Goal: Task Accomplishment & Management: Complete application form

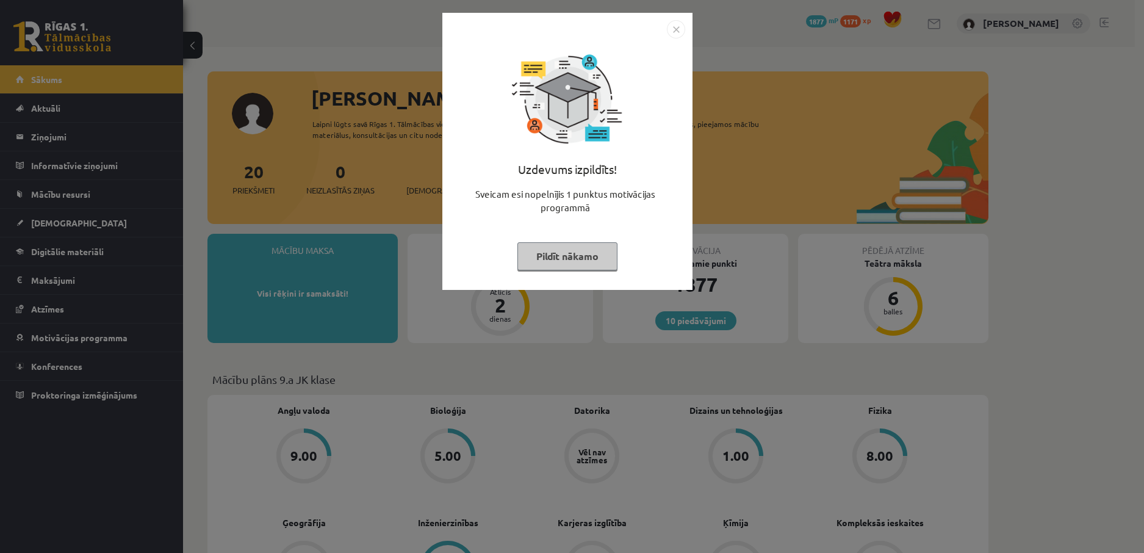
click at [546, 254] on button "Pildīt nākamo" at bounding box center [567, 256] width 100 height 28
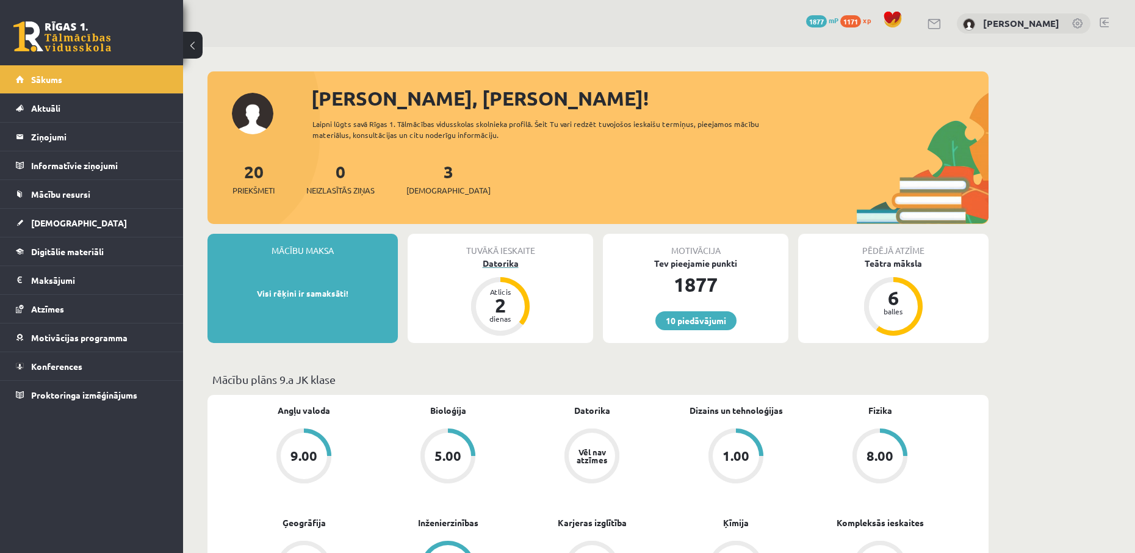
click at [511, 257] on div "Datorika" at bounding box center [500, 263] width 185 height 13
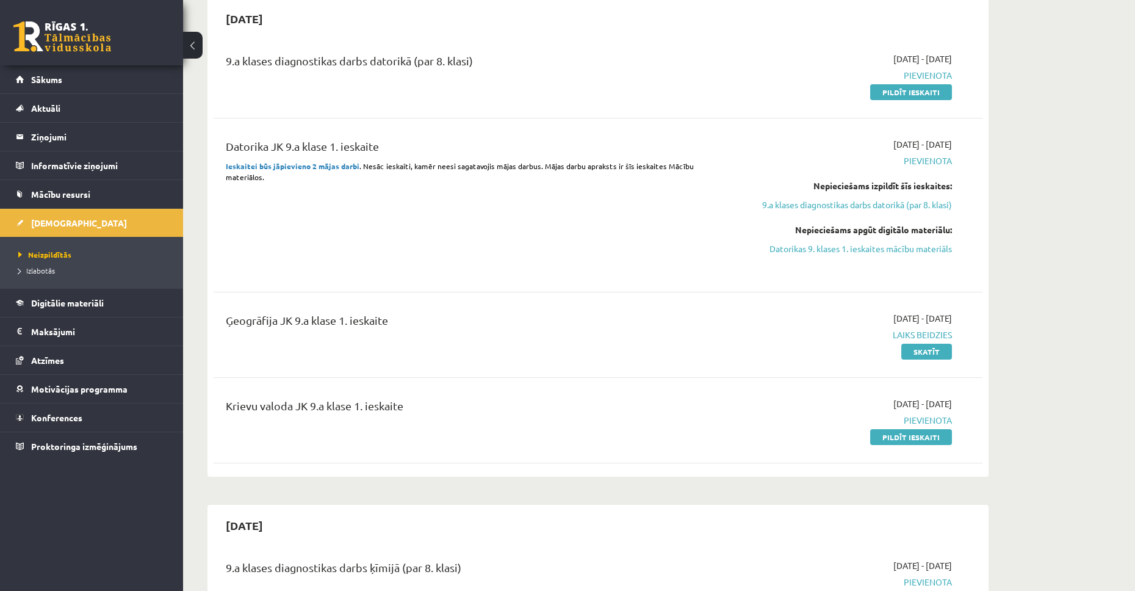
scroll to position [315, 0]
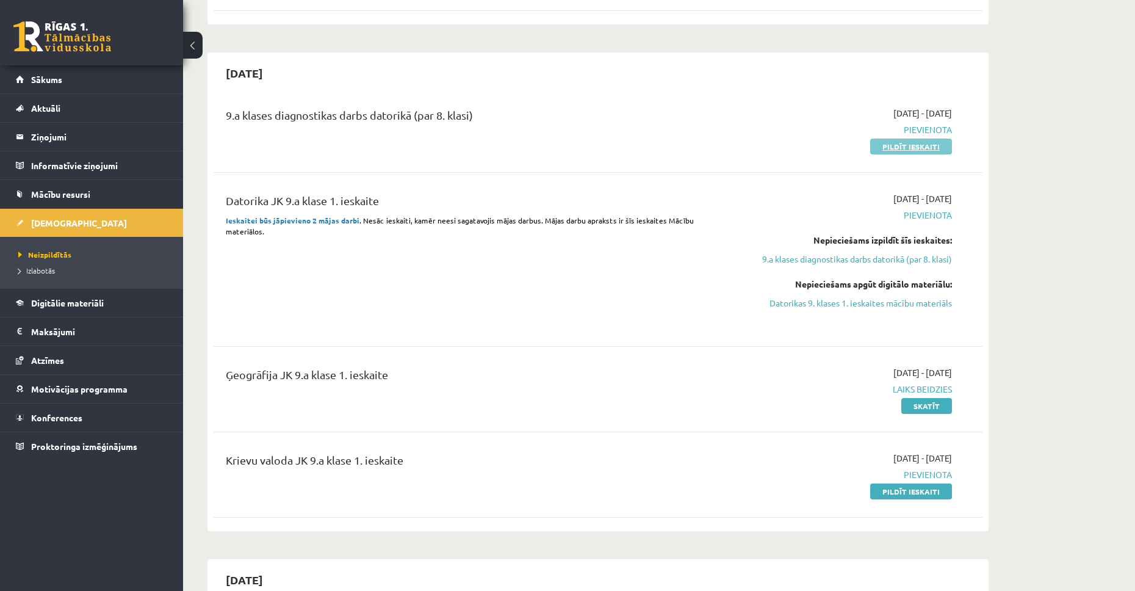
click at [940, 145] on link "Pildīt ieskaiti" at bounding box center [911, 146] width 82 height 16
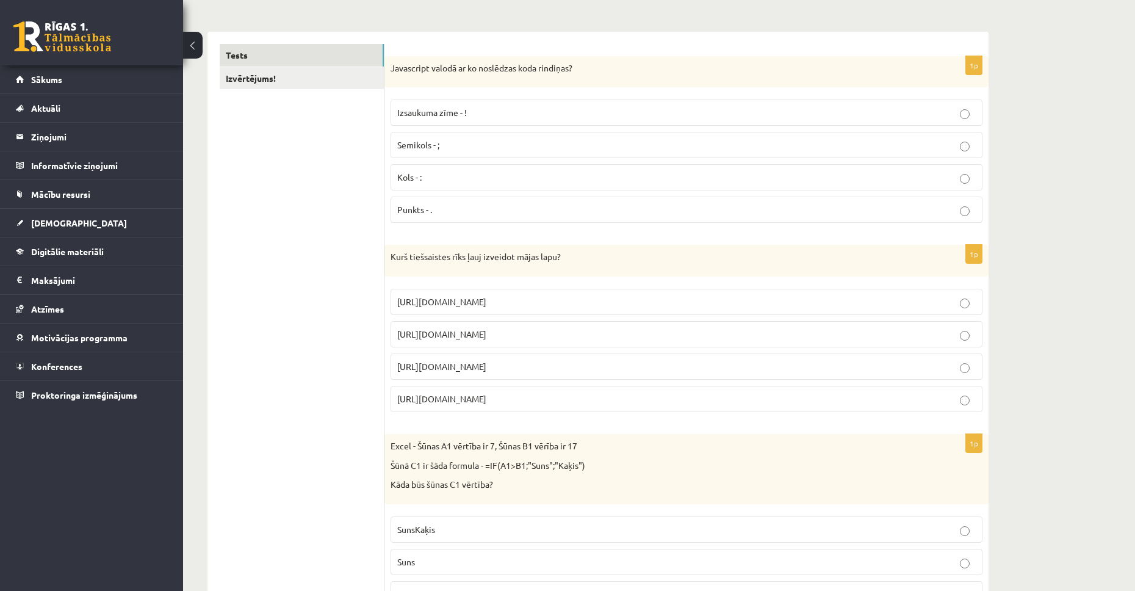
scroll to position [162, 0]
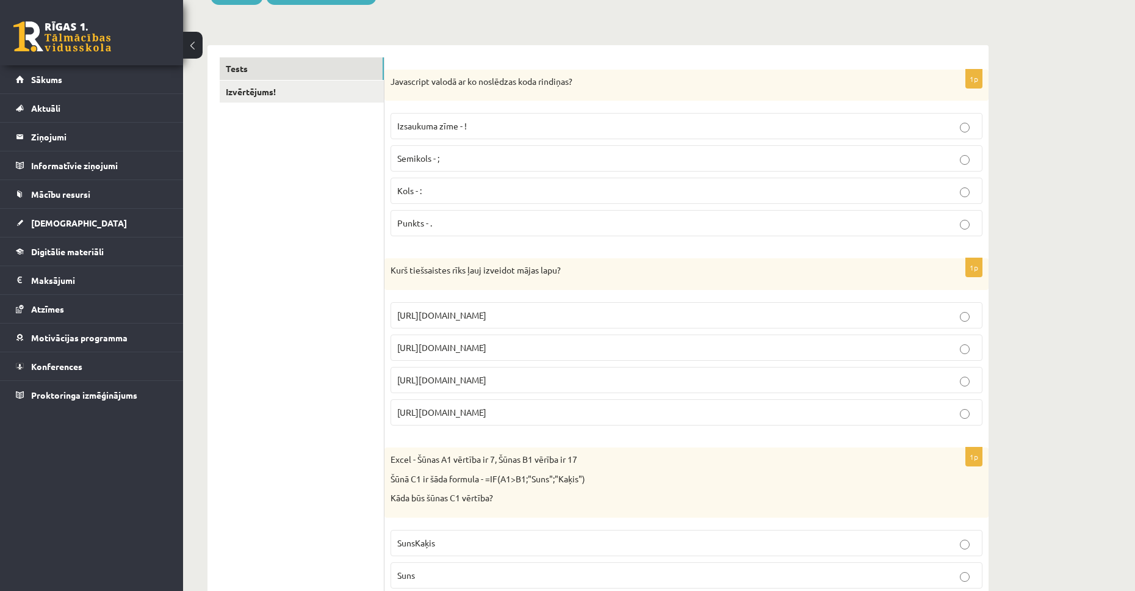
click at [477, 162] on p "Semikols - ;" at bounding box center [686, 158] width 578 height 13
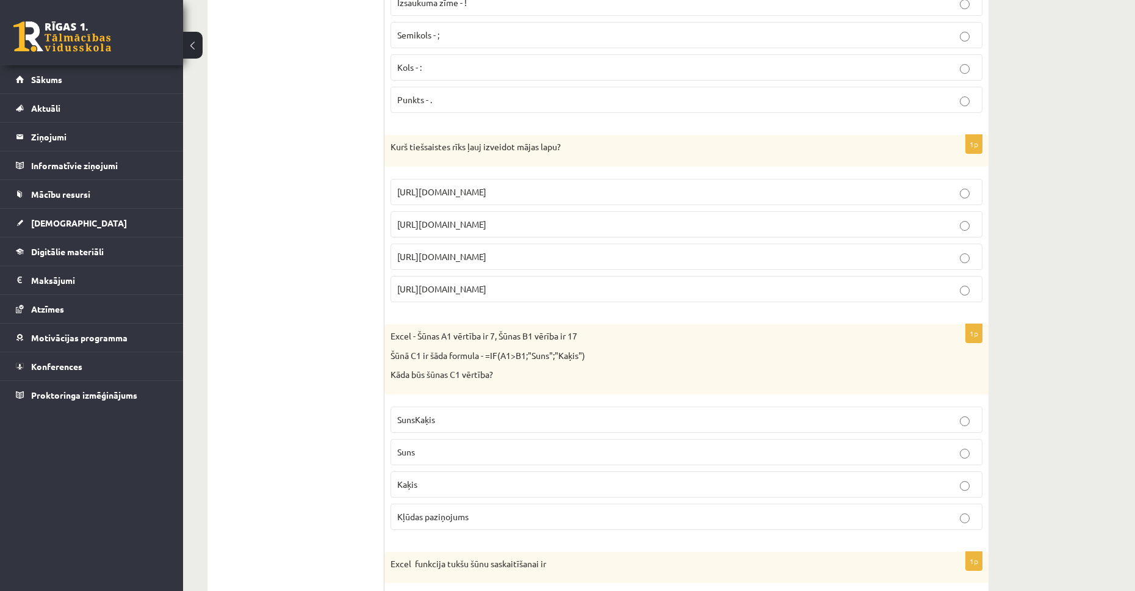
scroll to position [343, 0]
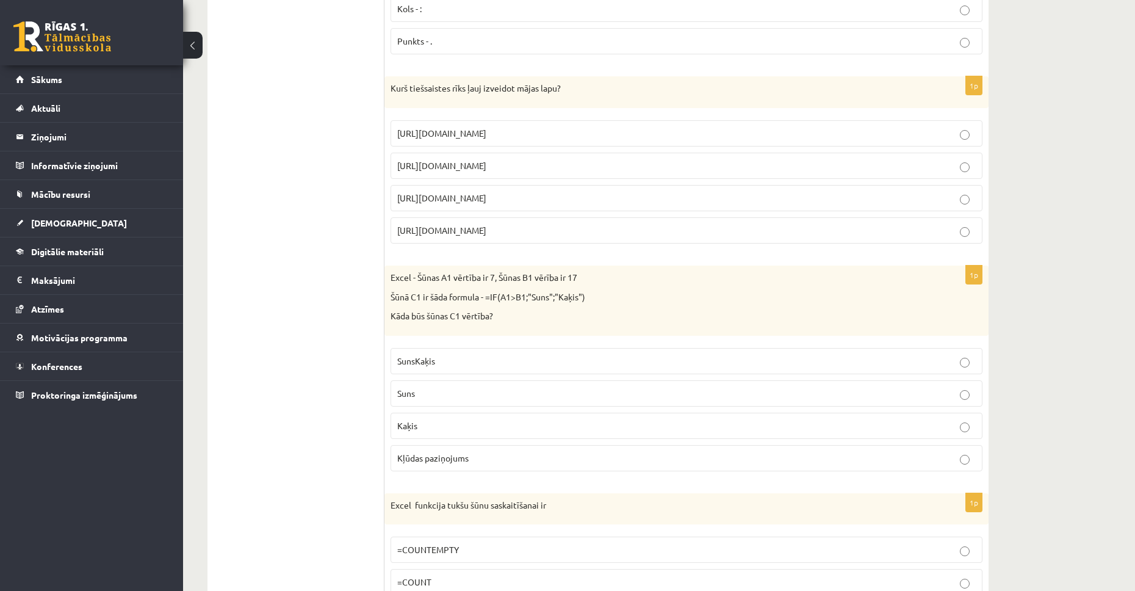
drag, startPoint x: 389, startPoint y: 84, endPoint x: 509, endPoint y: 235, distance: 192.4
click at [509, 235] on div "1p Kurš tiešsaistes rīks ļauj izveidot mājas lapu? https://www.zoho.com/mail ht…" at bounding box center [686, 164] width 604 height 177
drag, startPoint x: 389, startPoint y: 86, endPoint x: 518, endPoint y: 236, distance: 197.7
click at [518, 236] on div "1p Kurš tiešsaistes rīks ļauj izveidot mājas lapu? https://www.zoho.com/mail ht…" at bounding box center [686, 164] width 604 height 177
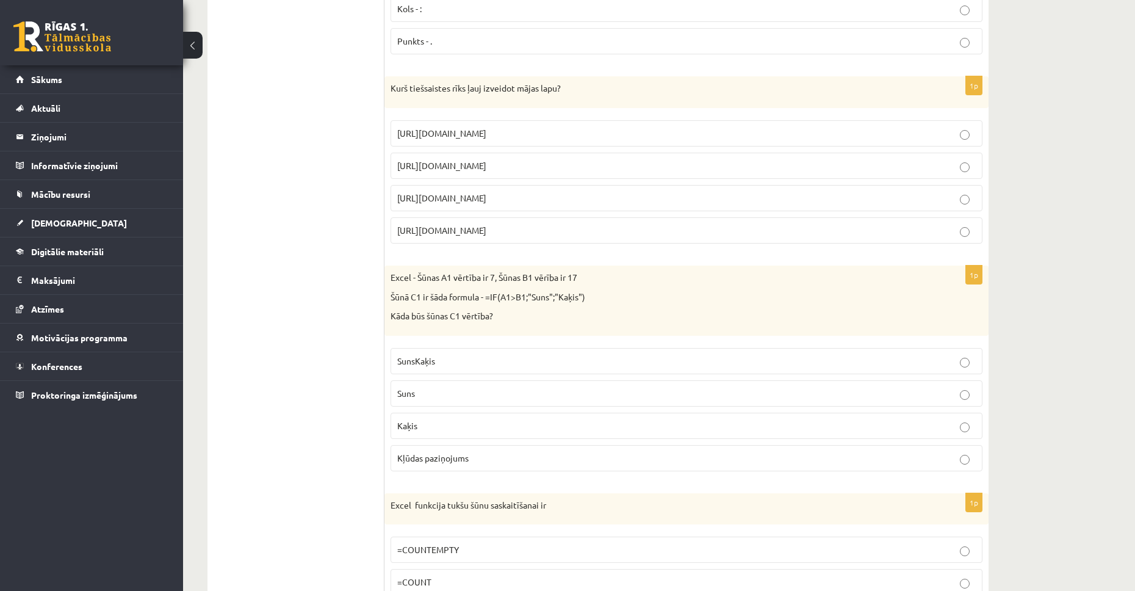
copy div "Kurš tiešsaistes rīks ļauj izveidot mājas lapu? https://www.zoho.com/mail https…"
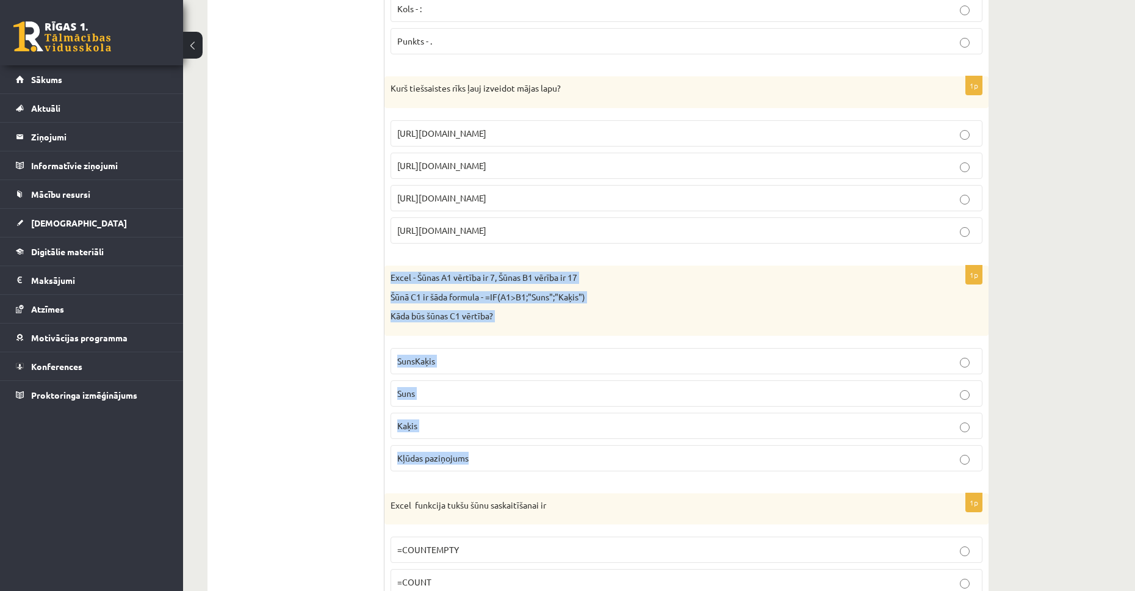
drag, startPoint x: 390, startPoint y: 274, endPoint x: 472, endPoint y: 473, distance: 215.6
click at [472, 473] on div "1p Excel - Šūnas A1 vērtība ir 7, Šūnas B1 vērība ir 17 Šūnā C1 ir šāda formula…" at bounding box center [686, 372] width 604 height 215
copy div "Excel - Šūnas A1 vērtība ir 7, Šūnas B1 vērība ir 17 Šūnā C1 ir šāda formula - …"
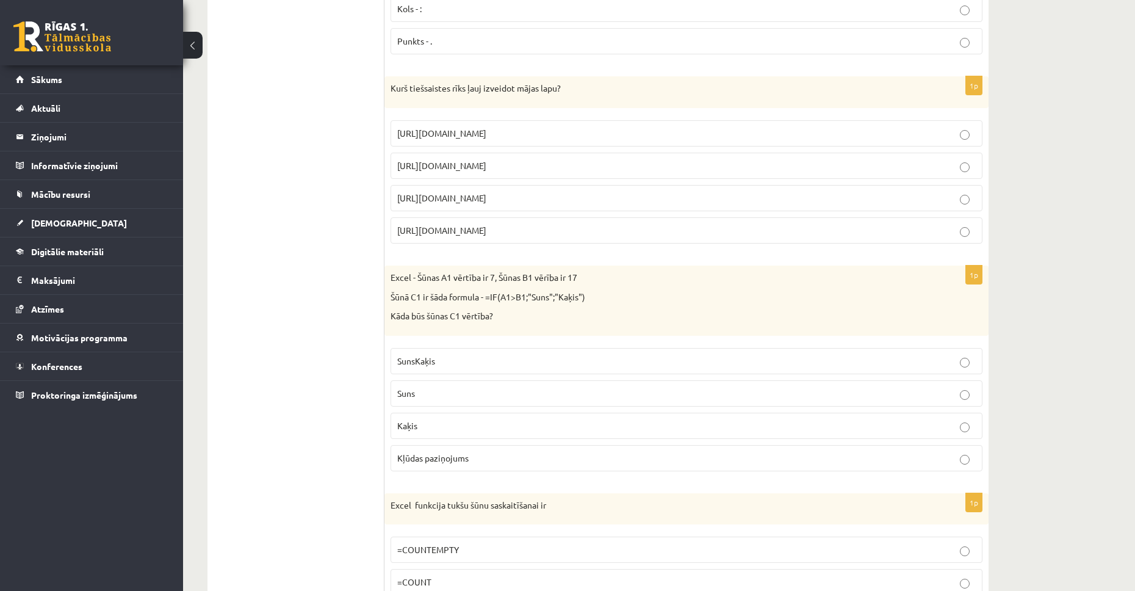
drag, startPoint x: 307, startPoint y: 372, endPoint x: 336, endPoint y: 298, distance: 79.2
click at [478, 187] on label "https://www.mozello.lv" at bounding box center [686, 198] width 592 height 26
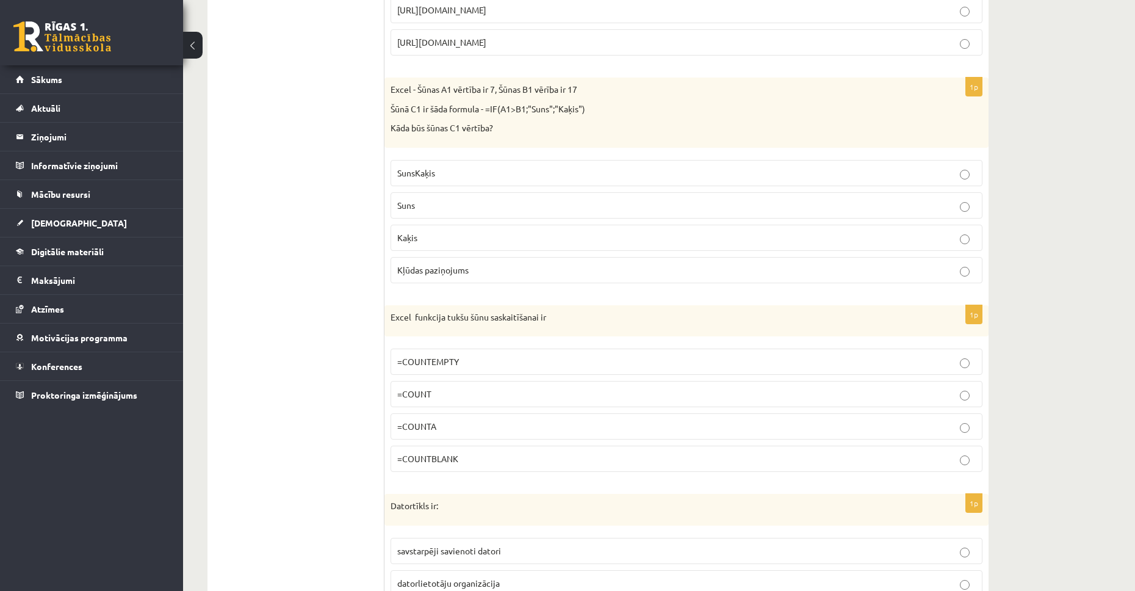
scroll to position [537, 0]
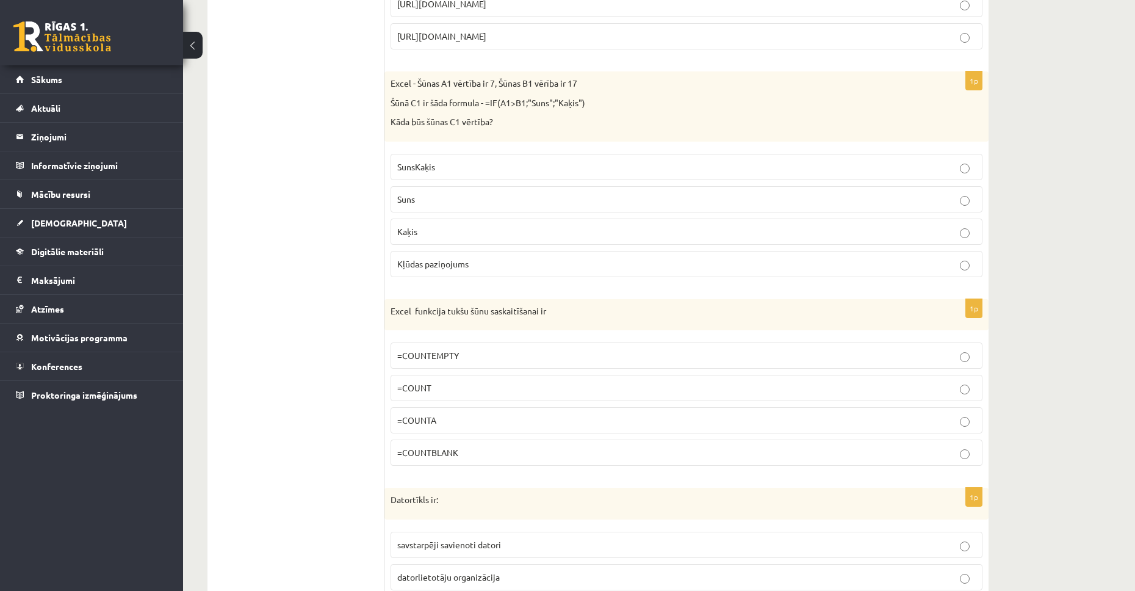
click at [443, 264] on span "Kļūdas paziņojums" at bounding box center [432, 263] width 71 height 11
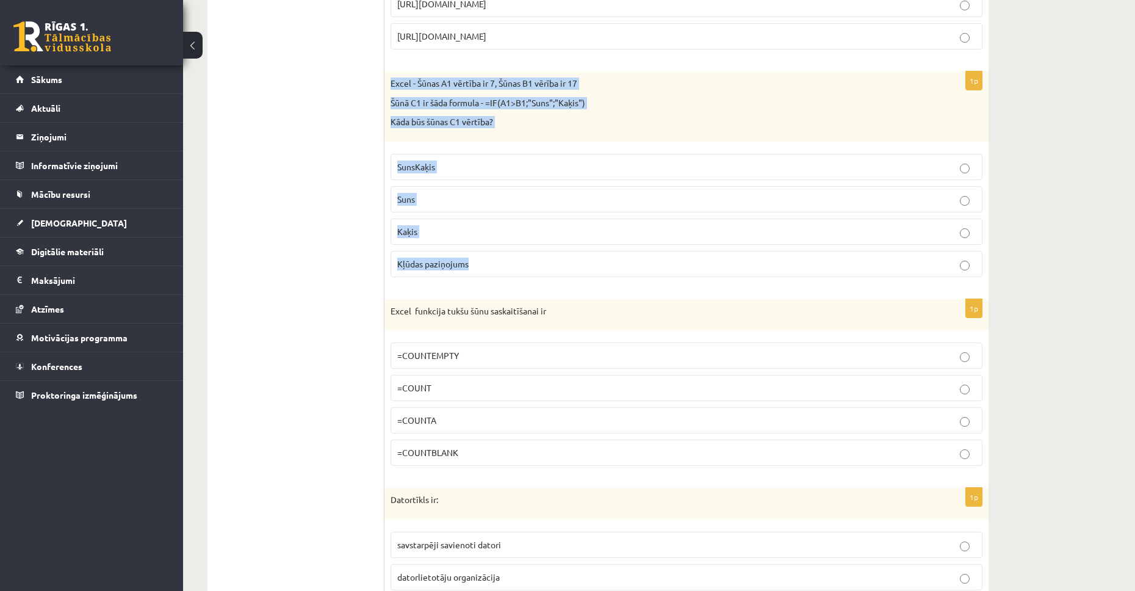
drag, startPoint x: 391, startPoint y: 82, endPoint x: 473, endPoint y: 269, distance: 203.8
click at [473, 269] on div "1p Excel - Šūnas A1 vērtība ir 7, Šūnas B1 vērība ir 17 Šūnā C1 ir šāda formula…" at bounding box center [686, 178] width 604 height 215
copy div "Excel - Šūnas A1 vērtība ir 7, Šūnas B1 vērība ir 17 Šūnā C1 ir šāda formula - …"
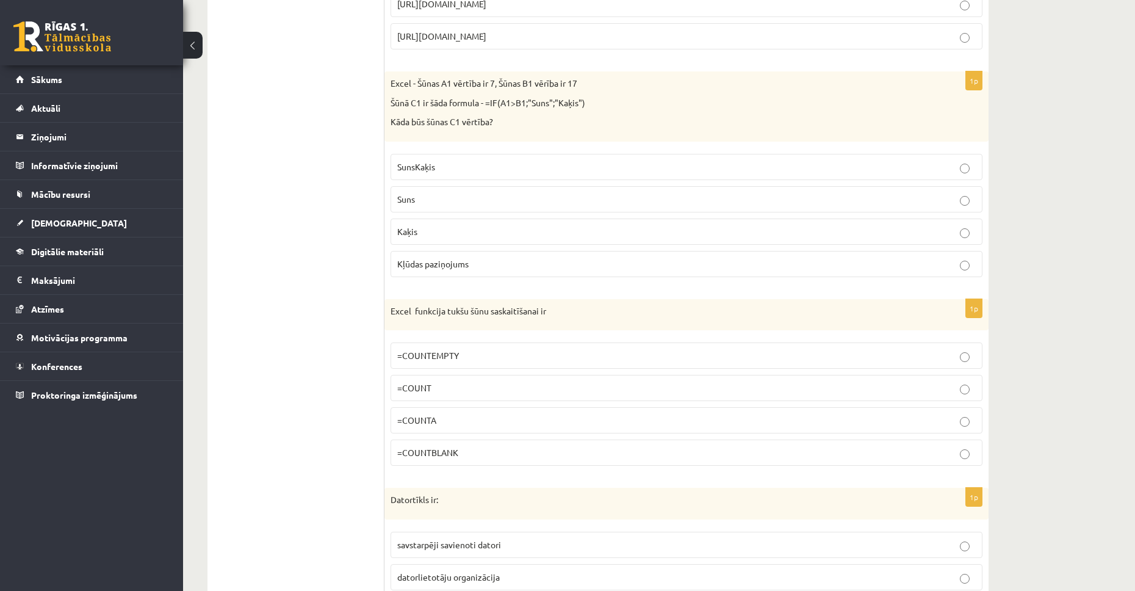
click at [476, 234] on p "Kaķis" at bounding box center [686, 231] width 578 height 13
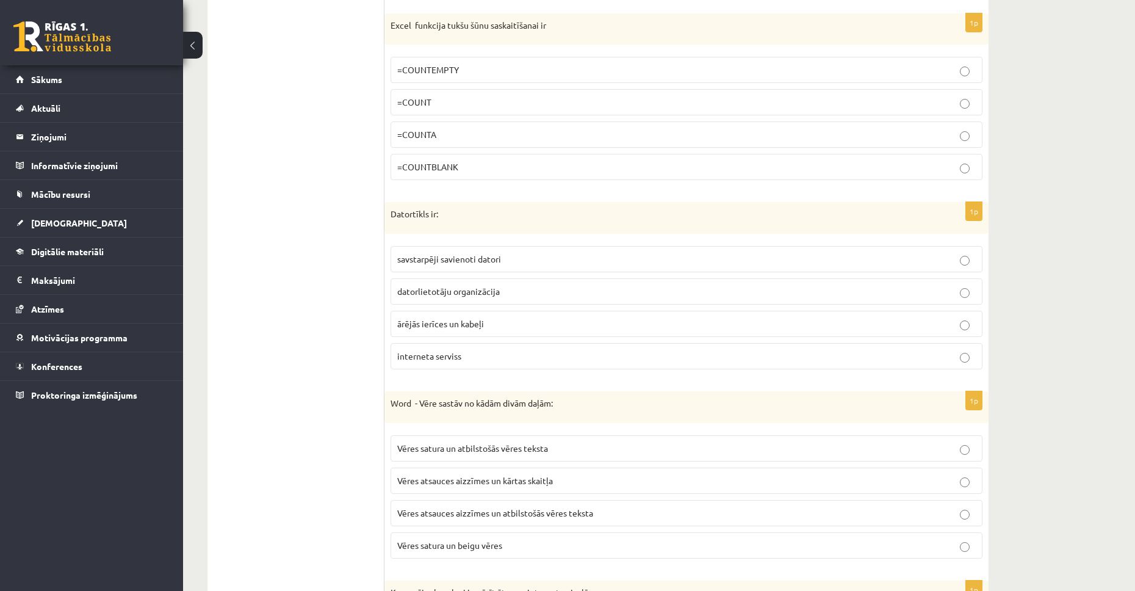
scroll to position [836, 0]
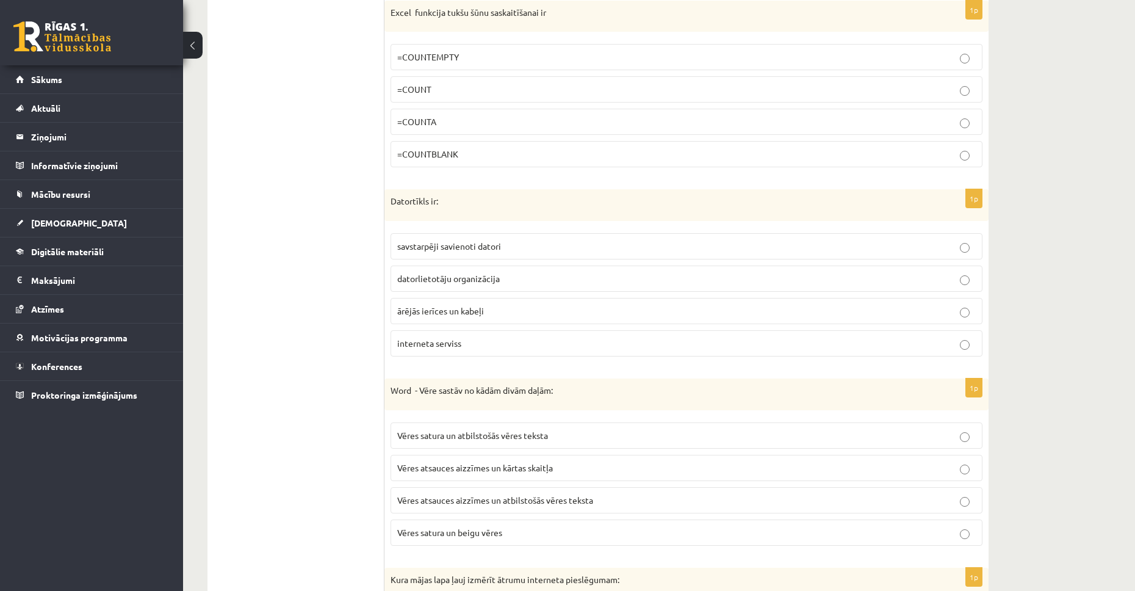
click at [478, 85] on p "=COUNT" at bounding box center [686, 89] width 578 height 13
click at [470, 91] on p "=COUNT" at bounding box center [686, 89] width 578 height 13
click at [657, 158] on p "=COUNTBLANK" at bounding box center [686, 154] width 578 height 13
drag, startPoint x: 391, startPoint y: 9, endPoint x: 462, endPoint y: 169, distance: 175.1
click at [462, 169] on div "1p Excel funkcija tukšu šūnu saskaitīšanai ir =COUNTEMPTY =COUNT =COUNTA =COUNT…" at bounding box center [686, 89] width 604 height 177
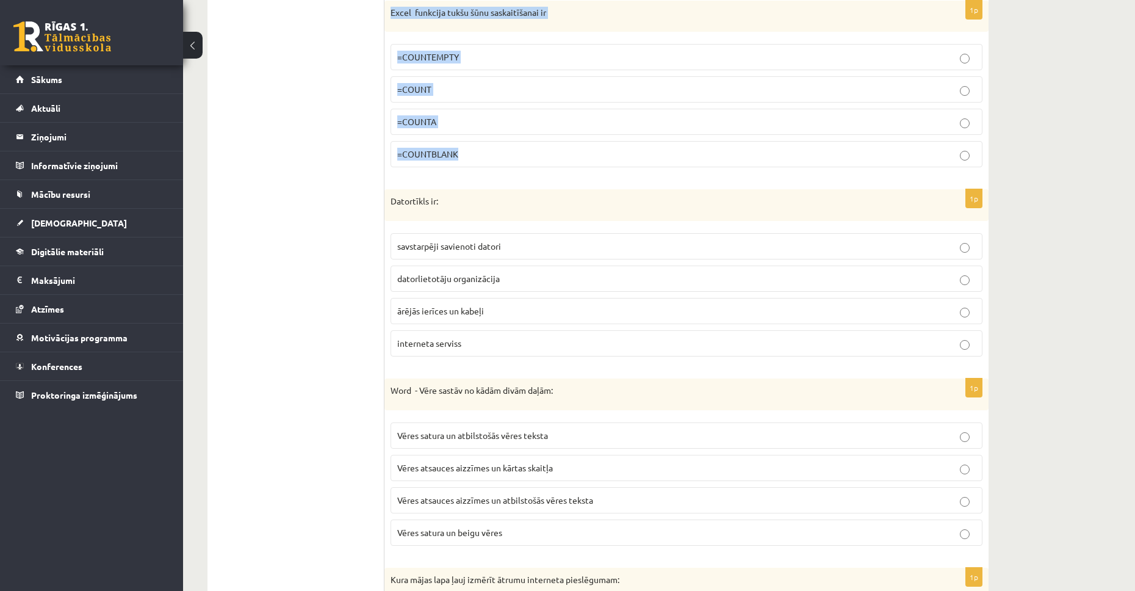
copy div "Excel funkcija tukšu šūnu saskaitīšanai ir =COUNTEMPTY =COUNT =COUNTA =COUNTBLA…"
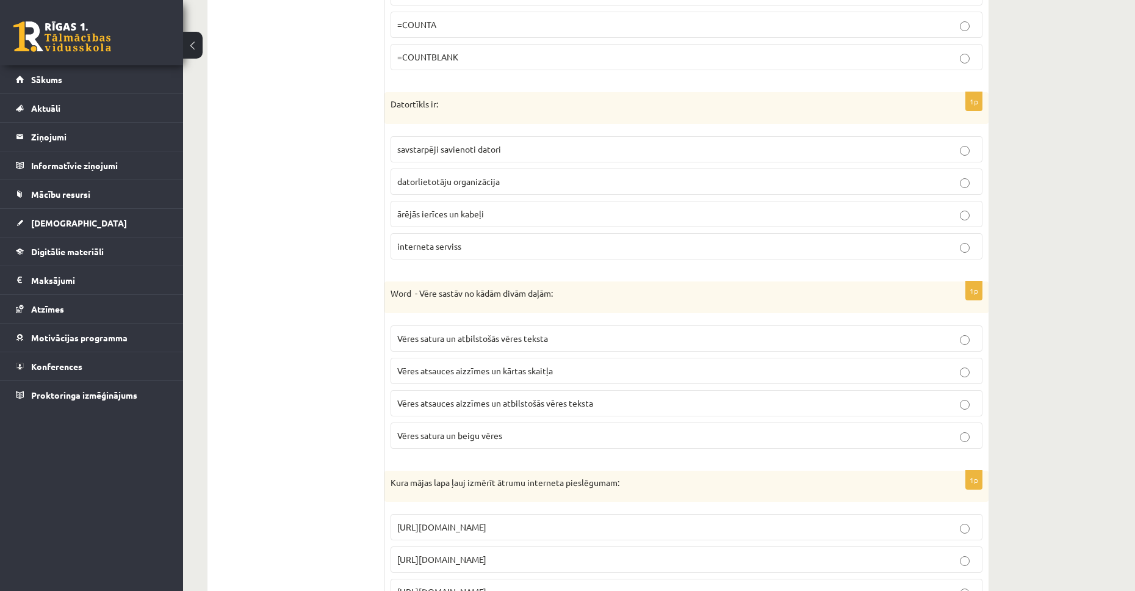
scroll to position [978, 0]
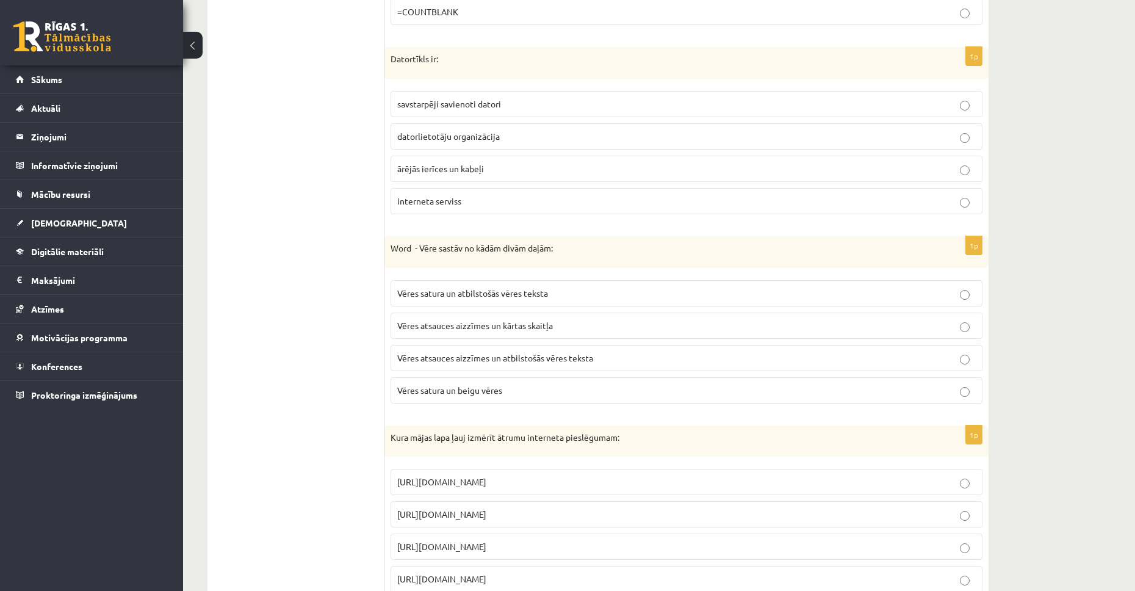
click at [462, 141] on span "datorlietotāju organizācija" at bounding box center [448, 136] width 102 height 11
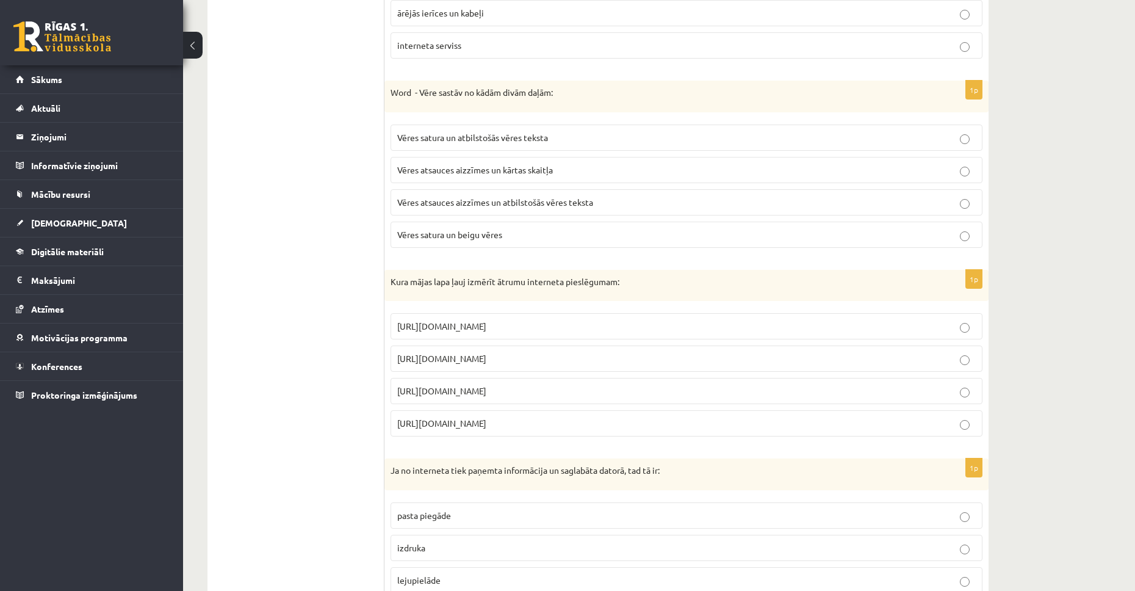
scroll to position [1147, 0]
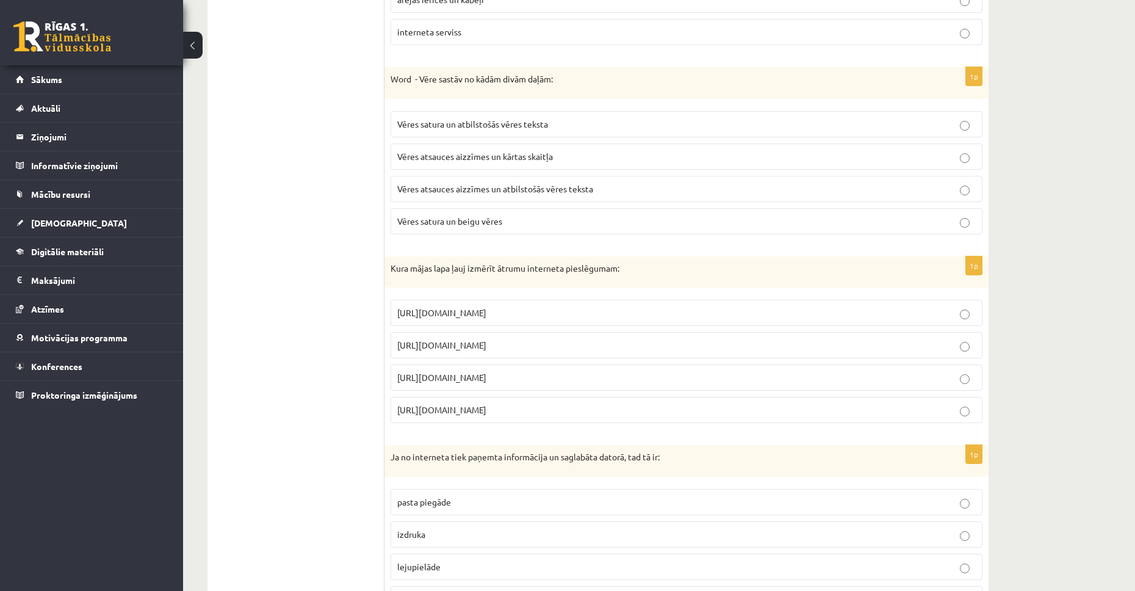
click at [521, 131] on p "Vēres satura un atbilstošās vēres teksta" at bounding box center [686, 124] width 578 height 13
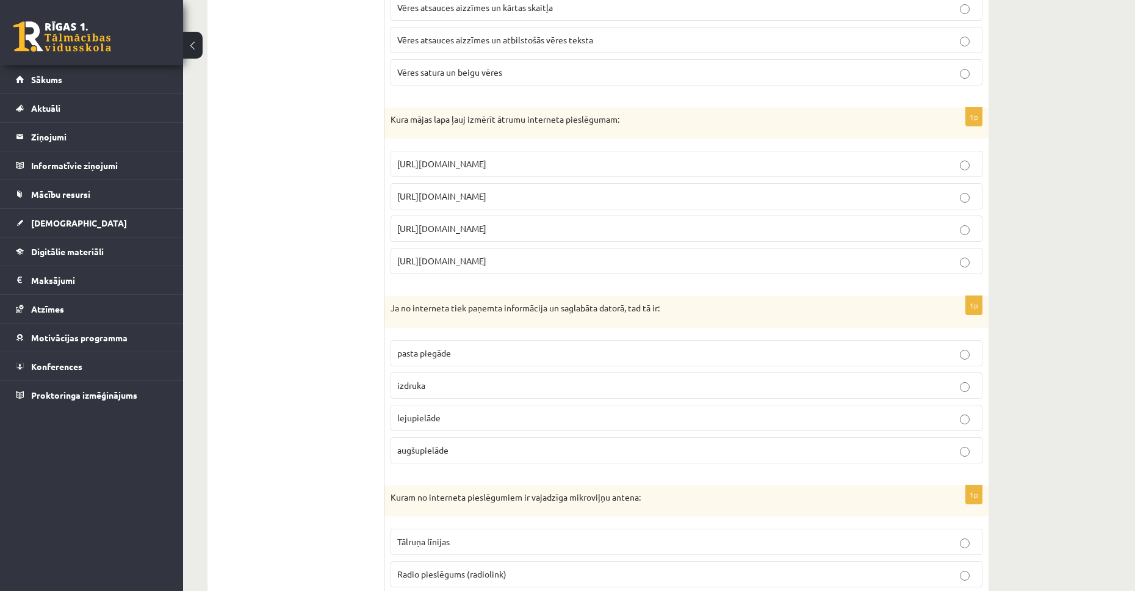
scroll to position [1373, 0]
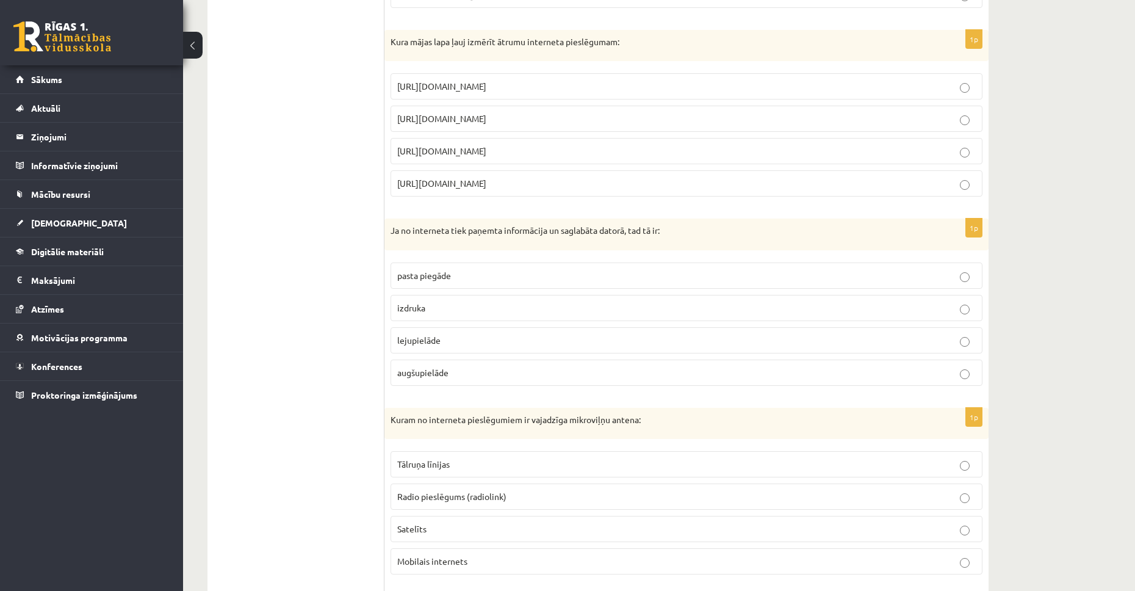
click at [506, 114] on p "https://www.speedtest.net" at bounding box center [686, 118] width 578 height 13
click at [675, 157] on p "http://www.internetaatrums.lv" at bounding box center [686, 151] width 578 height 13
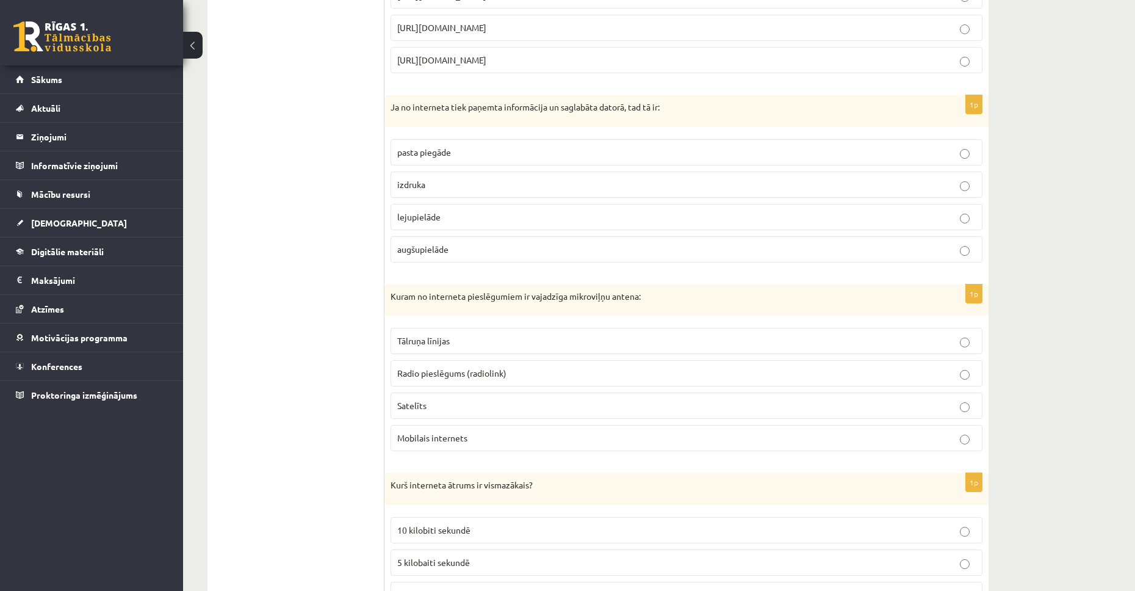
scroll to position [1503, 0]
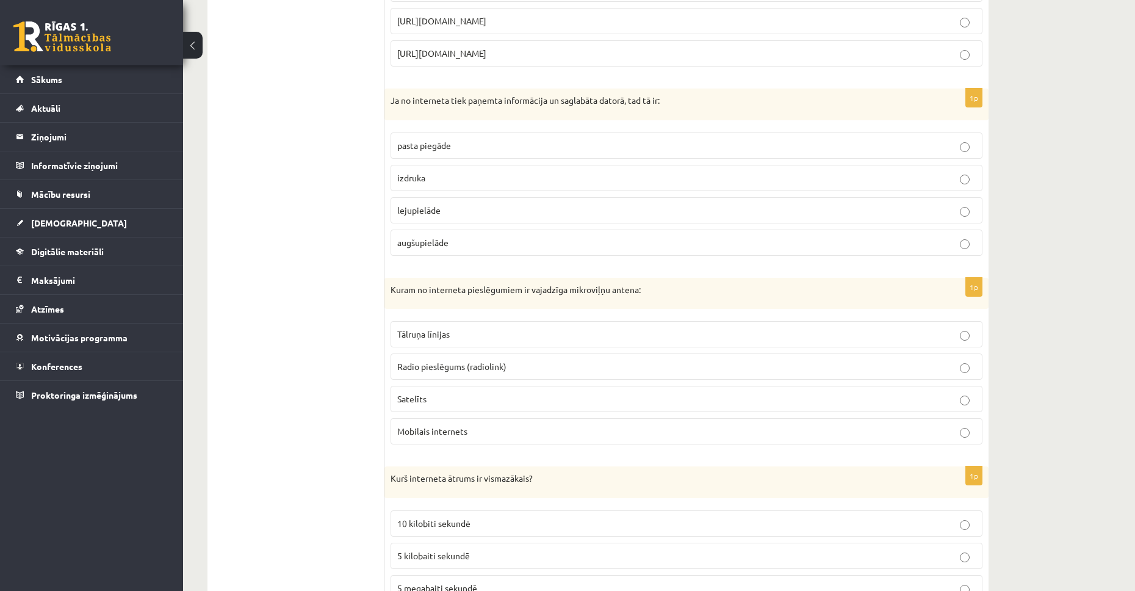
click at [444, 213] on p "lejupielāde" at bounding box center [686, 210] width 578 height 13
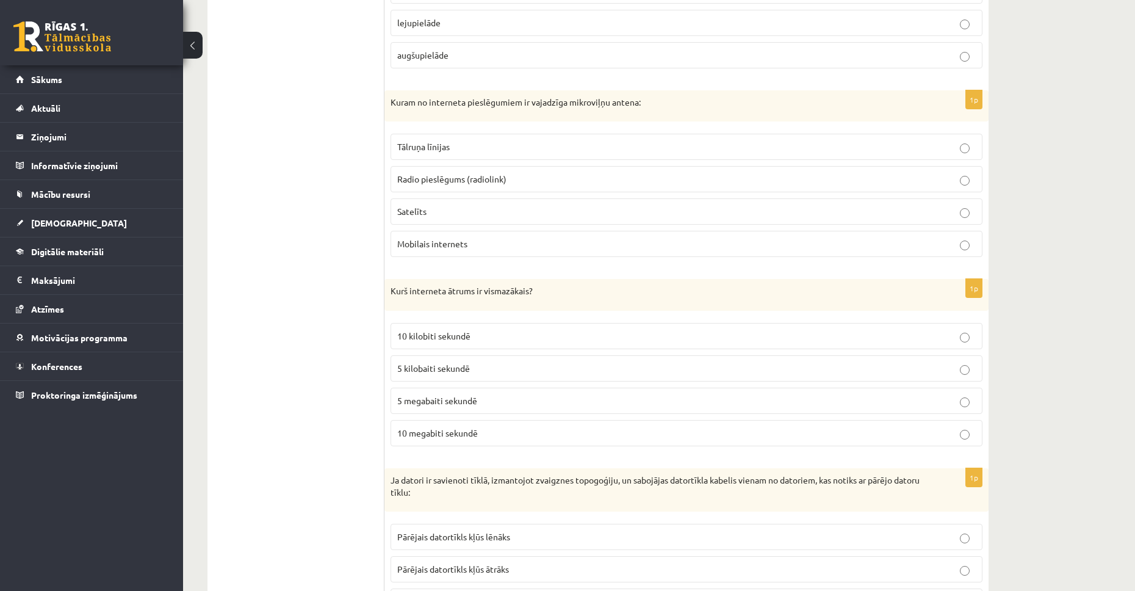
scroll to position [1736, 0]
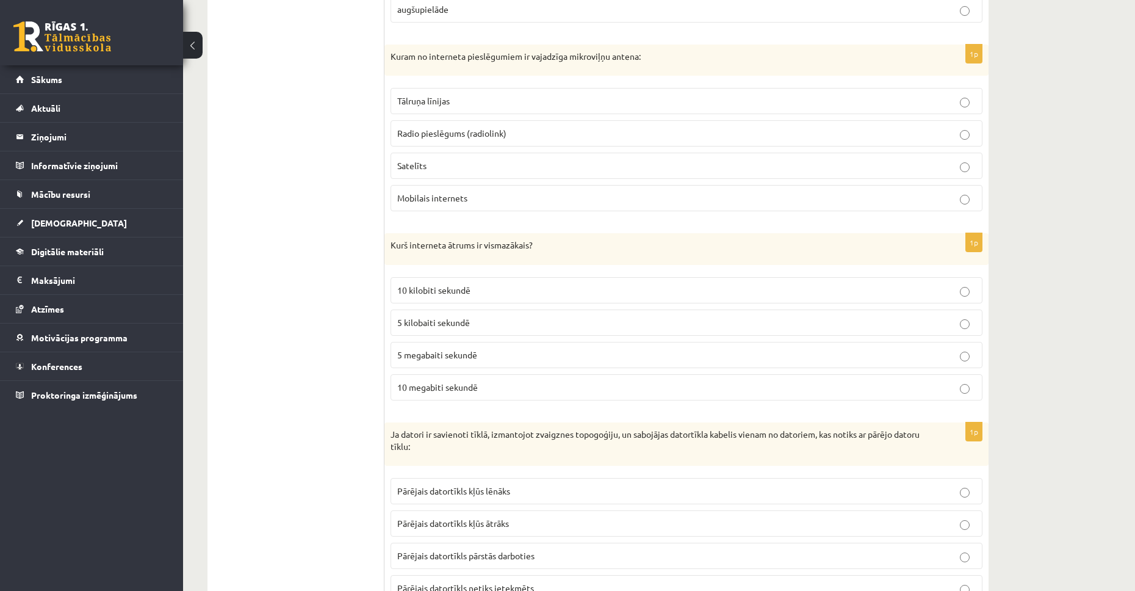
click at [436, 160] on p "Satelīts" at bounding box center [686, 165] width 578 height 13
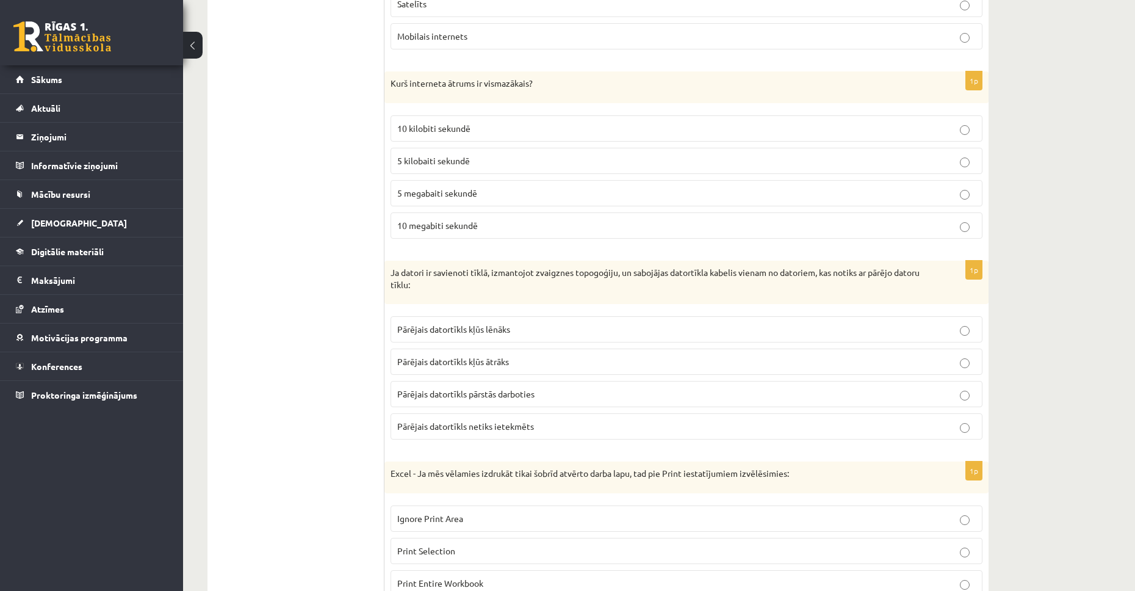
scroll to position [1878, 0]
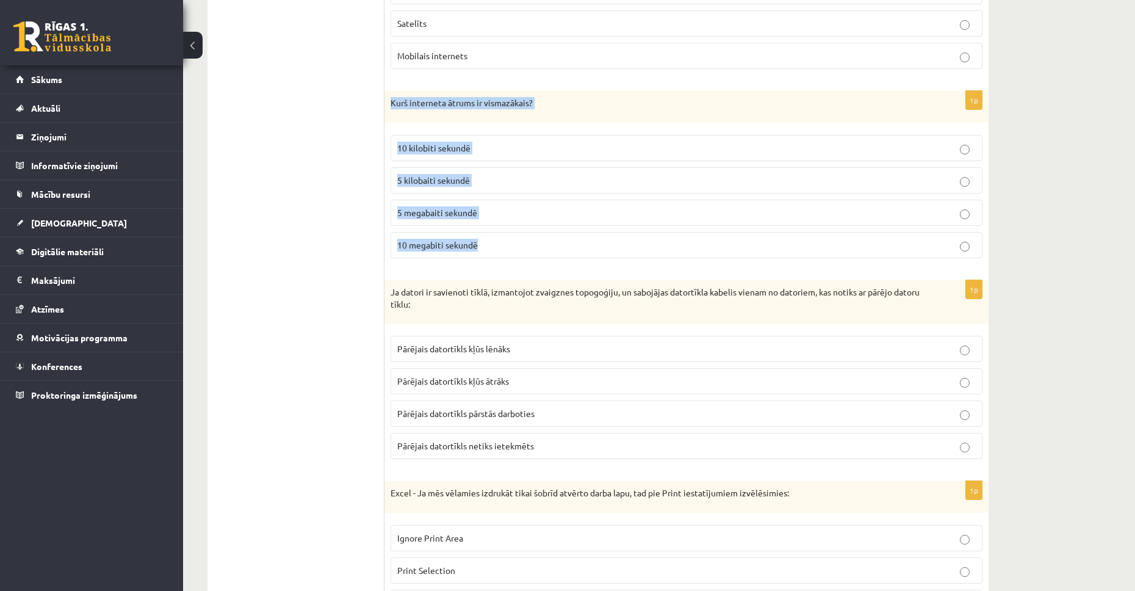
drag, startPoint x: 392, startPoint y: 100, endPoint x: 480, endPoint y: 259, distance: 181.0
click at [480, 259] on div "1p Kurš interneta ātrums ir vismazākais? 10 kilobiti sekundē 5 kilobaiti sekund…" at bounding box center [686, 179] width 604 height 177
copy div "Kurš interneta ātrums ir vismazākais? 10 kilobiti sekundē 5 kilobaiti sekundē 5…"
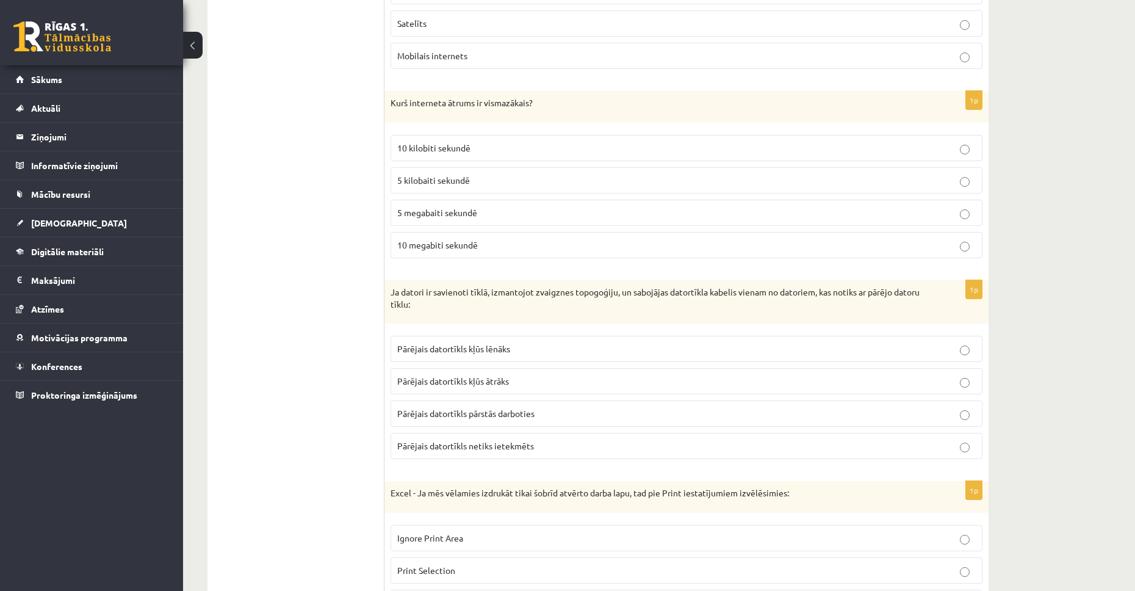
click at [476, 149] on p "10 kilobiti sekundē" at bounding box center [686, 148] width 578 height 13
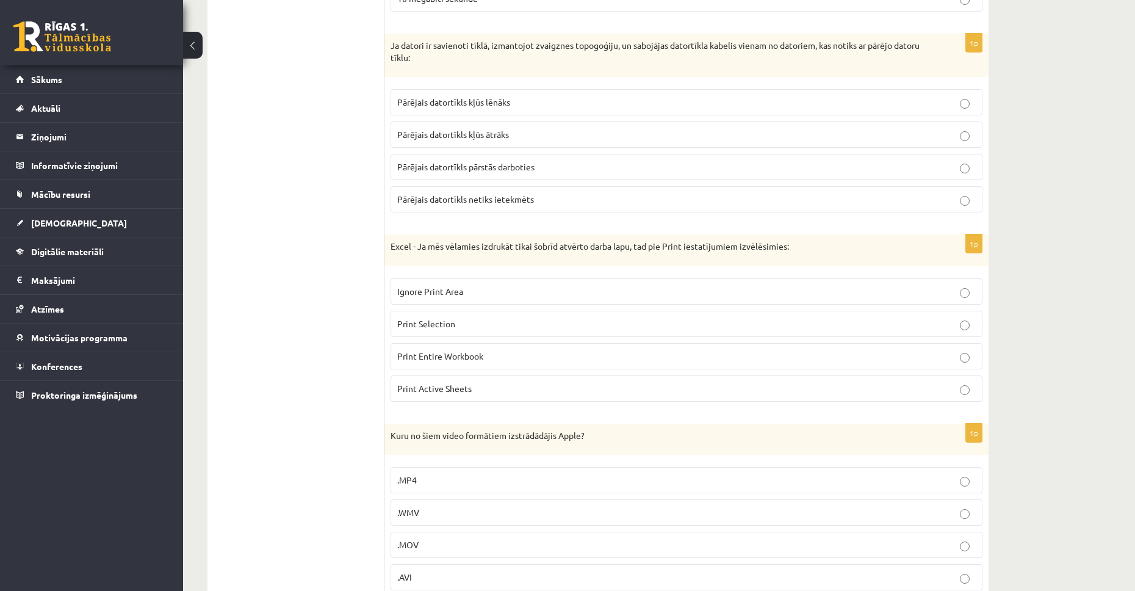
scroll to position [2138, 0]
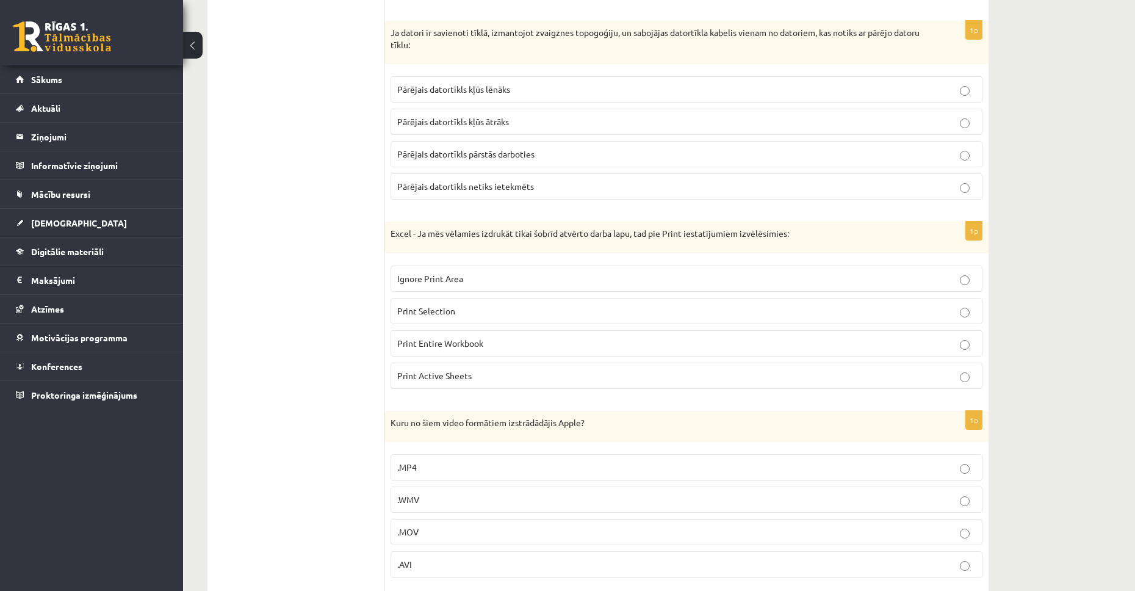
click at [524, 117] on p "Pārējais datortīkls kļūs ātrāks" at bounding box center [686, 121] width 578 height 13
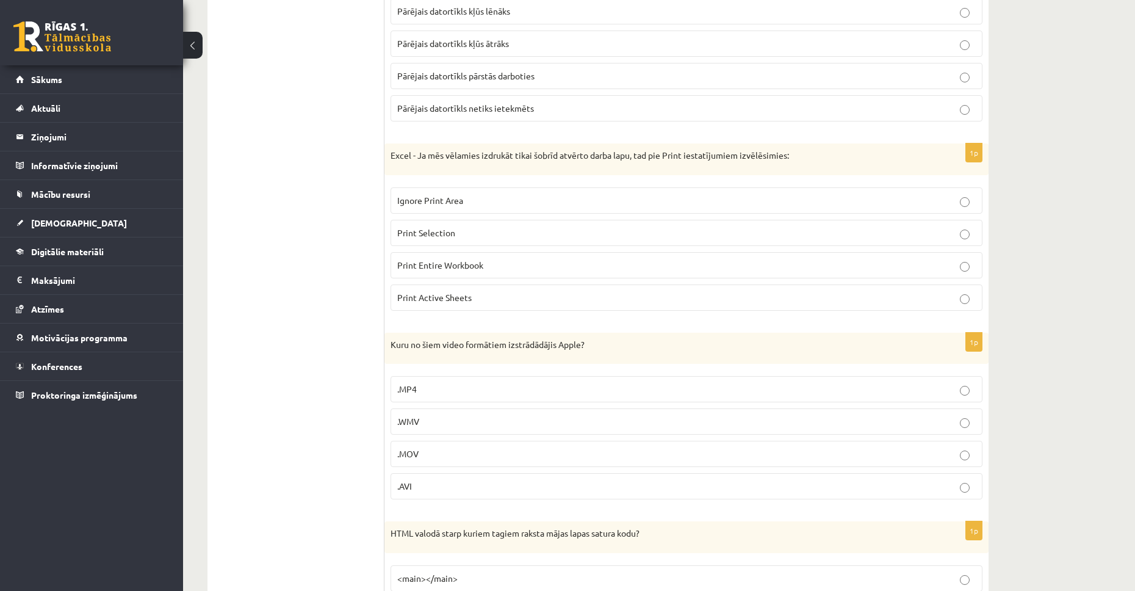
scroll to position [2287, 0]
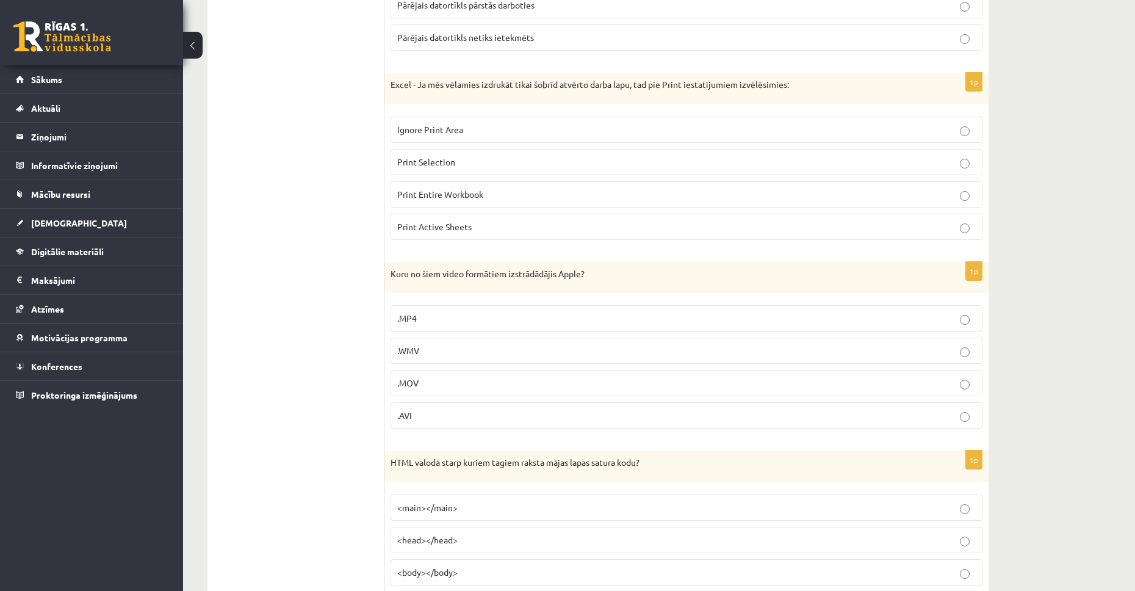
click at [495, 164] on p "Print Selection" at bounding box center [686, 162] width 578 height 13
click at [771, 121] on label "Ignore Print Area" at bounding box center [686, 130] width 592 height 26
click at [767, 123] on p "Ignore Print Area" at bounding box center [686, 129] width 578 height 13
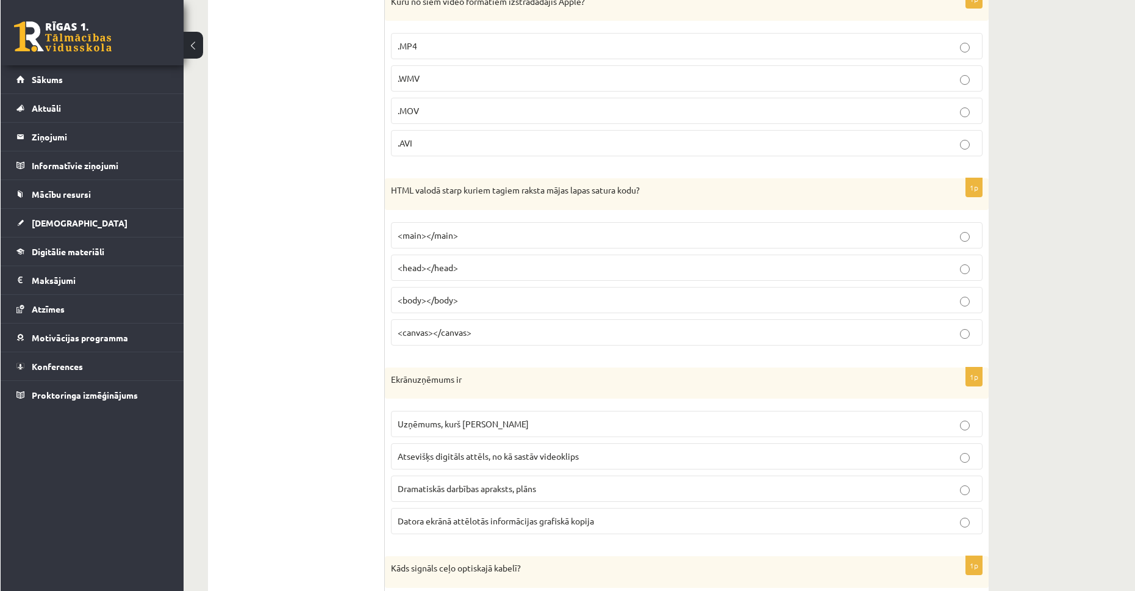
scroll to position [2514, 0]
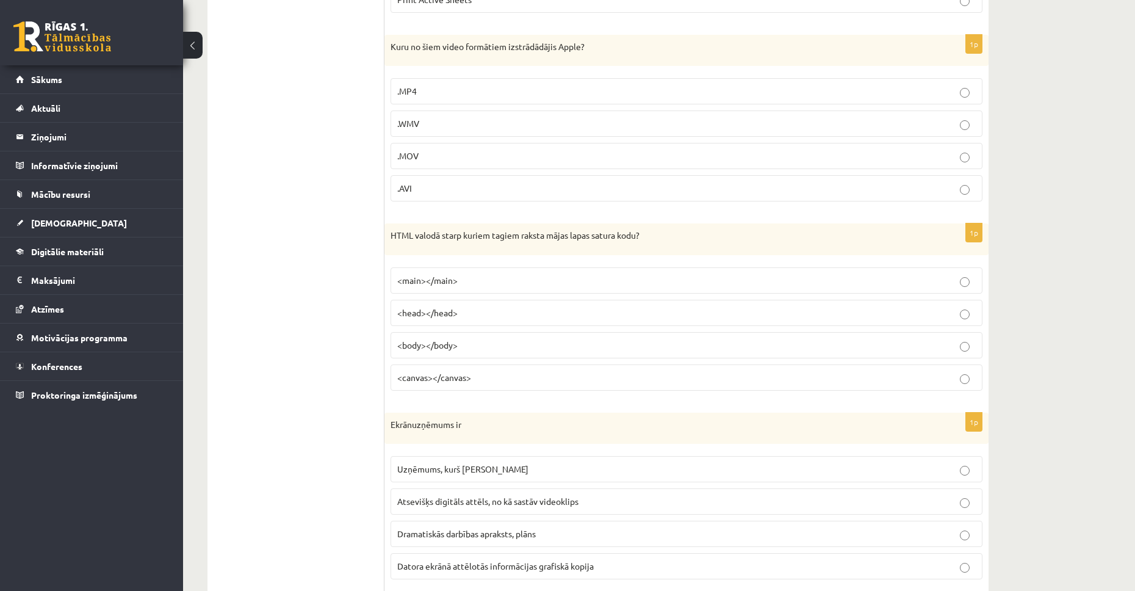
click at [421, 92] on p ".MP4" at bounding box center [686, 91] width 578 height 13
drag, startPoint x: 390, startPoint y: 43, endPoint x: 418, endPoint y: 194, distance: 153.3
click at [418, 194] on div "1p Kuru no šiem video formātiem izstrādādājis Apple? .MP4 .WMV .MOV .AVI" at bounding box center [686, 123] width 604 height 177
copy div "Kuru no šiem video formātiem izstrādādājis Apple? .MP4 .WMV .MOV .AVI"
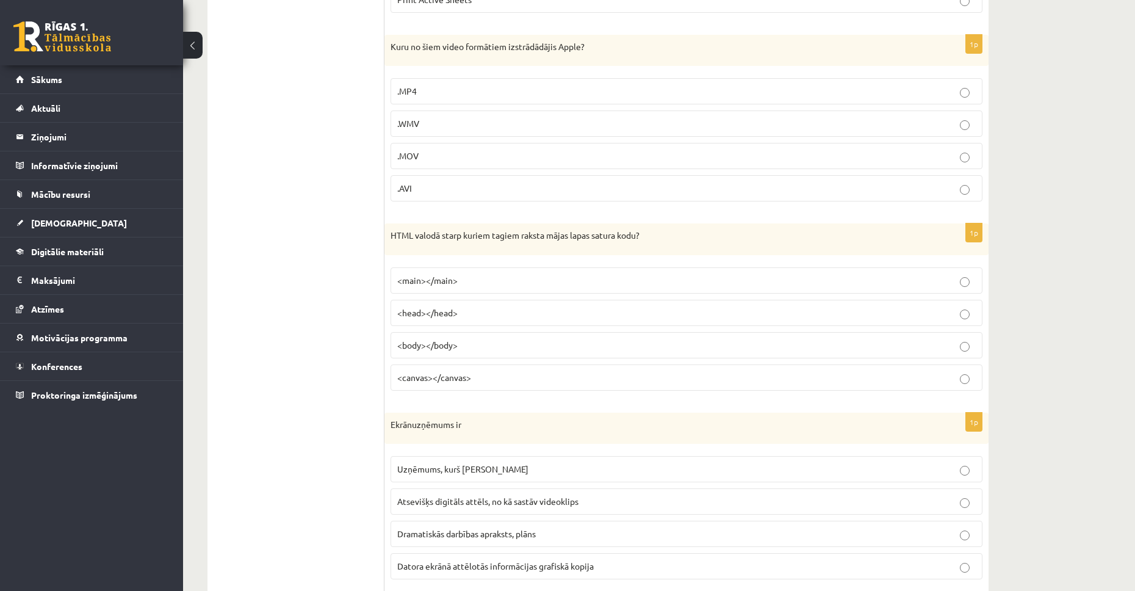
click at [458, 156] on p ".MOV" at bounding box center [686, 155] width 578 height 13
click at [585, 377] on p "<canvas></canvas>" at bounding box center [686, 377] width 578 height 13
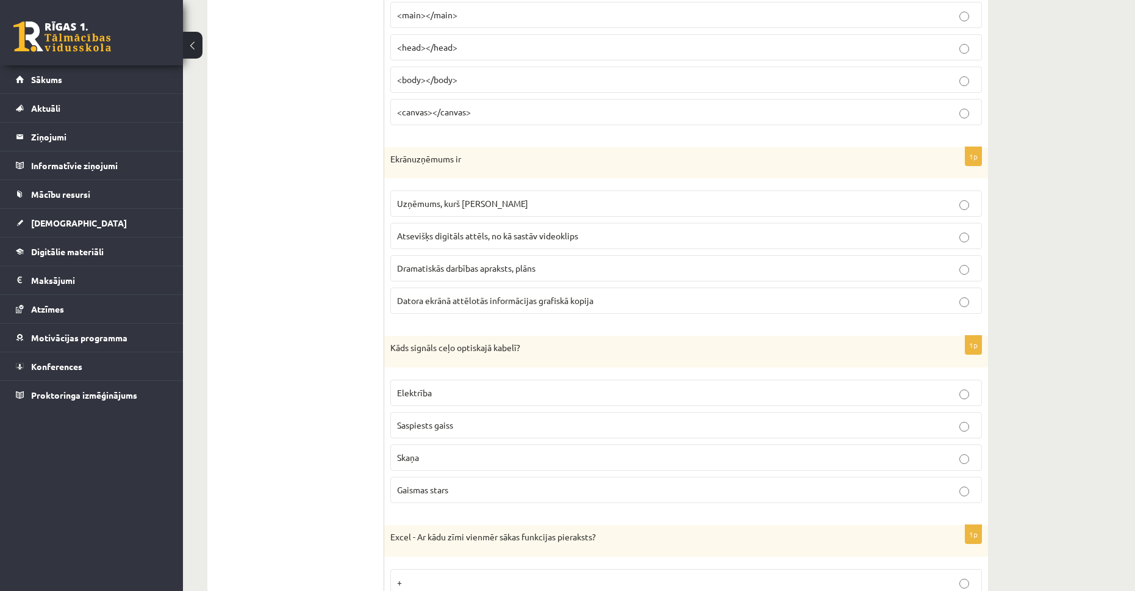
scroll to position [2805, 0]
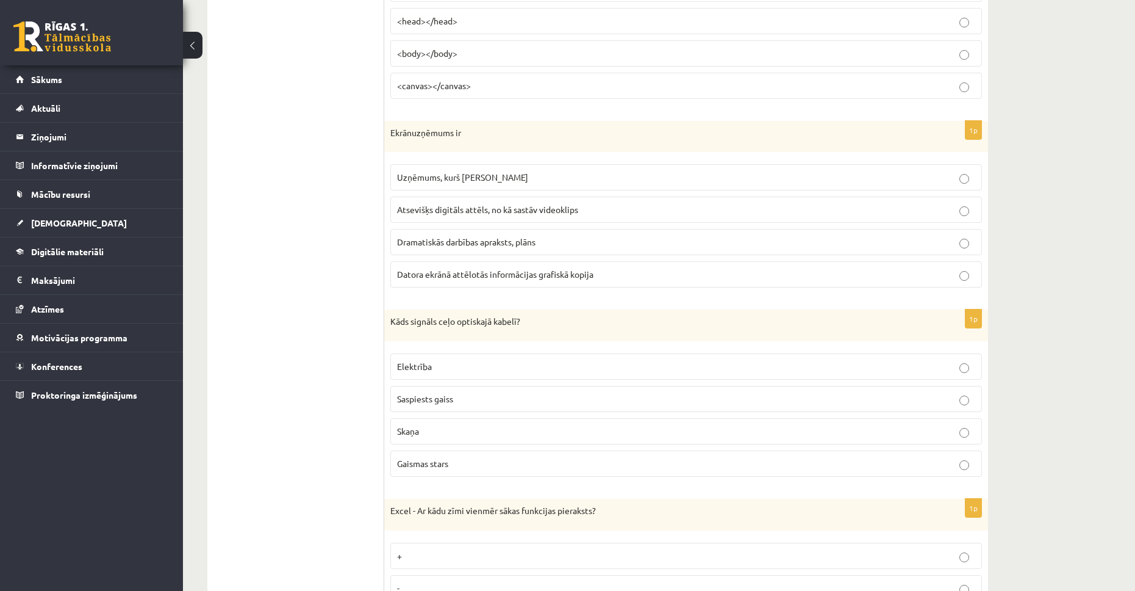
click at [492, 281] on p "Datora ekrānā attēlotās informācijas grafiskā kopija" at bounding box center [686, 274] width 578 height 13
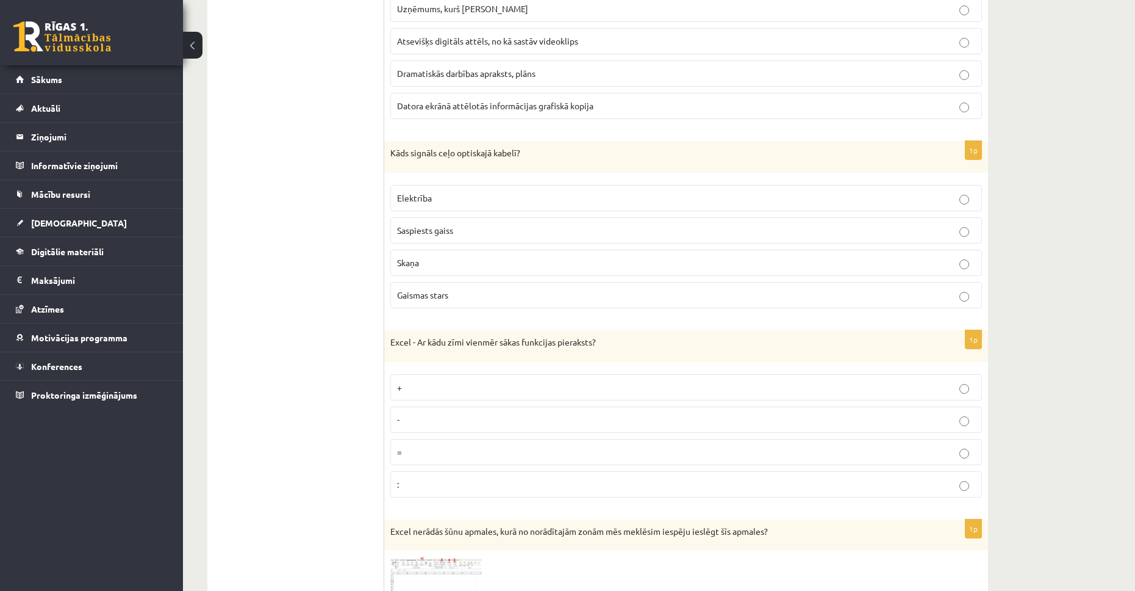
scroll to position [2986, 0]
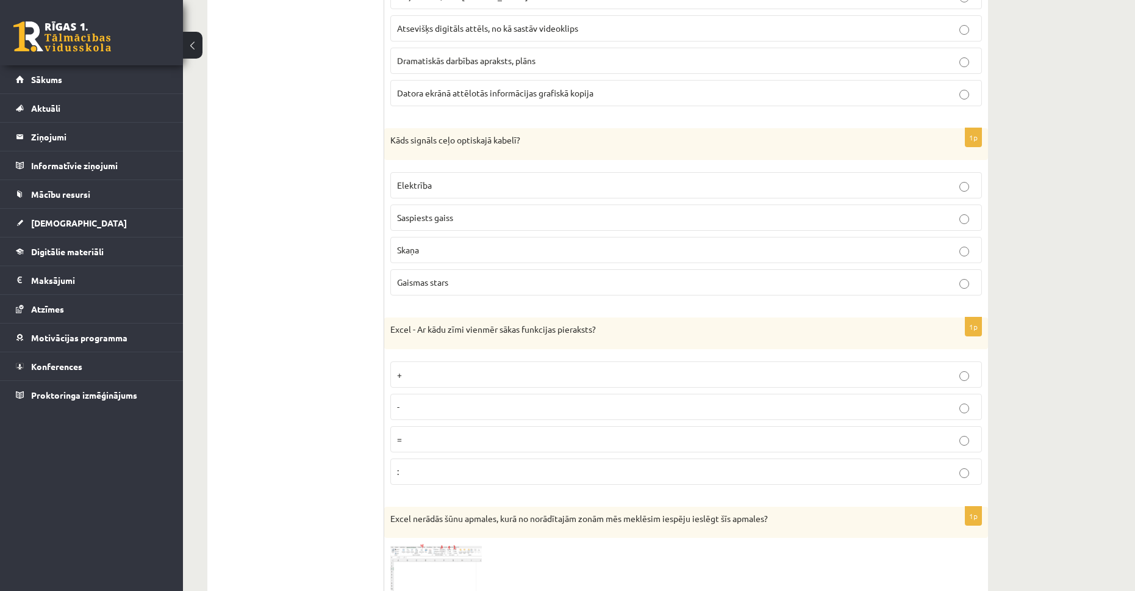
click at [487, 188] on p "Elektrība" at bounding box center [686, 185] width 578 height 13
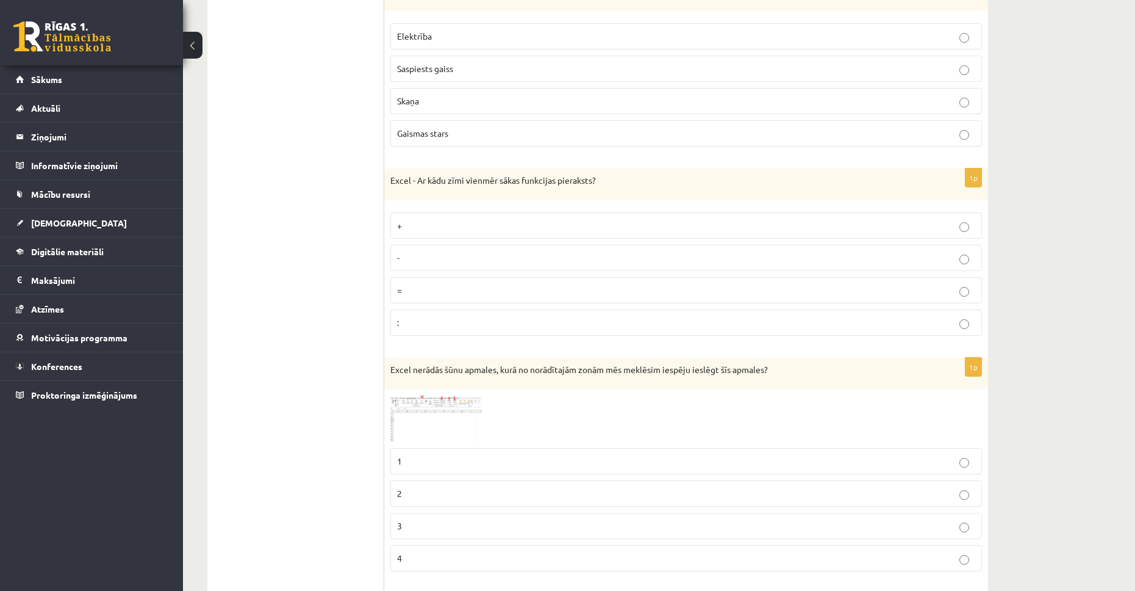
scroll to position [3149, 0]
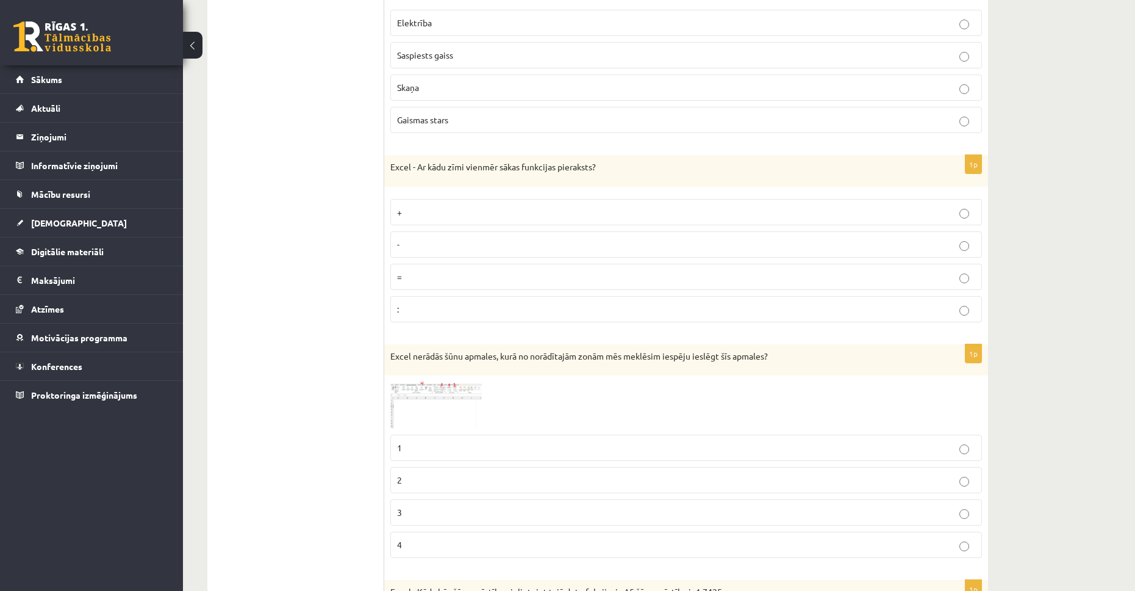
click at [747, 279] on p "=" at bounding box center [686, 276] width 578 height 13
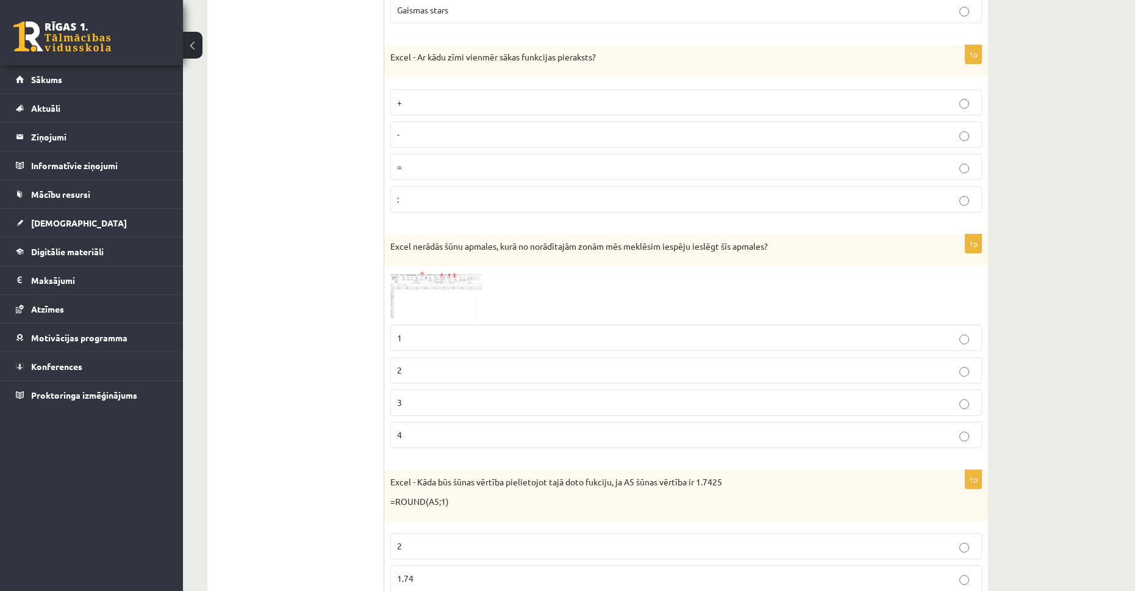
scroll to position [3291, 0]
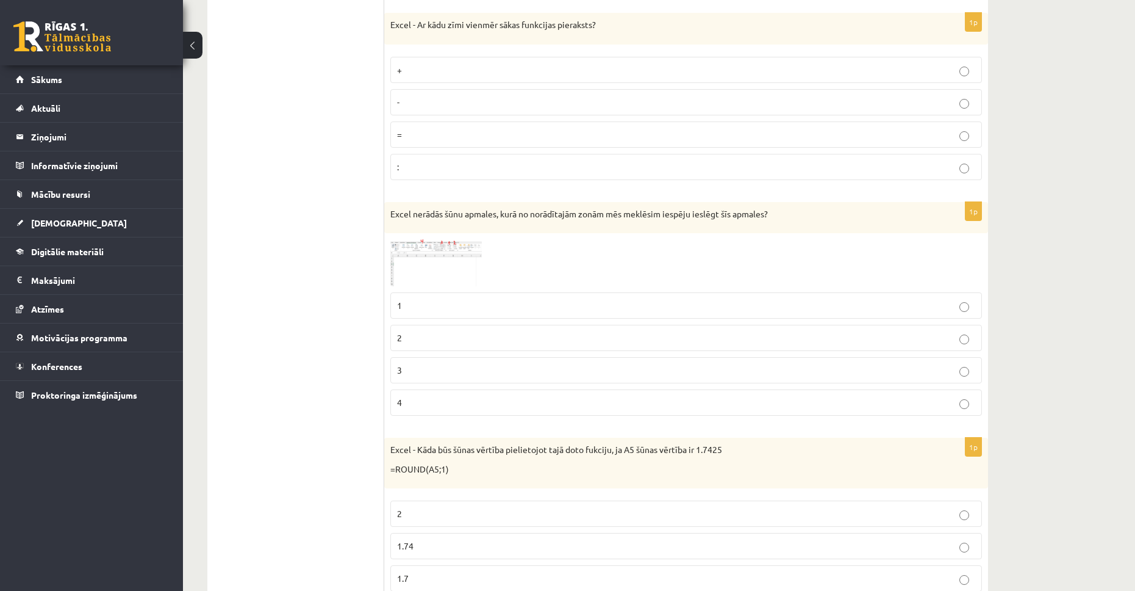
click at [440, 261] on span at bounding box center [437, 269] width 20 height 20
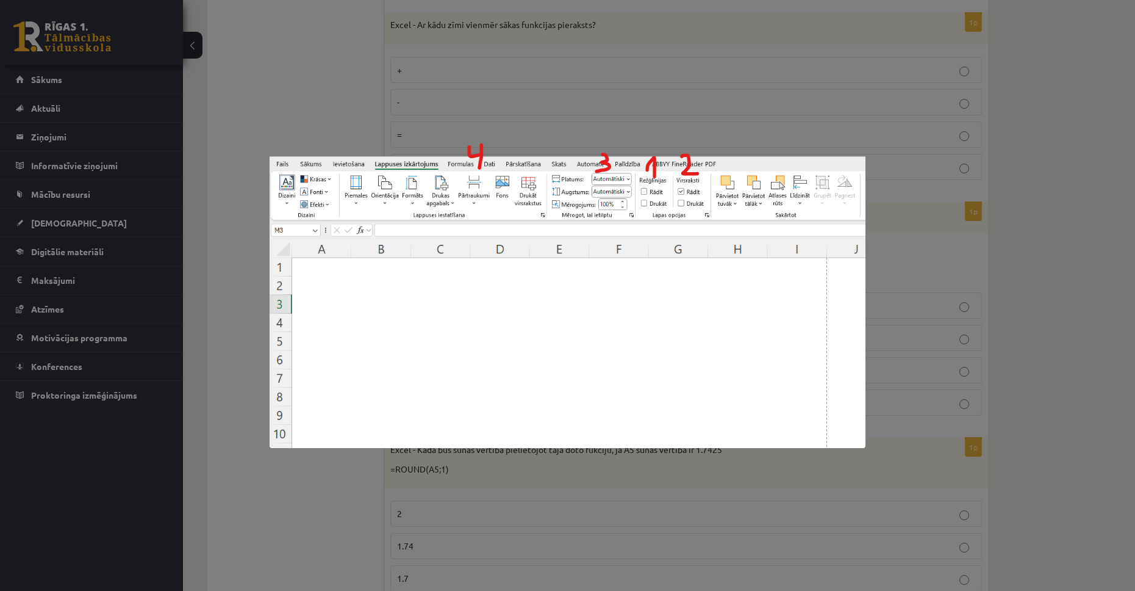
click at [577, 117] on div at bounding box center [567, 295] width 1135 height 591
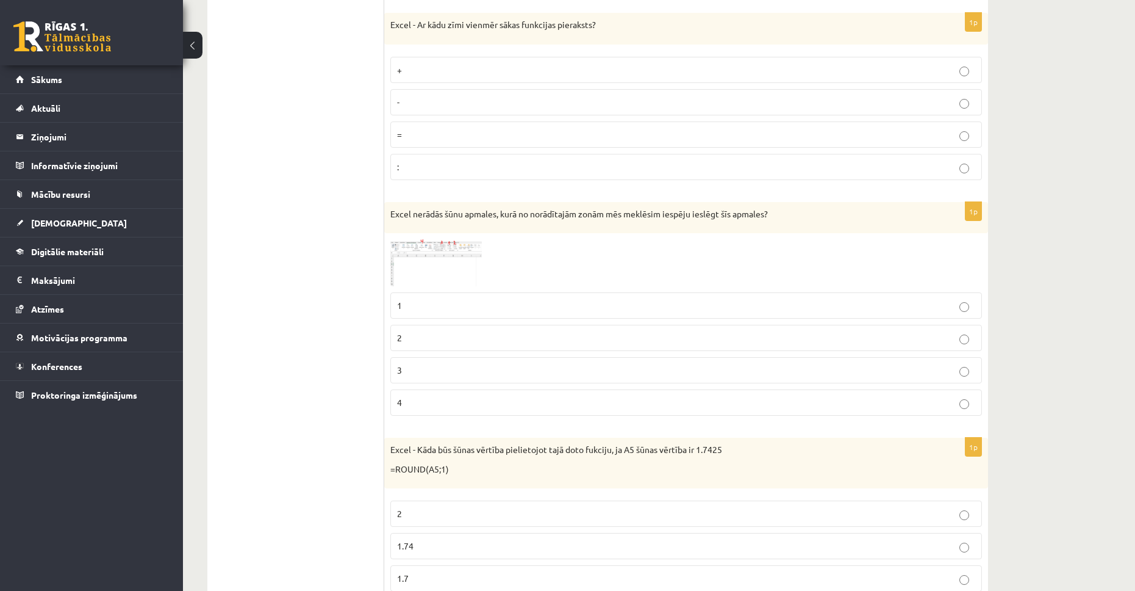
click at [515, 336] on p "2" at bounding box center [686, 337] width 578 height 13
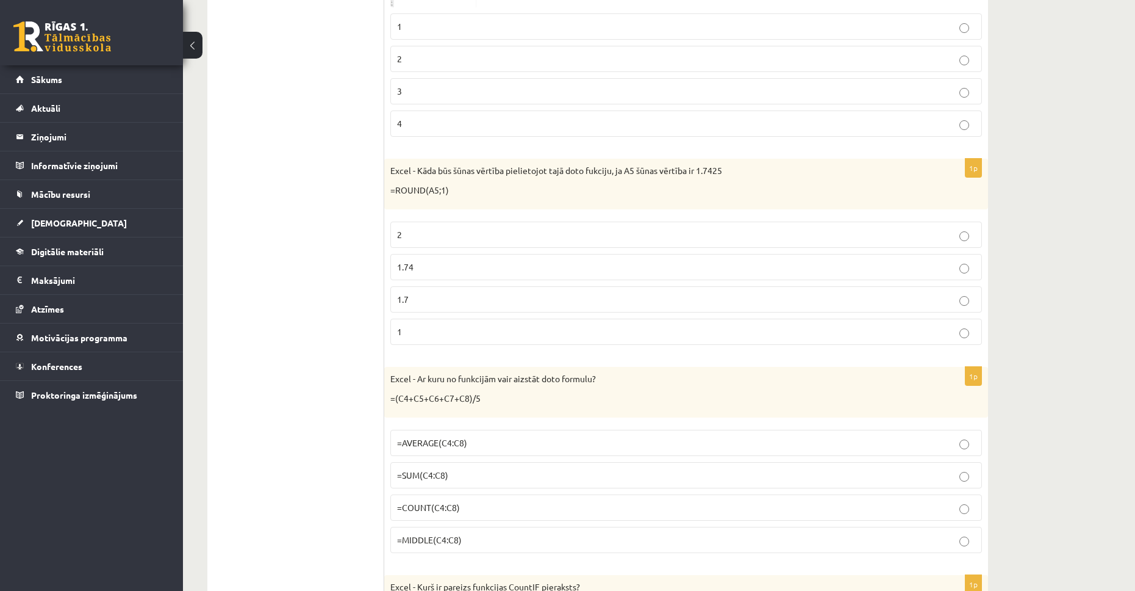
scroll to position [3641, 0]
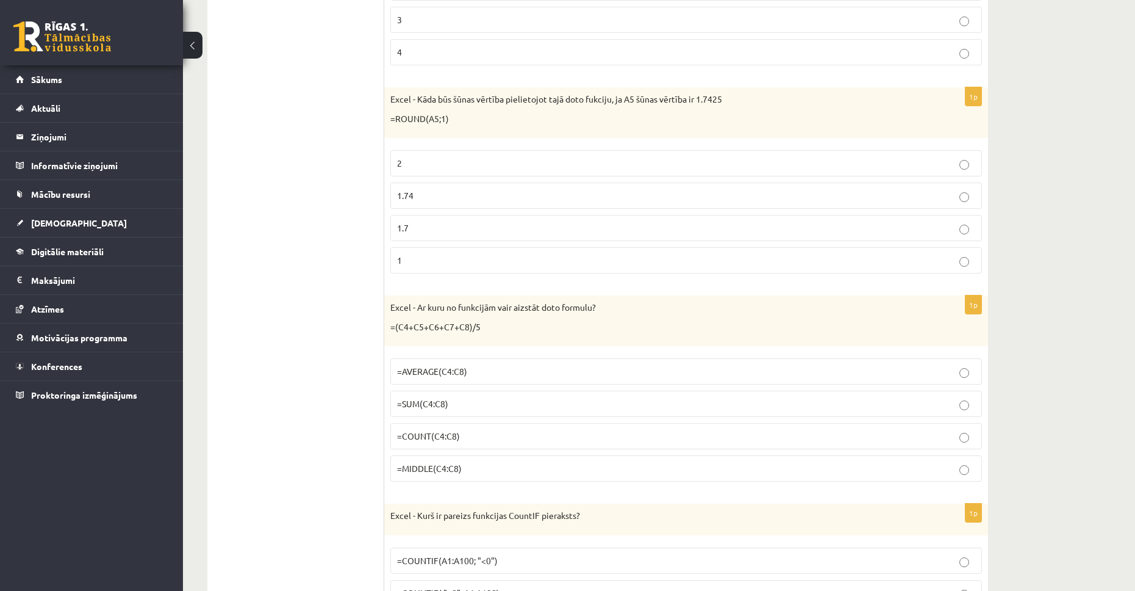
click at [465, 194] on p "1.74" at bounding box center [686, 195] width 578 height 13
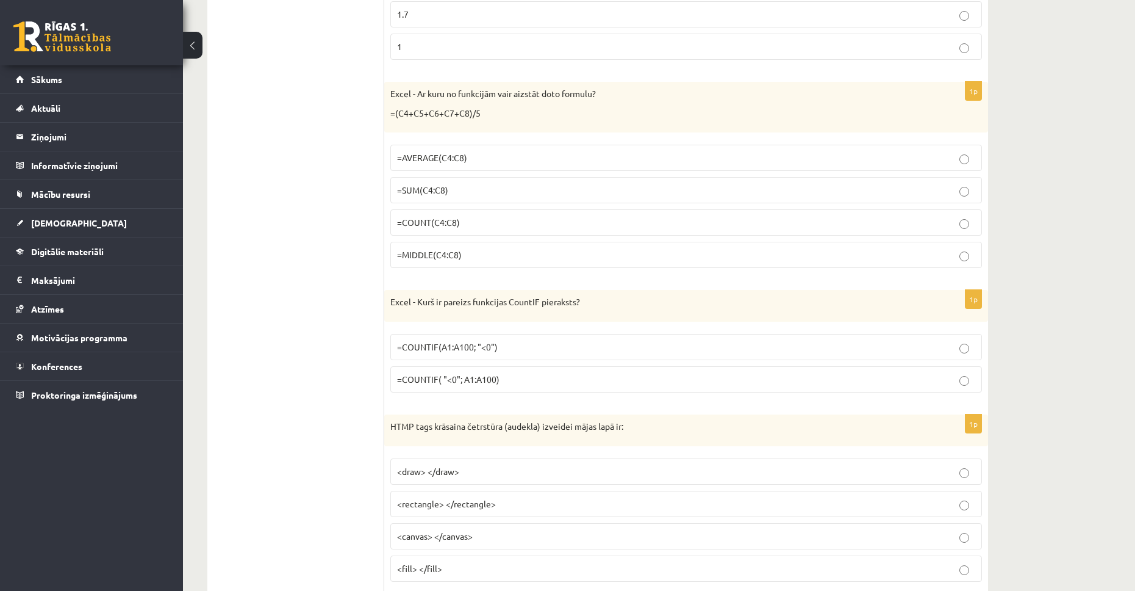
scroll to position [3919, 0]
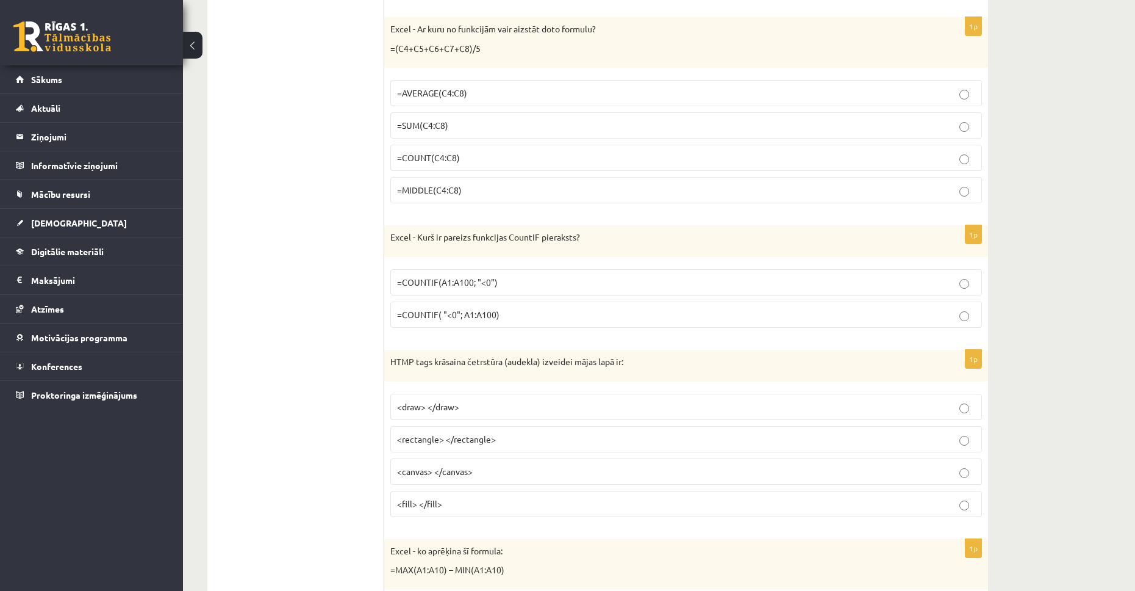
click at [452, 192] on span "=MIDDLE(C4:C8)" at bounding box center [429, 189] width 65 height 11
click at [450, 162] on span "=COUNT(C4:C8)" at bounding box center [428, 157] width 63 height 11
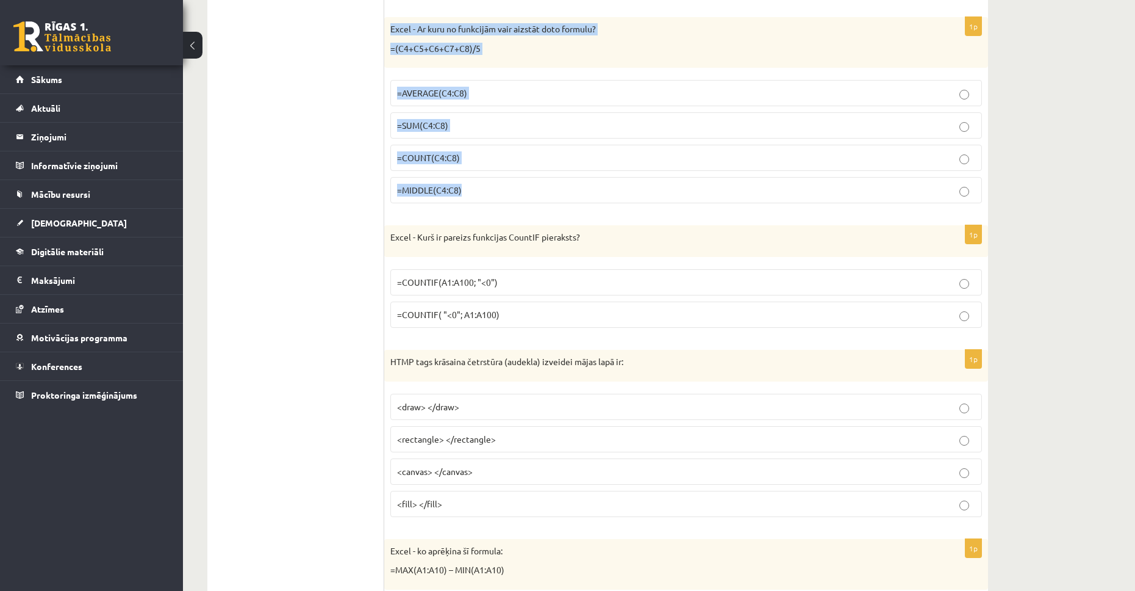
drag, startPoint x: 391, startPoint y: 31, endPoint x: 465, endPoint y: 209, distance: 192.8
click at [465, 209] on div "1p Excel - Ar kuru no funkcijām vair aizstāt doto formulu? =(C4+C5+C6+C7+C8)/5 …" at bounding box center [686, 115] width 604 height 196
copy div "Excel - Ar kuru no funkcijām vair aizstāt doto formulu? =(C4+C5+C6+C7+C8)/5 =AV…"
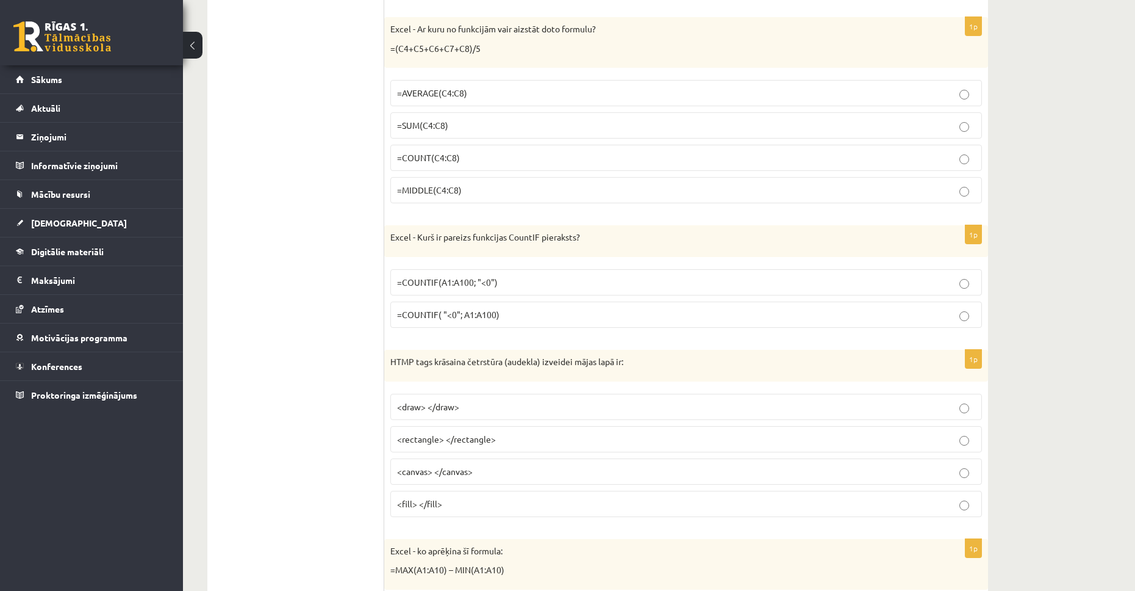
click at [481, 85] on label "=AVERAGE(C4:C8)" at bounding box center [686, 93] width 592 height 26
click at [512, 286] on p "=COUNTIF(A1:A100; "<0")" at bounding box center [686, 282] width 578 height 13
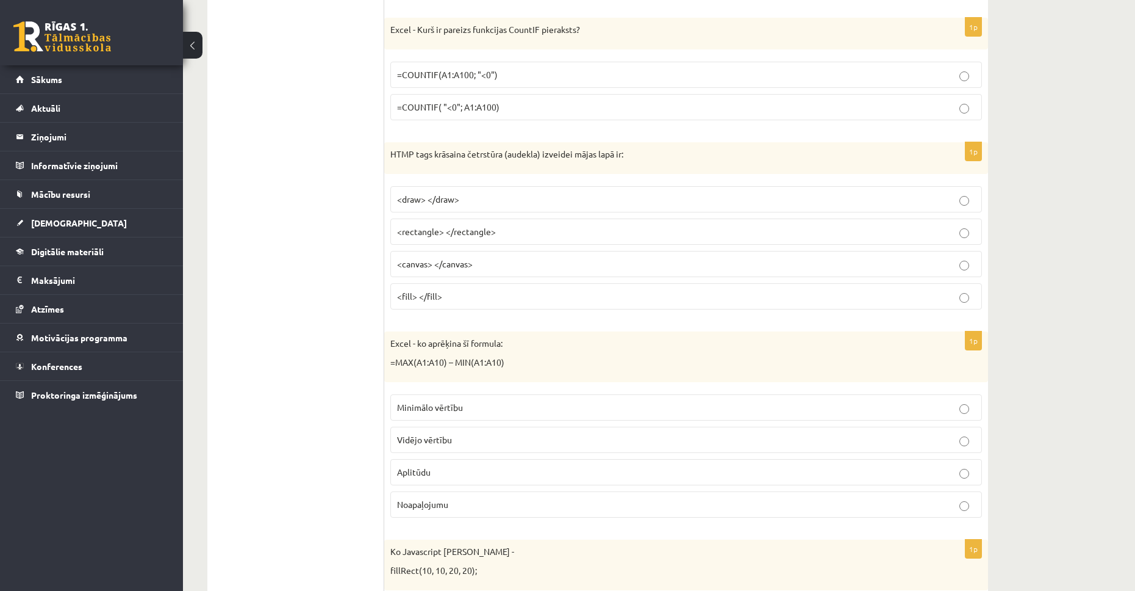
scroll to position [4172, 0]
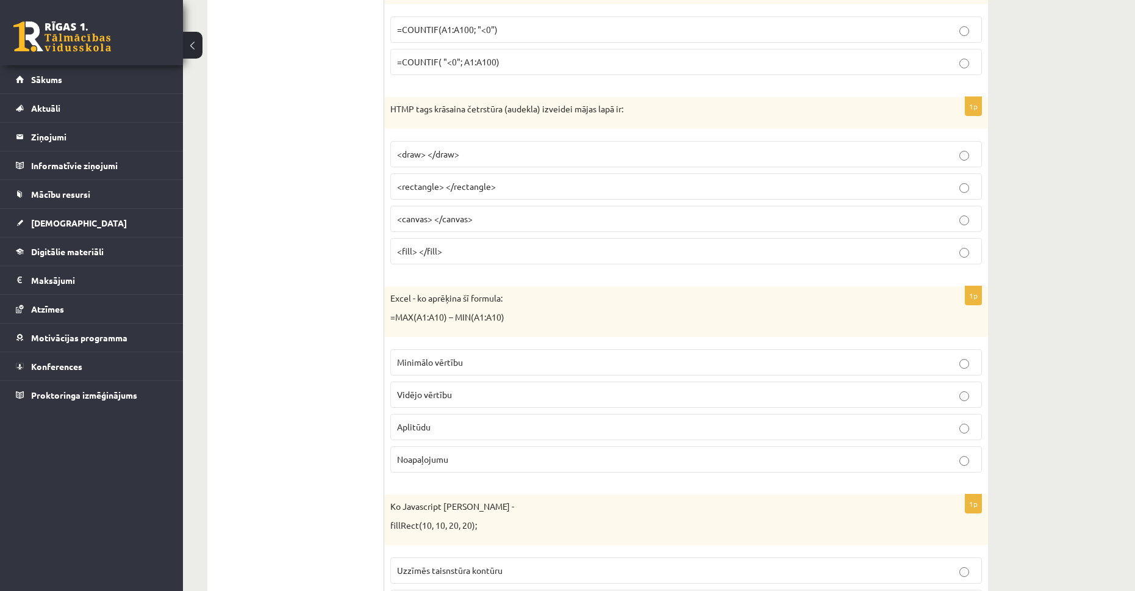
click at [462, 213] on p "<canvas> </canvas>" at bounding box center [686, 218] width 578 height 13
click at [450, 242] on label "<fill> </fill>" at bounding box center [686, 251] width 592 height 26
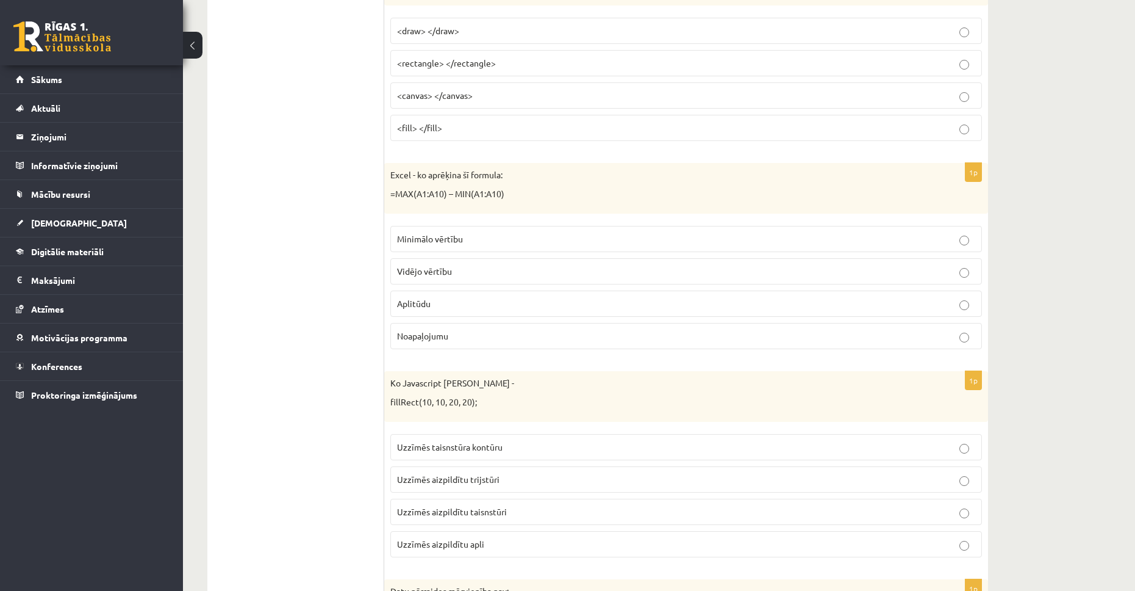
scroll to position [4360, 0]
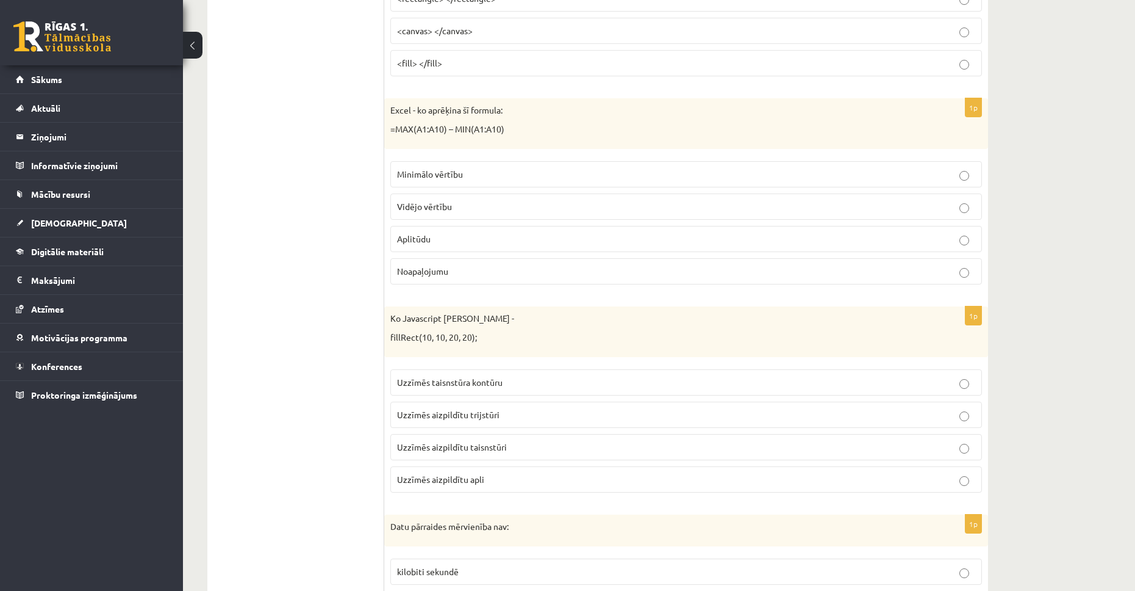
click at [421, 176] on span "Minimālo vērtību" at bounding box center [430, 173] width 66 height 11
click at [459, 205] on p "Vidējo vērtību" at bounding box center [686, 206] width 578 height 13
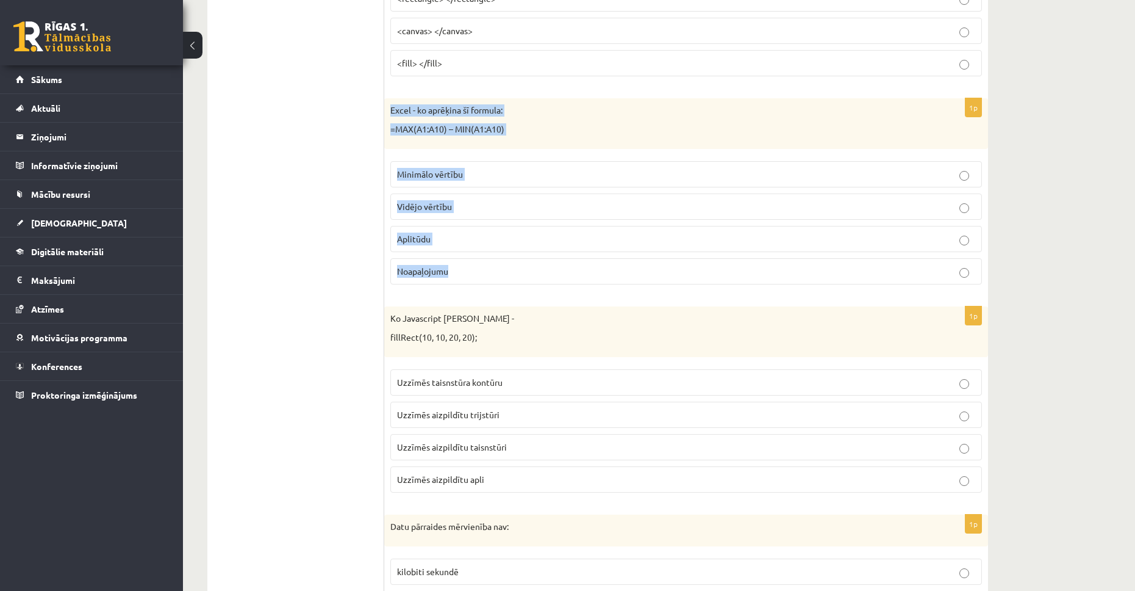
drag, startPoint x: 391, startPoint y: 106, endPoint x: 467, endPoint y: 282, distance: 192.1
click at [467, 282] on div "1p Excel - ko aprēķina šī formula: =MAX(A1:A10) – MIN(A1:A10) Minimālo vērtību …" at bounding box center [686, 196] width 604 height 196
copy div "Excel - ko aprēķina šī formula: =MAX(A1:A10) – MIN(A1:A10) Minimālo vērtību Vid…"
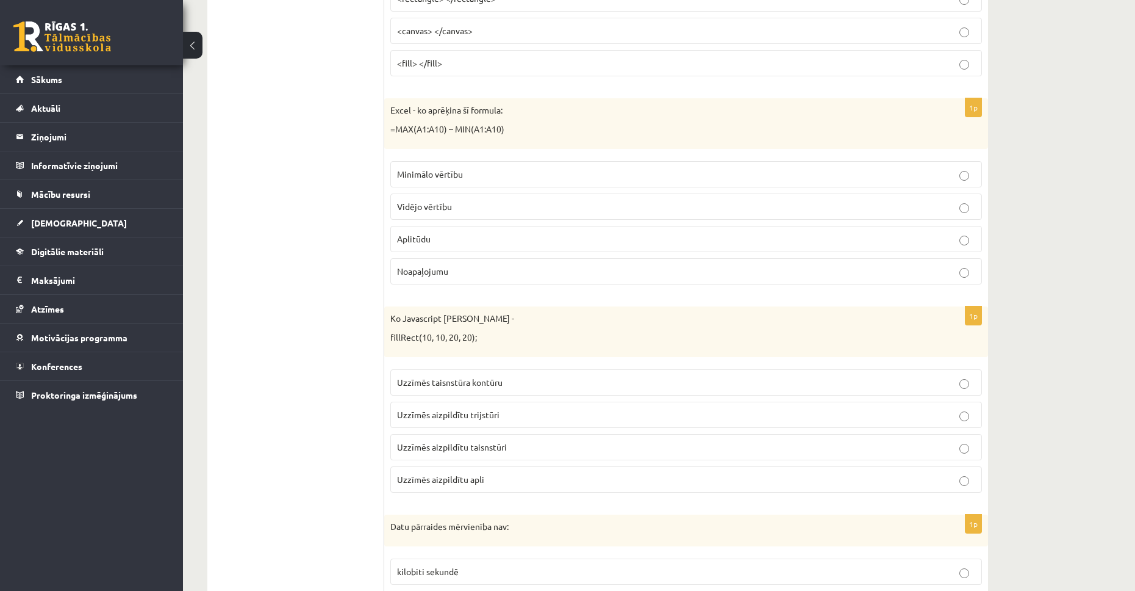
drag, startPoint x: 317, startPoint y: 223, endPoint x: 322, endPoint y: 215, distance: 8.5
click at [458, 242] on p "Aplitūdu" at bounding box center [686, 238] width 578 height 13
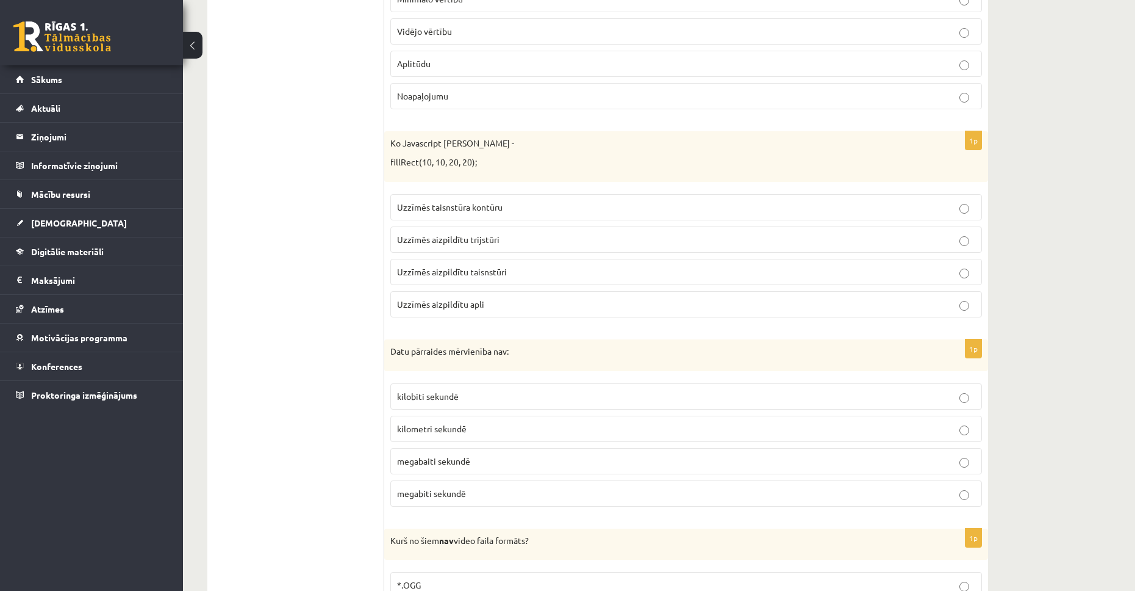
scroll to position [4542, 0]
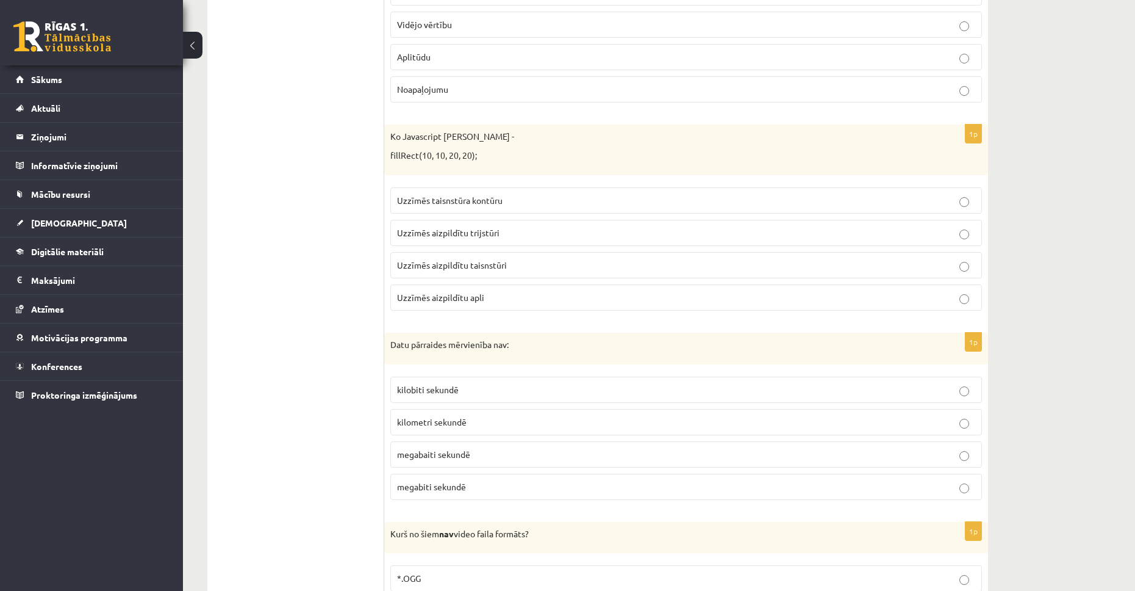
click at [488, 257] on label "Uzzīmēs aizpildītu taisnstūri" at bounding box center [686, 265] width 592 height 26
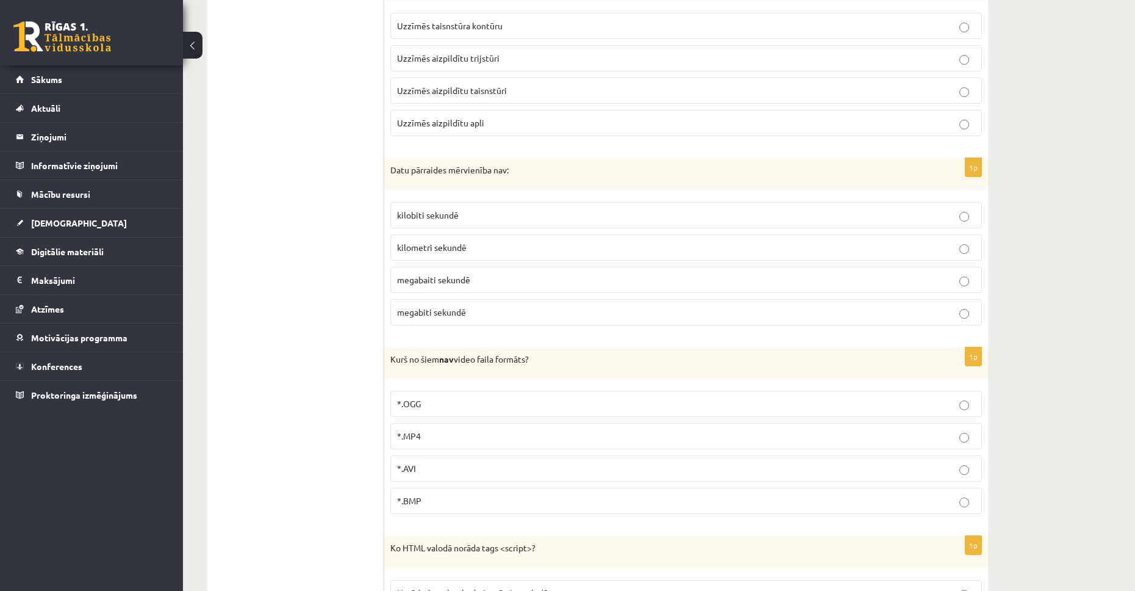
scroll to position [4723, 0]
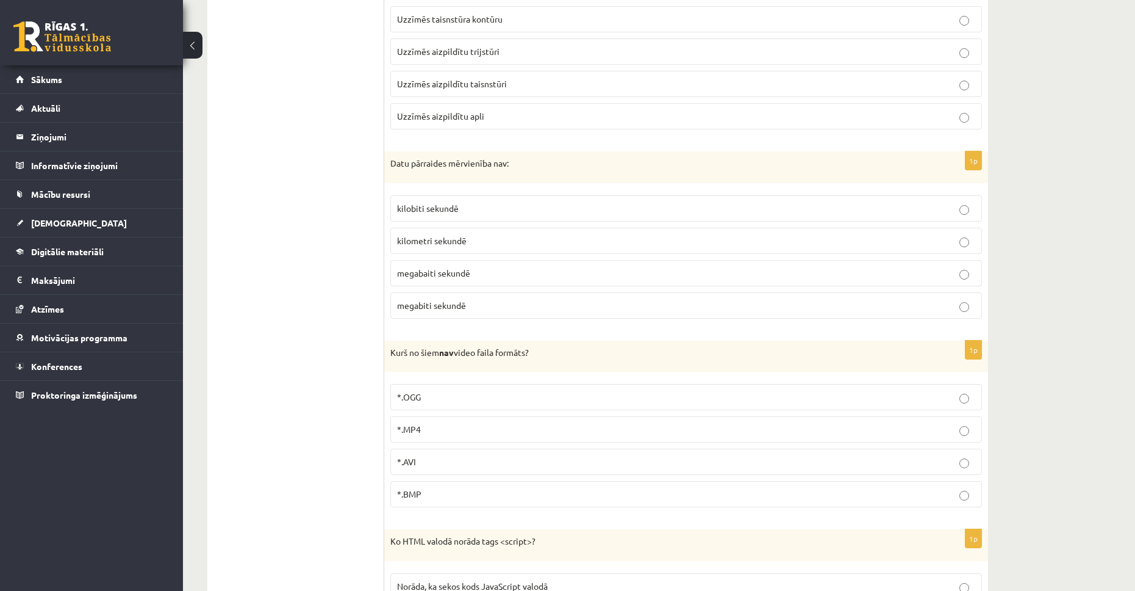
click at [423, 243] on span "kilometri sekundē" at bounding box center [432, 240] width 70 height 11
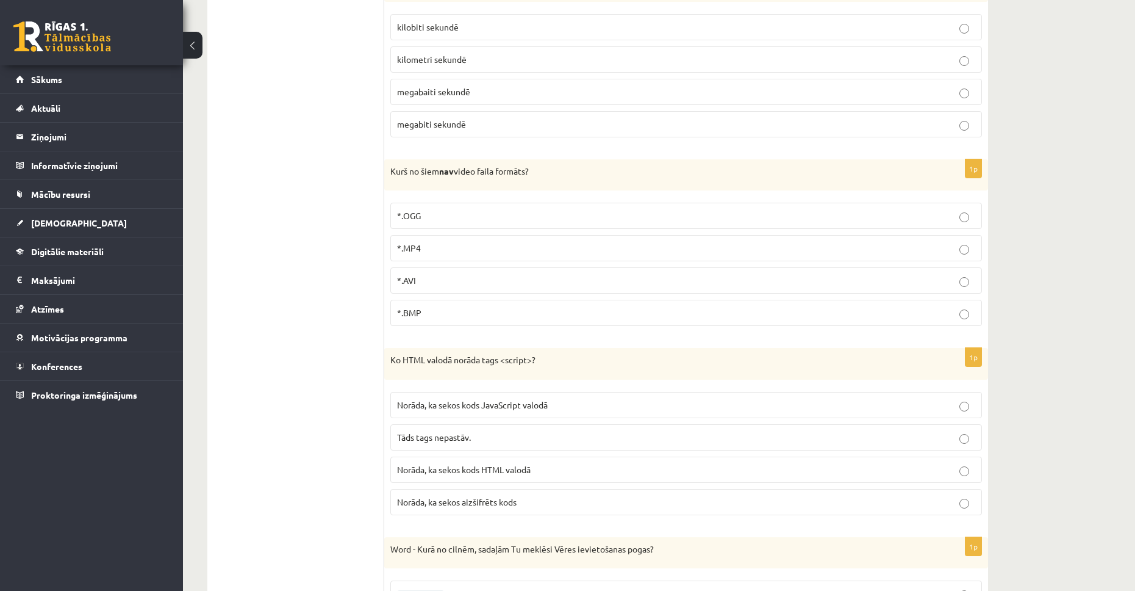
scroll to position [4917, 0]
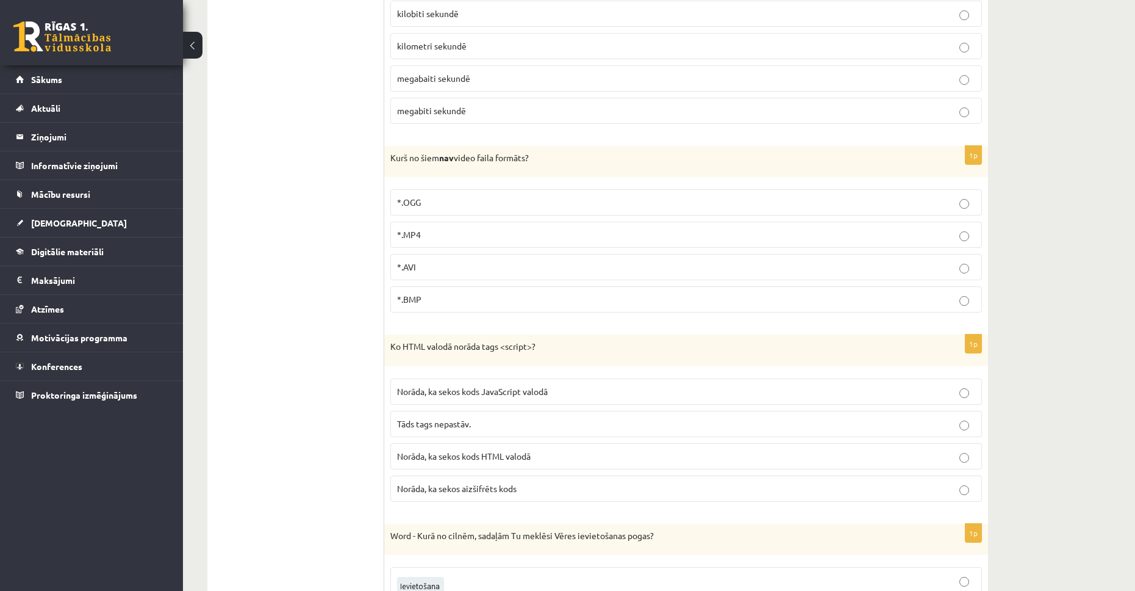
click at [438, 232] on p "*.MP4" at bounding box center [686, 234] width 578 height 13
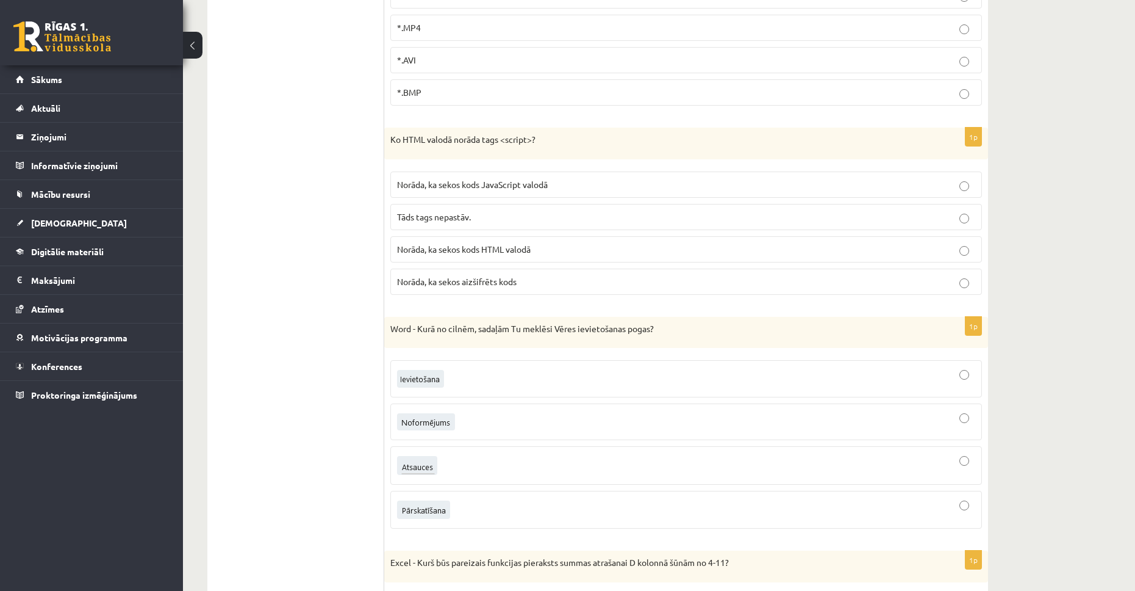
scroll to position [5131, 0]
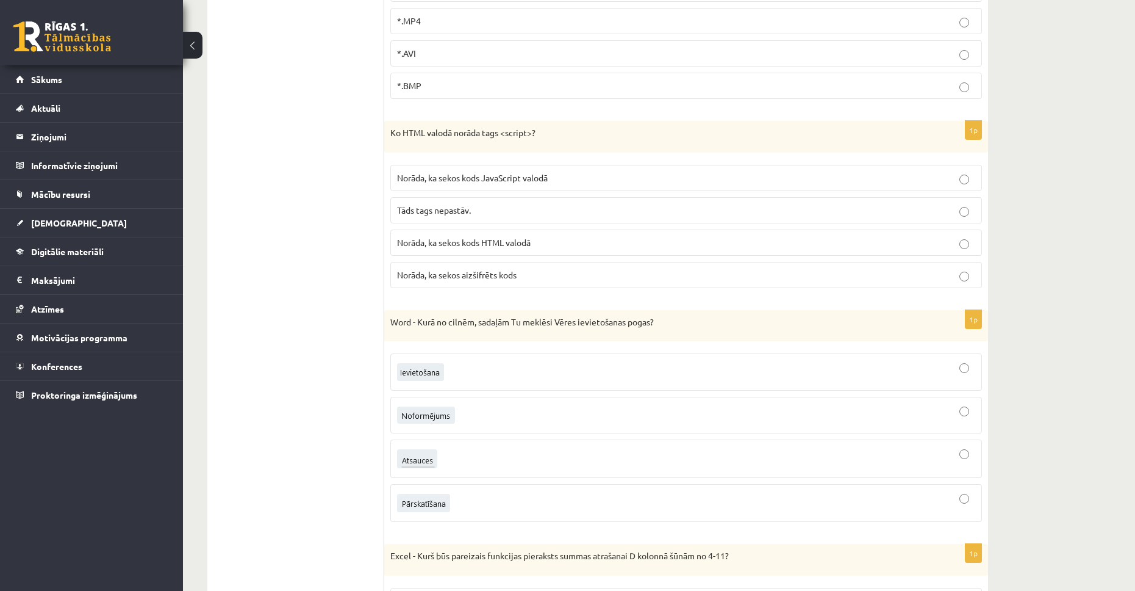
click at [547, 175] on span "Norāda, ka sekos kods JavaScript valodā" at bounding box center [472, 177] width 151 height 11
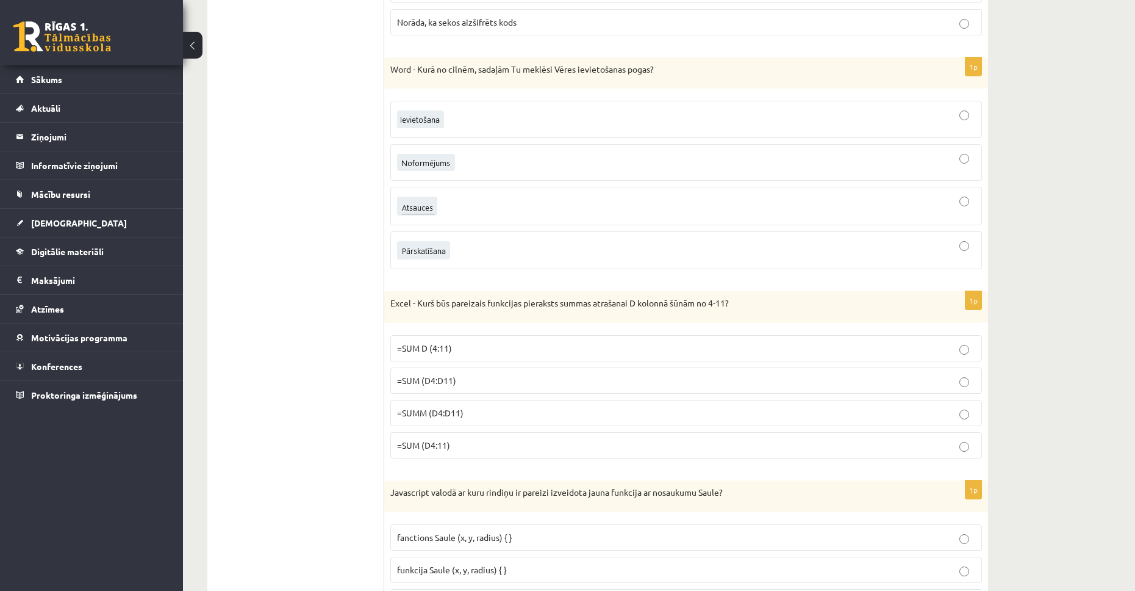
scroll to position [5390, 0]
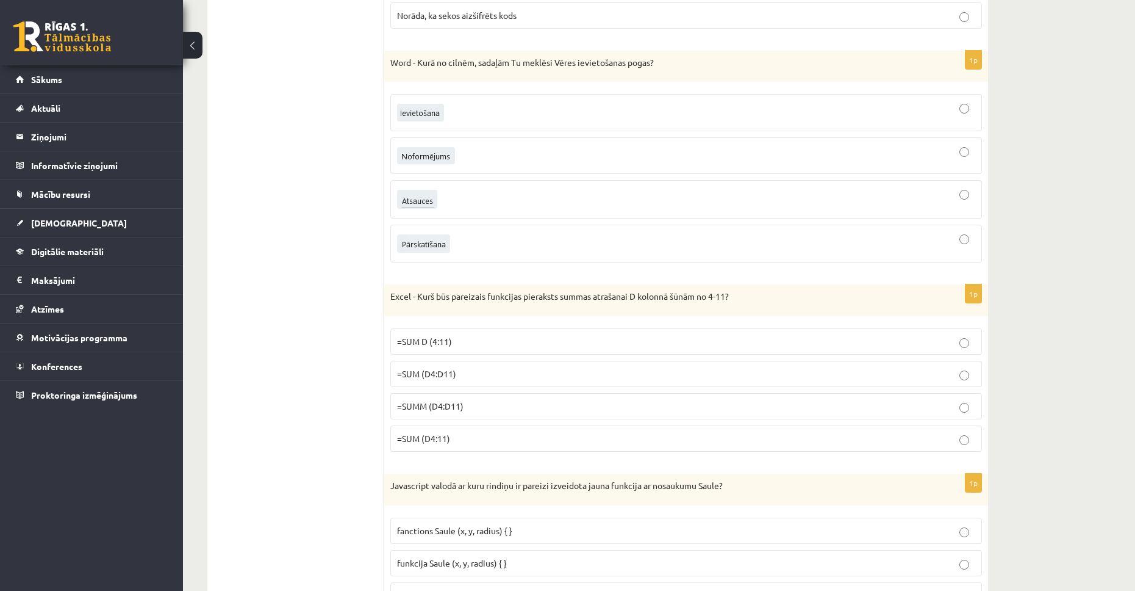
click at [570, 117] on div at bounding box center [686, 113] width 578 height 24
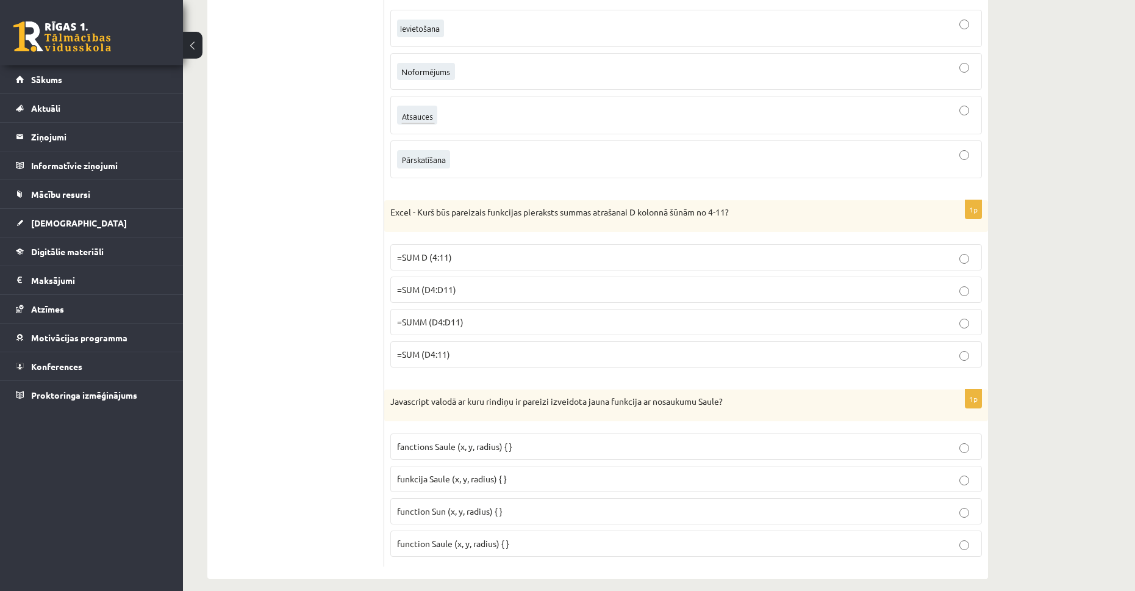
scroll to position [5487, 0]
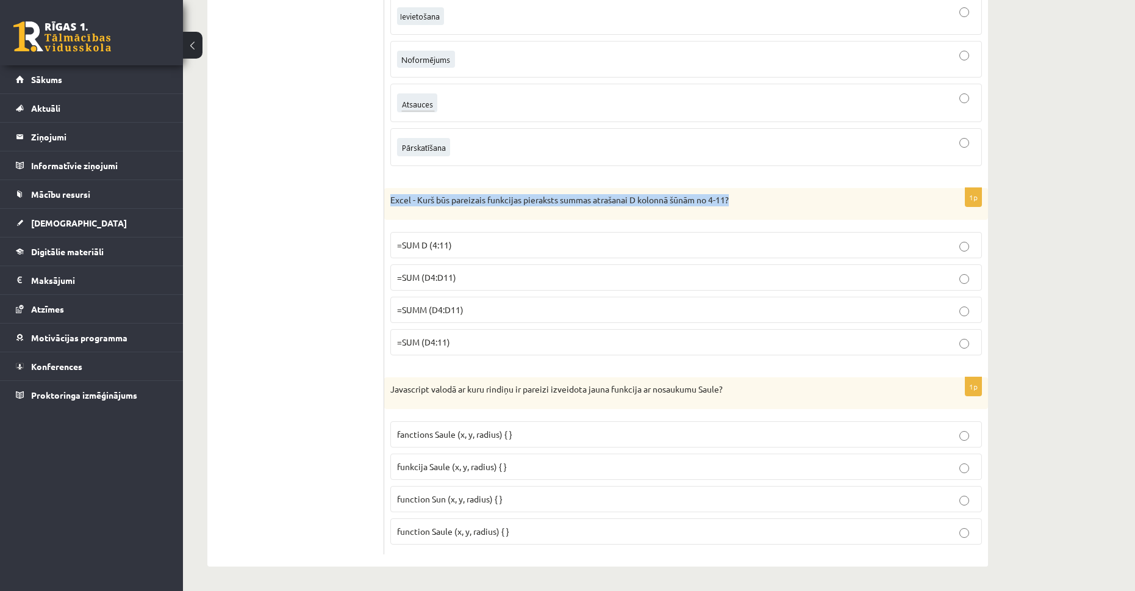
drag, startPoint x: 390, startPoint y: 197, endPoint x: 399, endPoint y: 243, distance: 46.5
click at [399, 243] on div "1p Excel - Kurš būs pareizais funkcijas pieraksts summas atrašanai D kolonnā šū…" at bounding box center [686, 276] width 604 height 177
drag, startPoint x: 387, startPoint y: 198, endPoint x: 460, endPoint y: 353, distance: 170.6
click at [460, 353] on div "1p Excel - Kurš būs pareizais funkcijas pieraksts summas atrašanai D kolonnā šū…" at bounding box center [686, 276] width 604 height 177
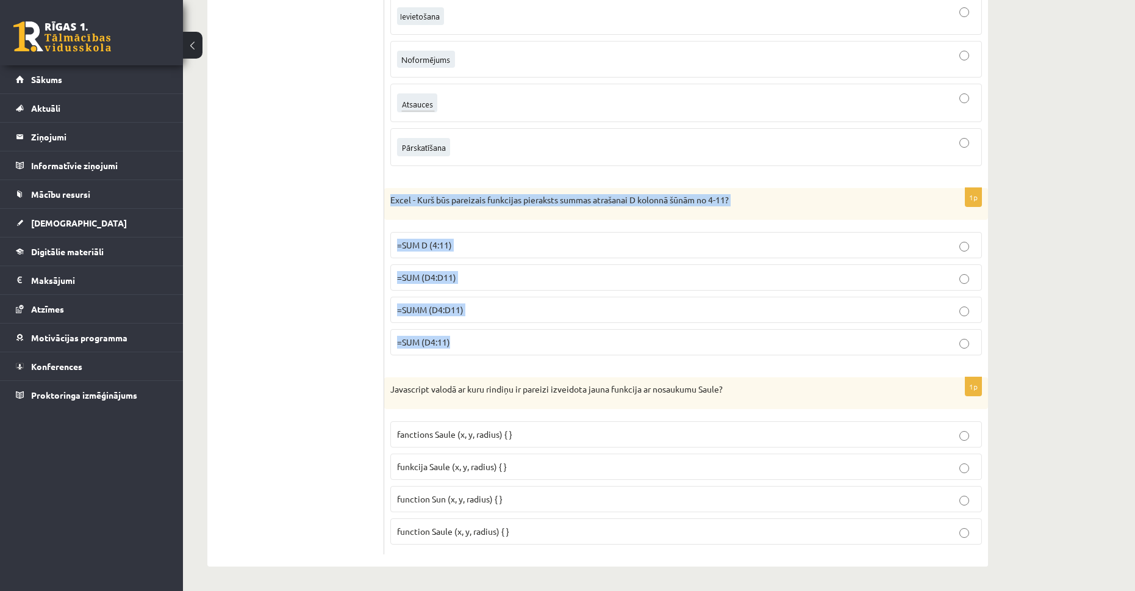
copy div "Excel - Kurš būs pareizais funkcijas pieraksts summas atrašanai D kolonnā šūnām…"
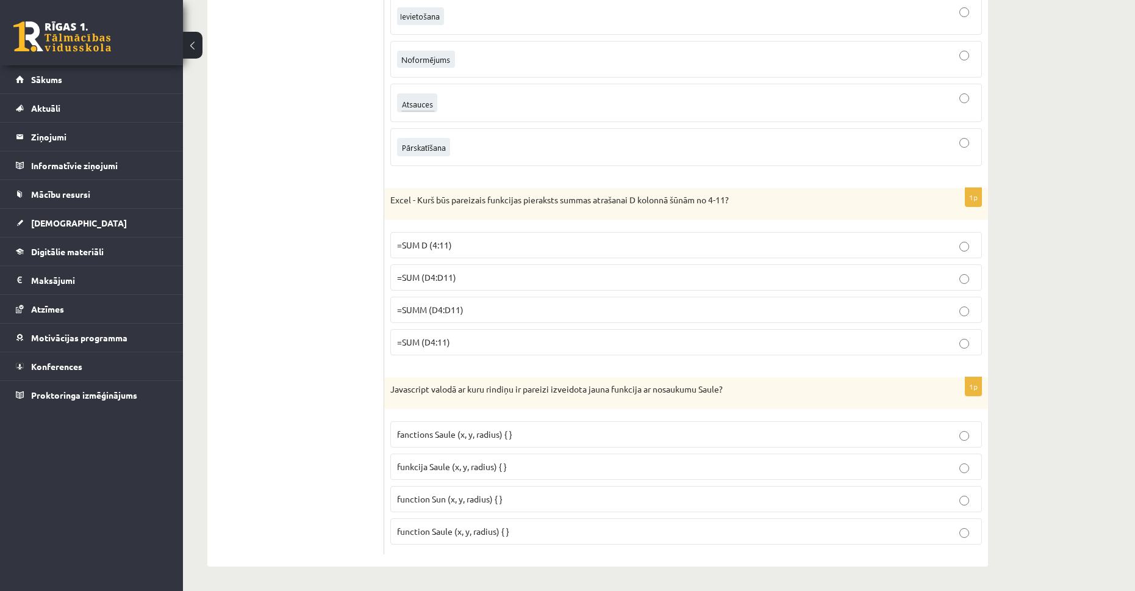
drag, startPoint x: 312, startPoint y: 217, endPoint x: 318, endPoint y: 195, distance: 23.2
click at [487, 339] on p "=SUM (D4:11)" at bounding box center [686, 342] width 578 height 13
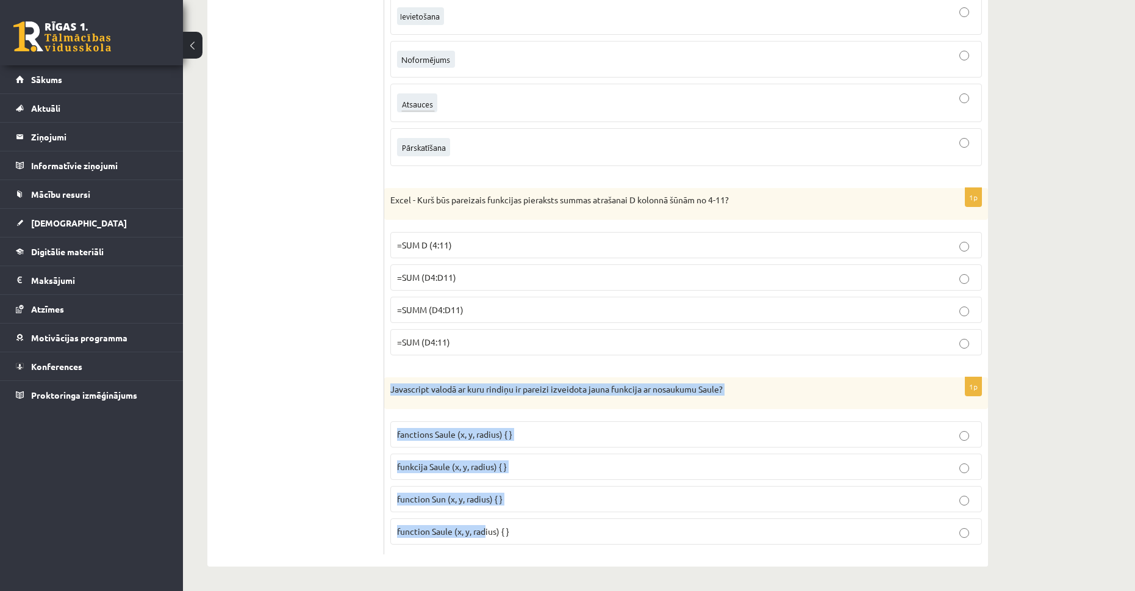
drag, startPoint x: 391, startPoint y: 389, endPoint x: 486, endPoint y: 567, distance: 202.0
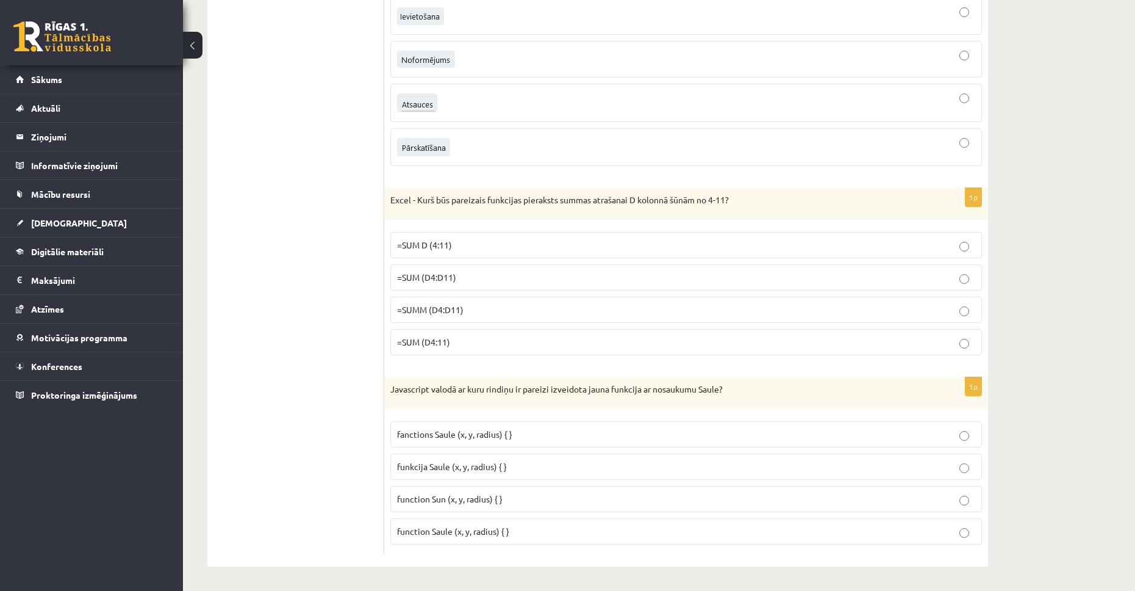
click at [455, 501] on span "function Sun (x, y, radius) { }" at bounding box center [450, 498] width 106 height 11
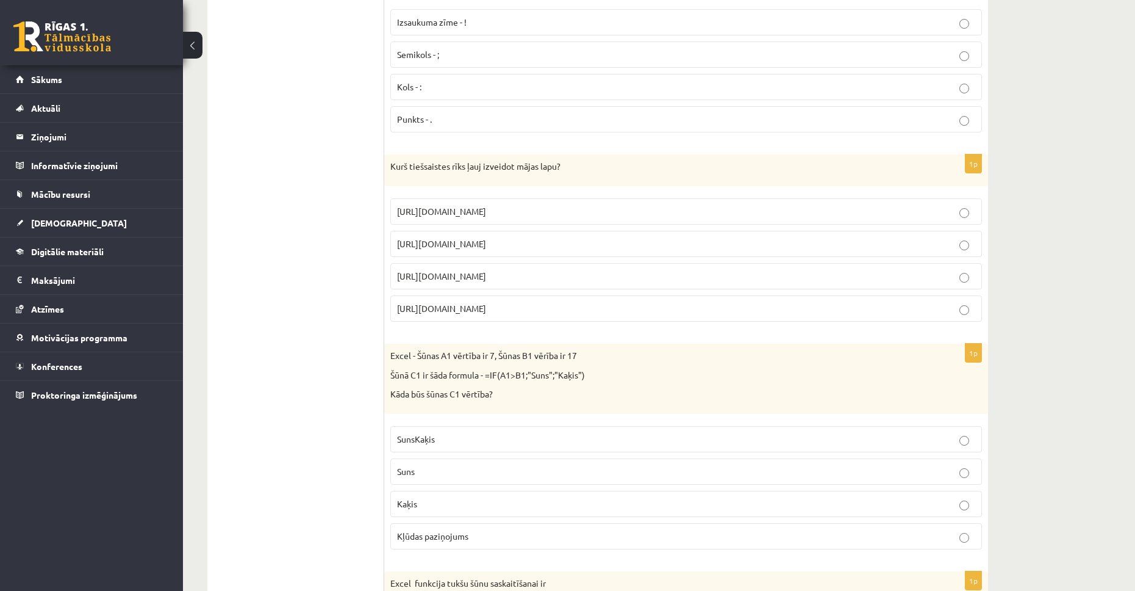
scroll to position [0, 0]
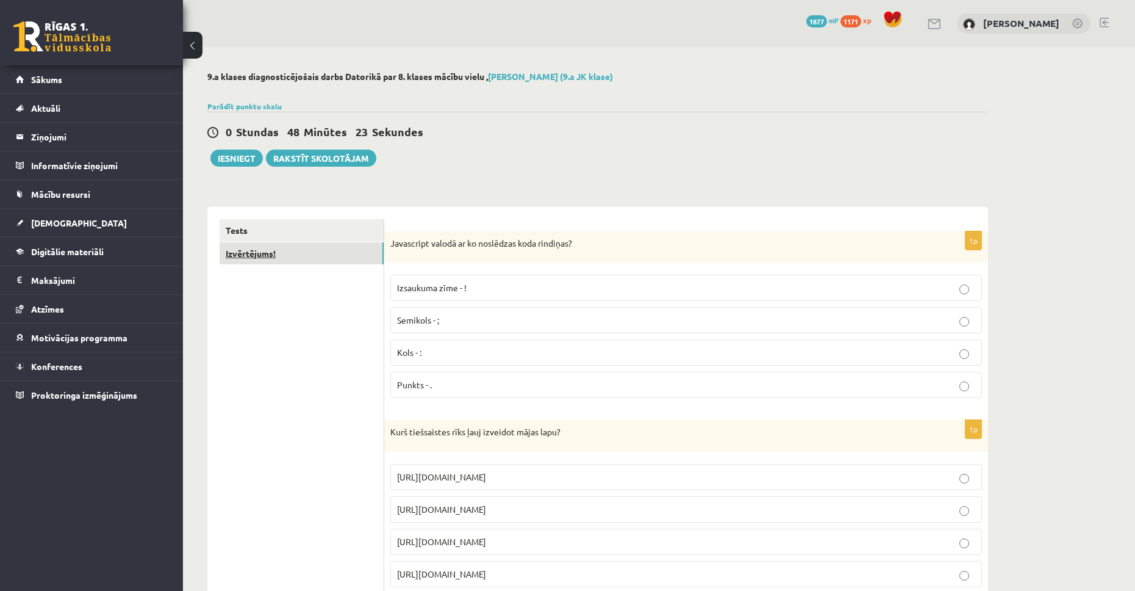
click at [340, 254] on link "Izvērtējums!" at bounding box center [302, 253] width 164 height 23
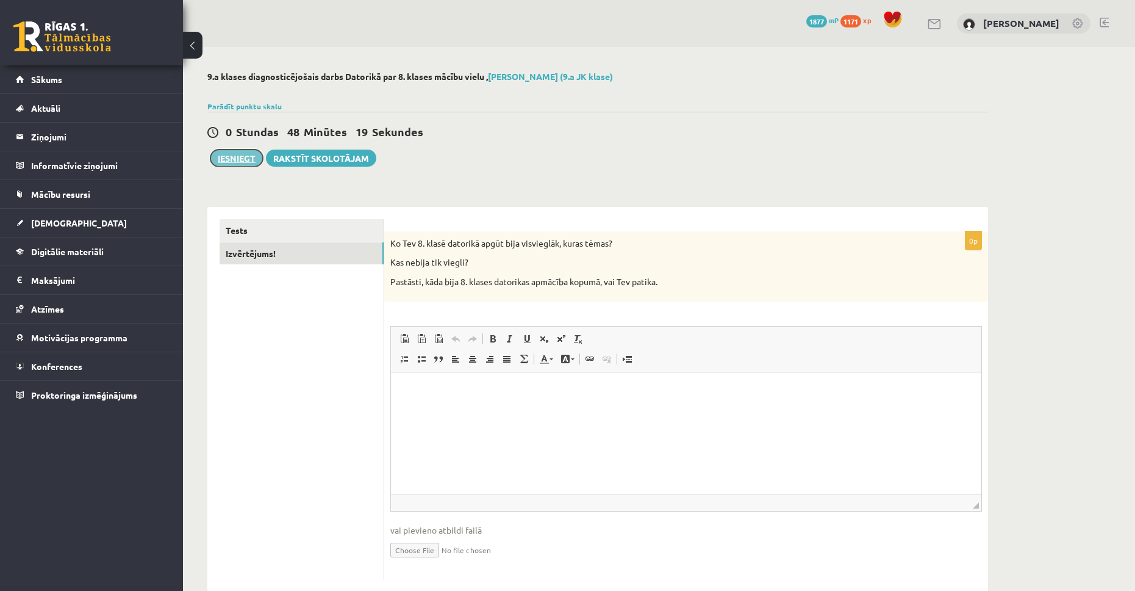
click at [230, 157] on button "Iesniegt" at bounding box center [236, 157] width 52 height 17
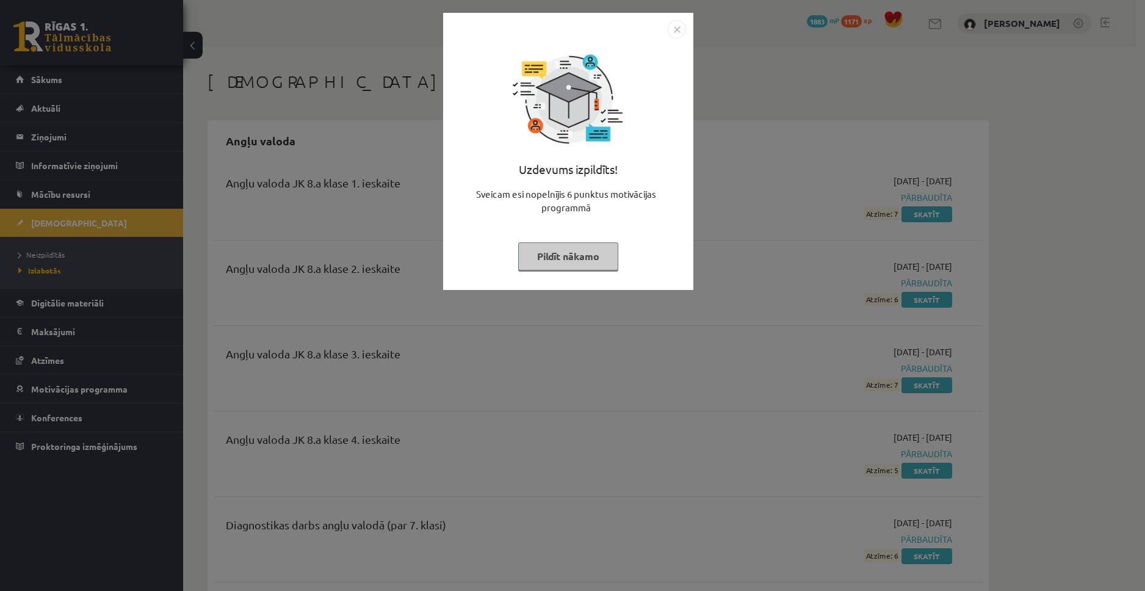
click at [676, 28] on img "Close" at bounding box center [676, 29] width 18 height 18
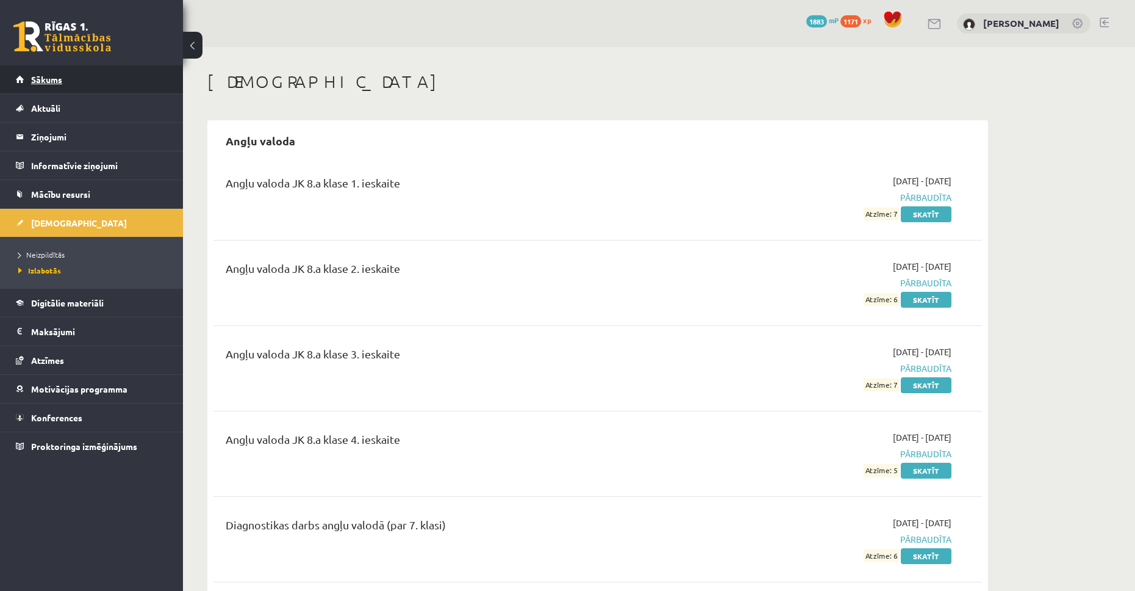
click at [121, 81] on link "Sākums" at bounding box center [92, 79] width 152 height 28
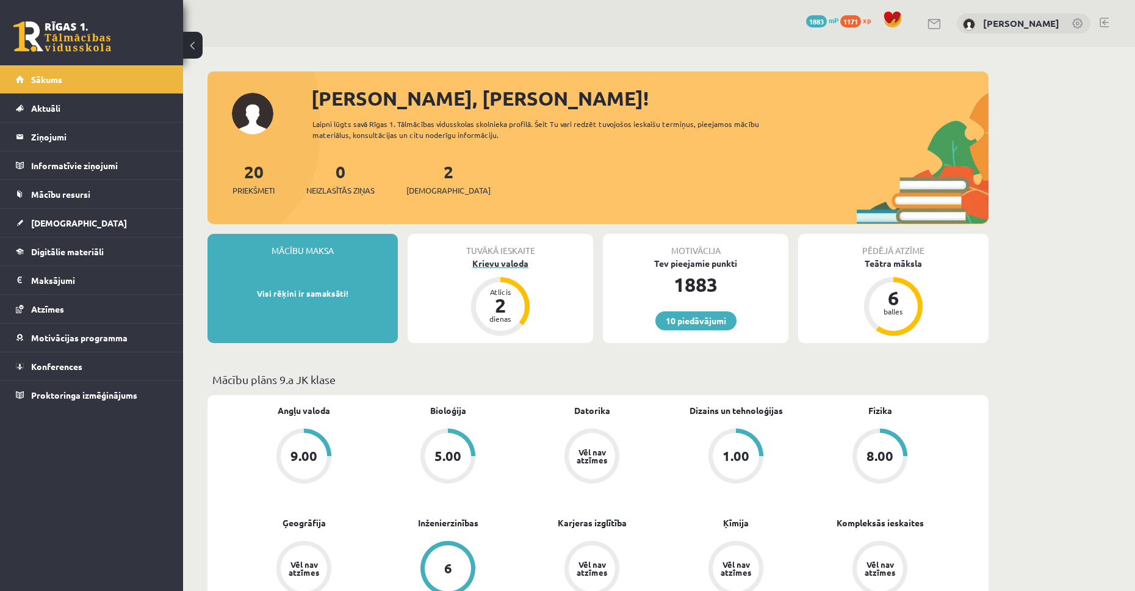
click at [502, 263] on div "Krievu valoda" at bounding box center [500, 263] width 185 height 13
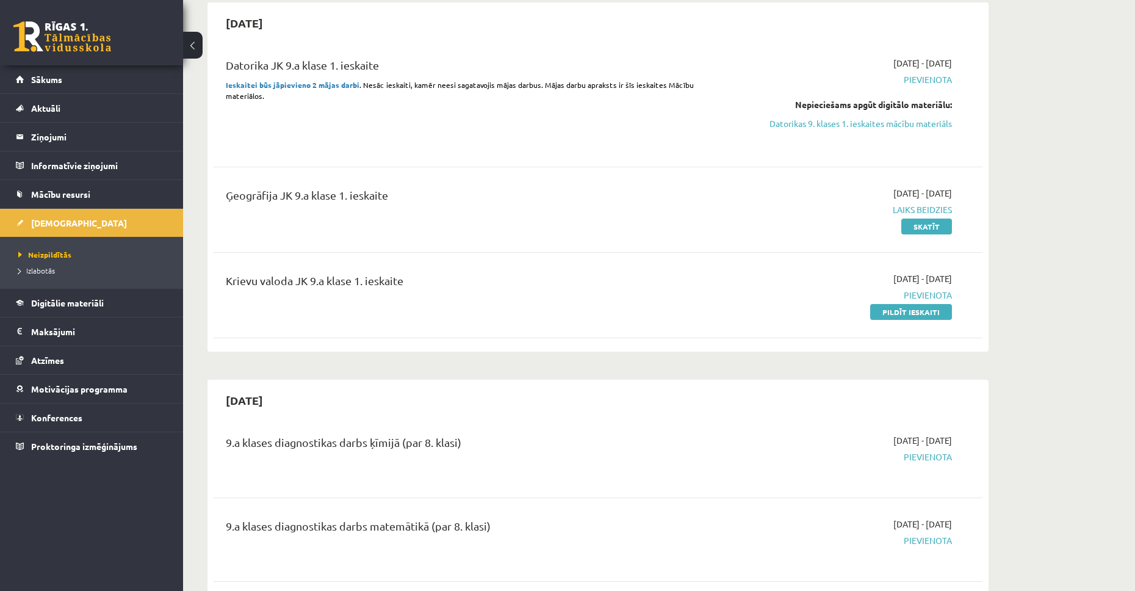
scroll to position [300, 0]
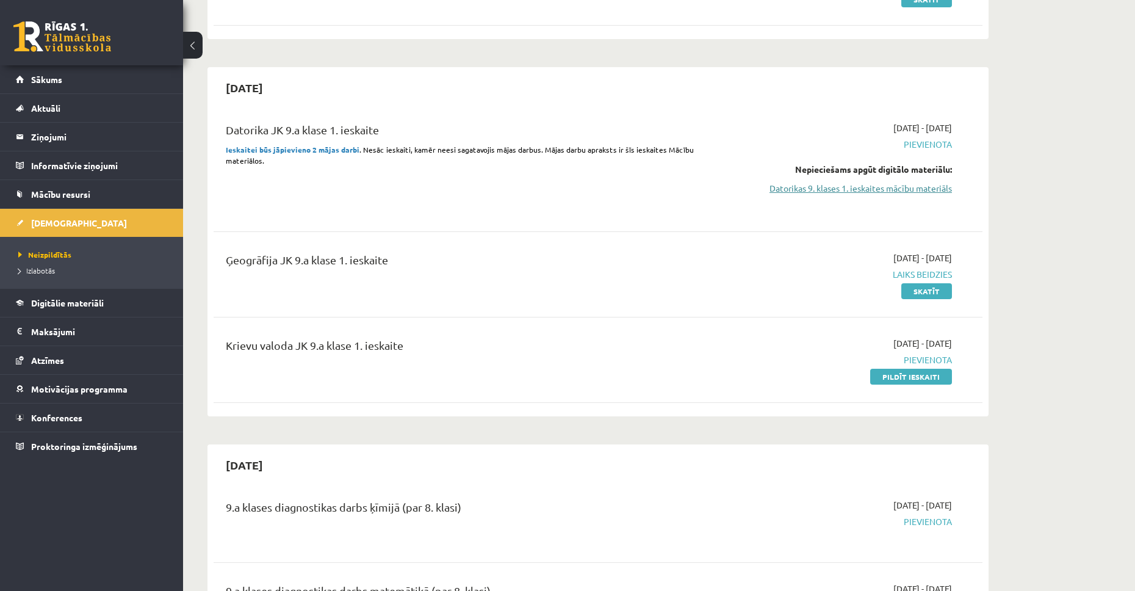
click at [924, 185] on link "Datorikas 9. klases 1. ieskaites mācību materiāls" at bounding box center [837, 188] width 230 height 13
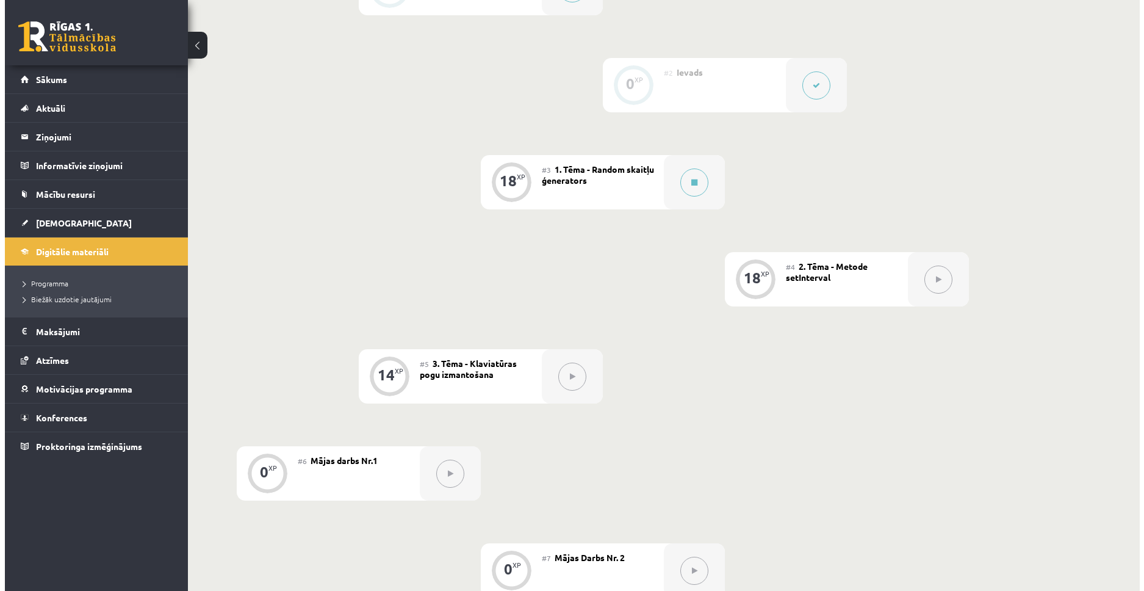
scroll to position [420, 0]
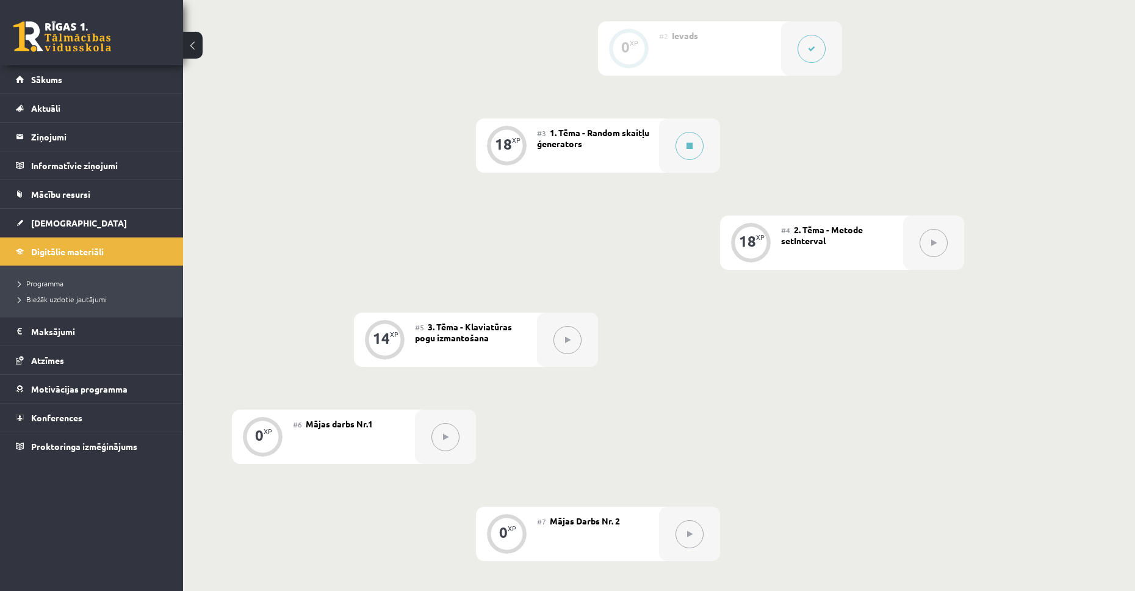
click at [802, 62] on div at bounding box center [811, 48] width 61 height 54
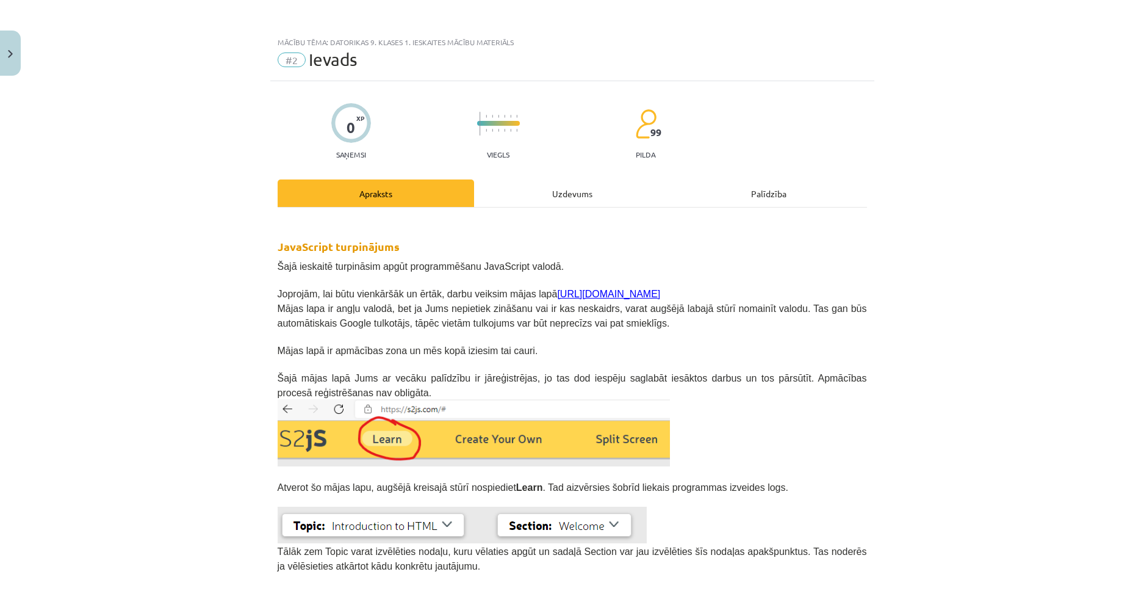
click at [563, 295] on link "https://s2js.com/" at bounding box center [608, 294] width 103 height 10
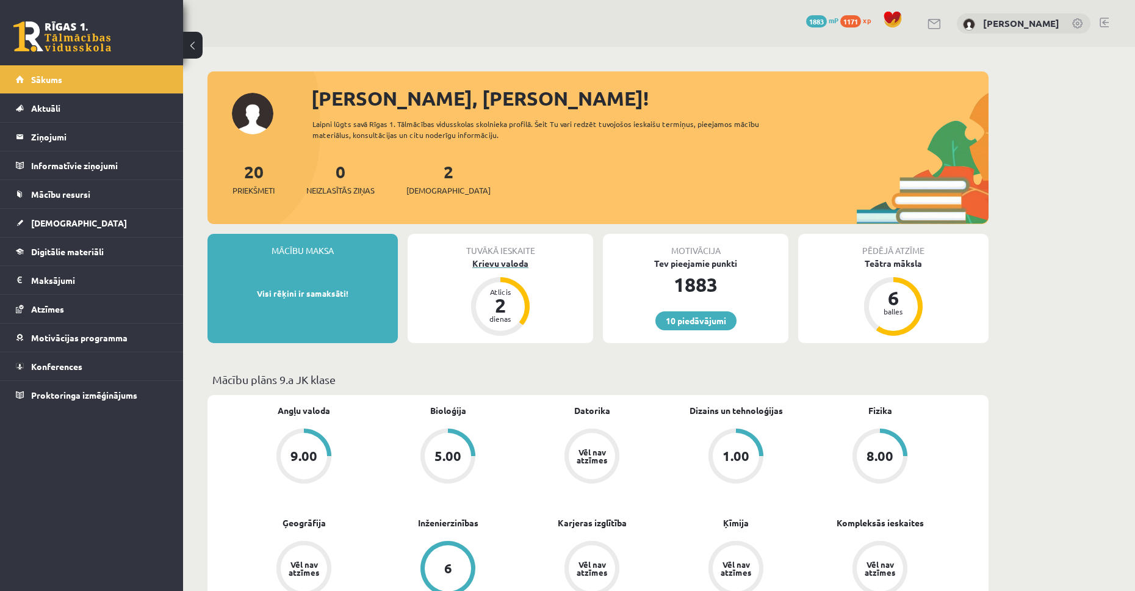
click at [493, 267] on div "Krievu valoda" at bounding box center [500, 263] width 185 height 13
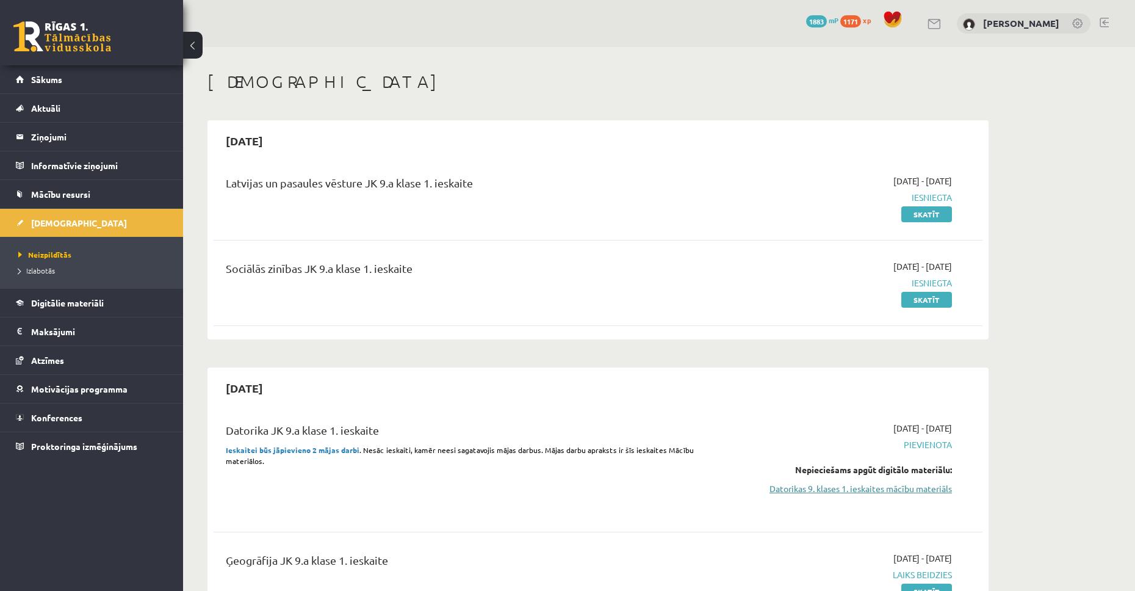
click at [918, 485] on link "Datorikas 9. klases 1. ieskaites mācību materiāls" at bounding box center [837, 488] width 230 height 13
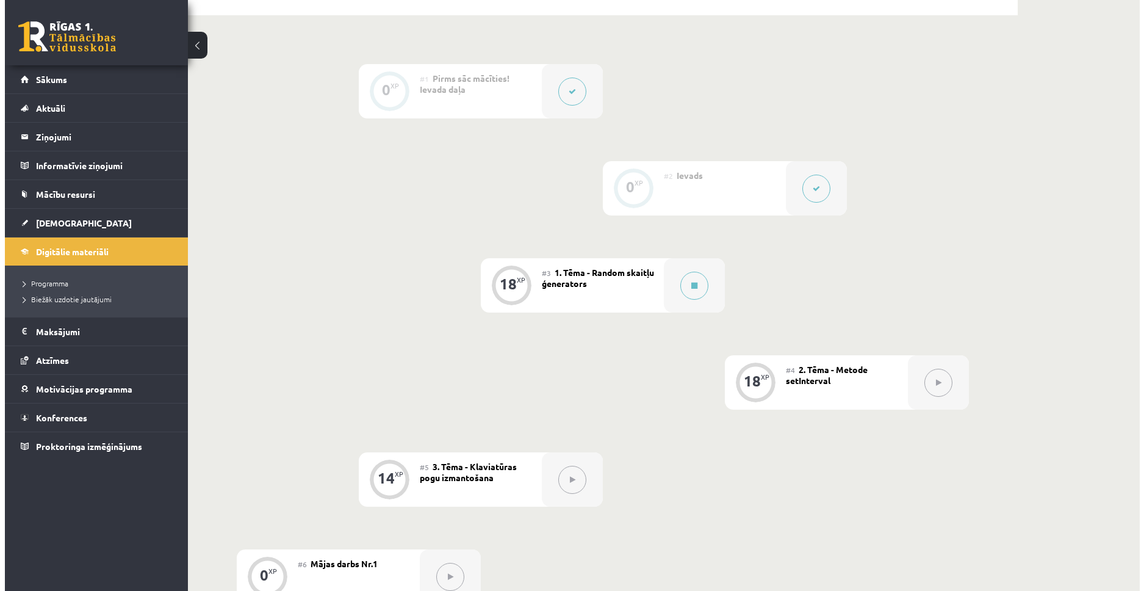
scroll to position [307, 0]
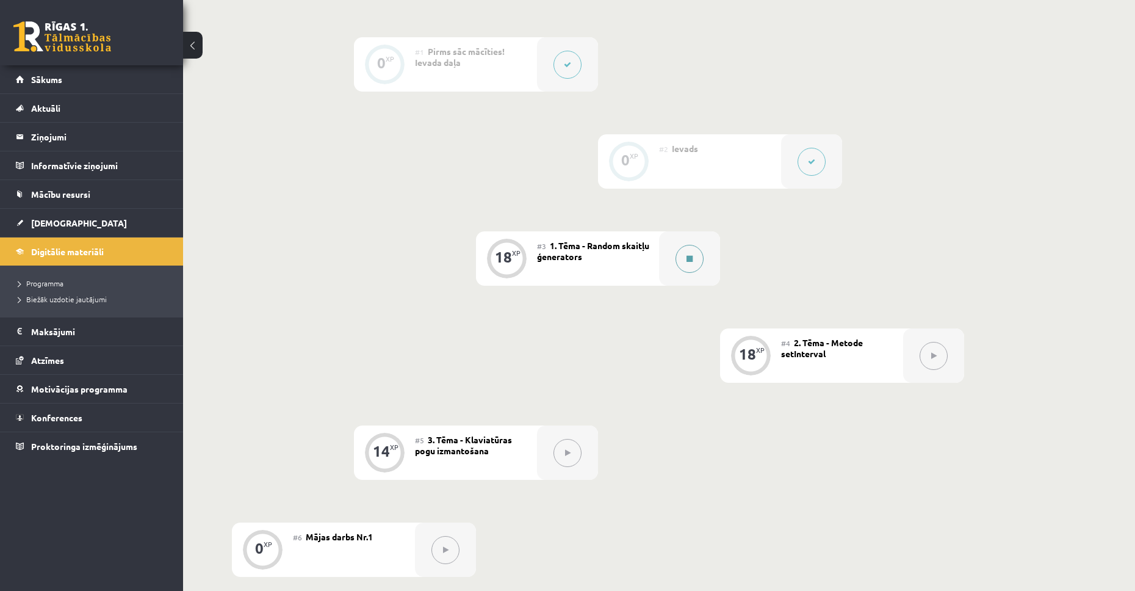
click at [693, 265] on button at bounding box center [689, 259] width 28 height 28
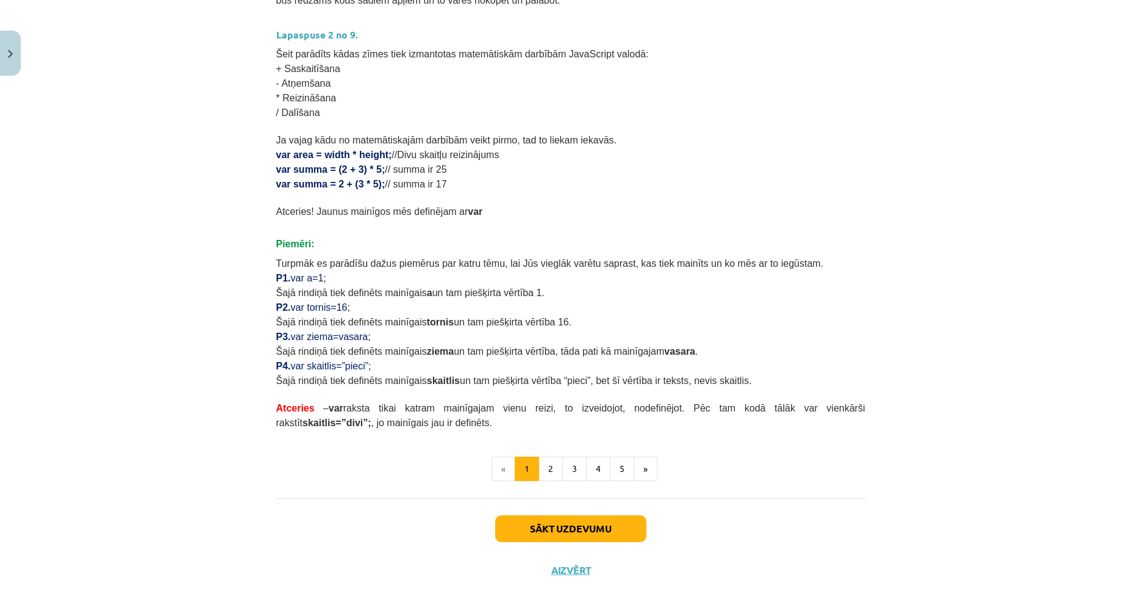
scroll to position [584, 0]
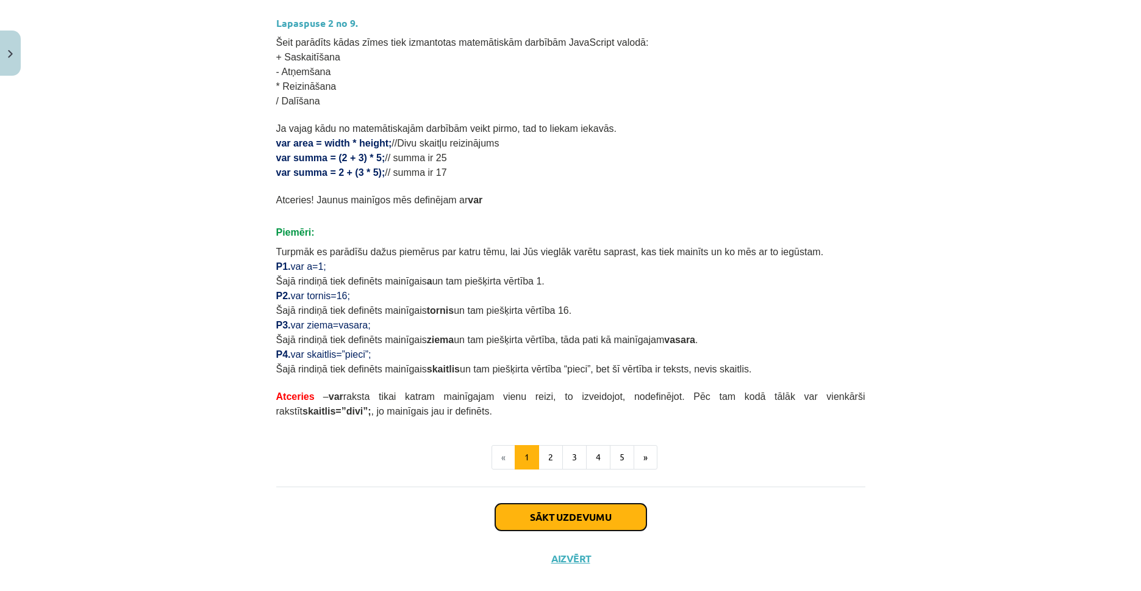
click at [616, 512] on button "Sākt uzdevumu" at bounding box center [570, 516] width 151 height 27
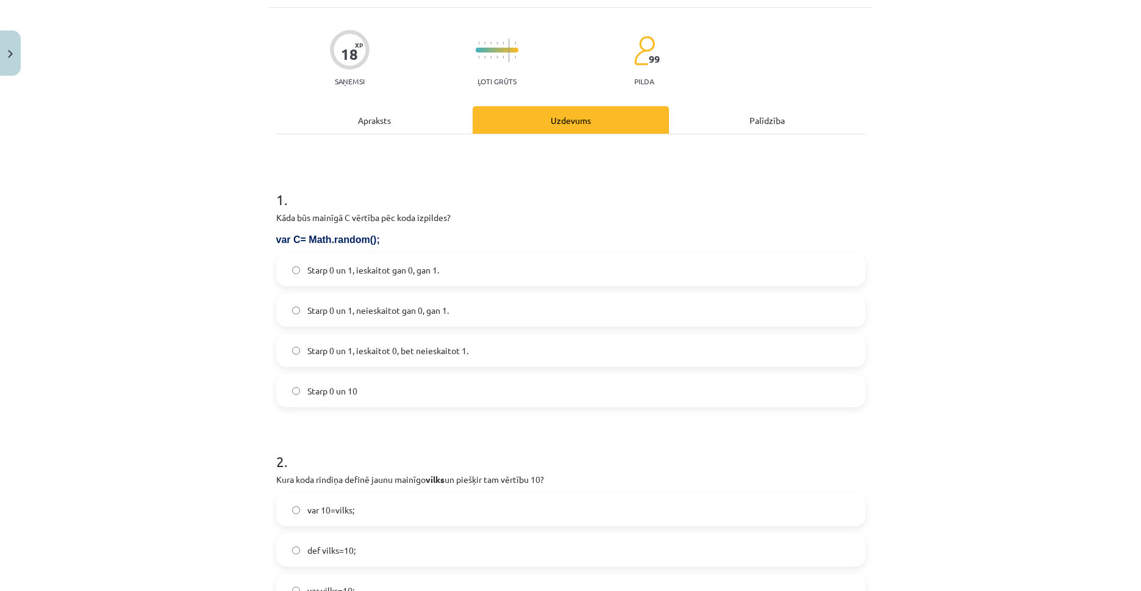
scroll to position [31, 0]
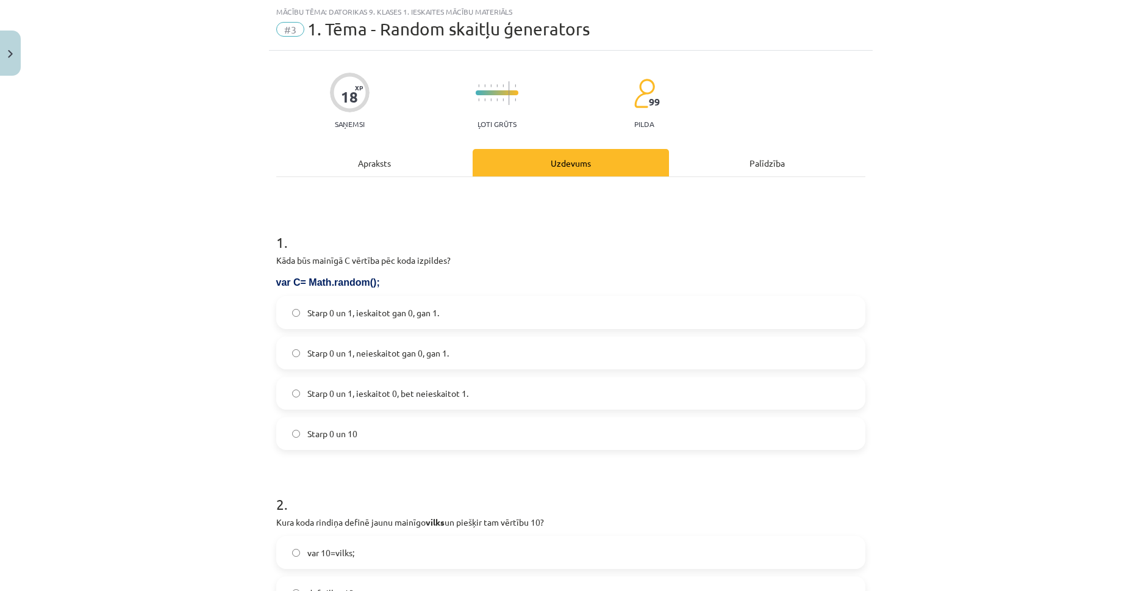
click at [459, 307] on label "Starp 0 un 1, ieskaitot gan 0, gan 1." at bounding box center [571, 312] width 587 height 31
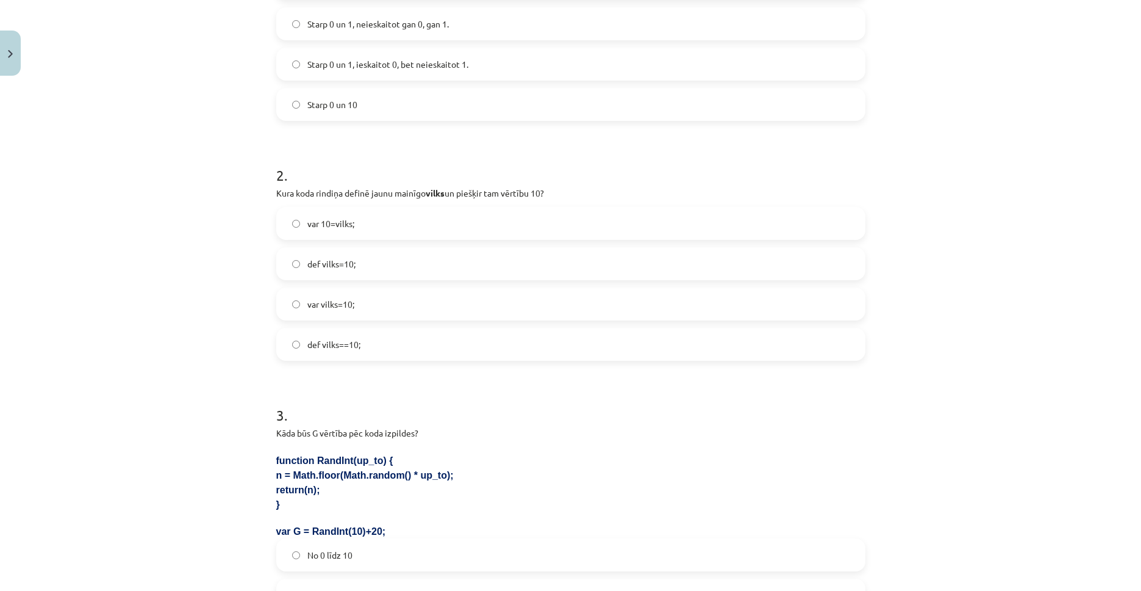
scroll to position [361, 0]
click at [397, 220] on label "var 10=vilks;" at bounding box center [571, 221] width 587 height 31
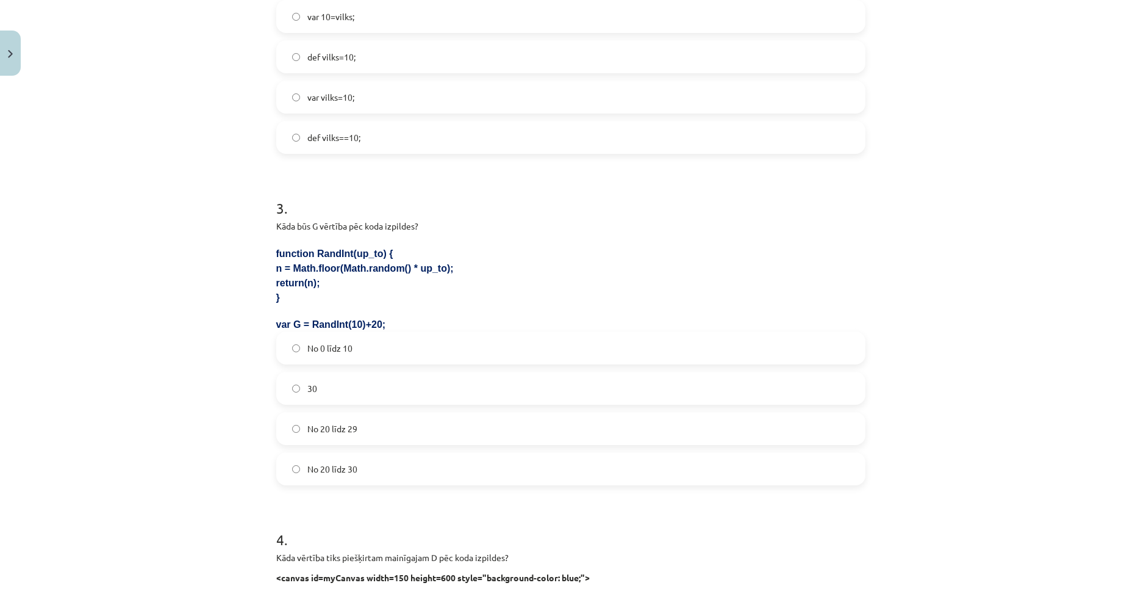
scroll to position [587, 0]
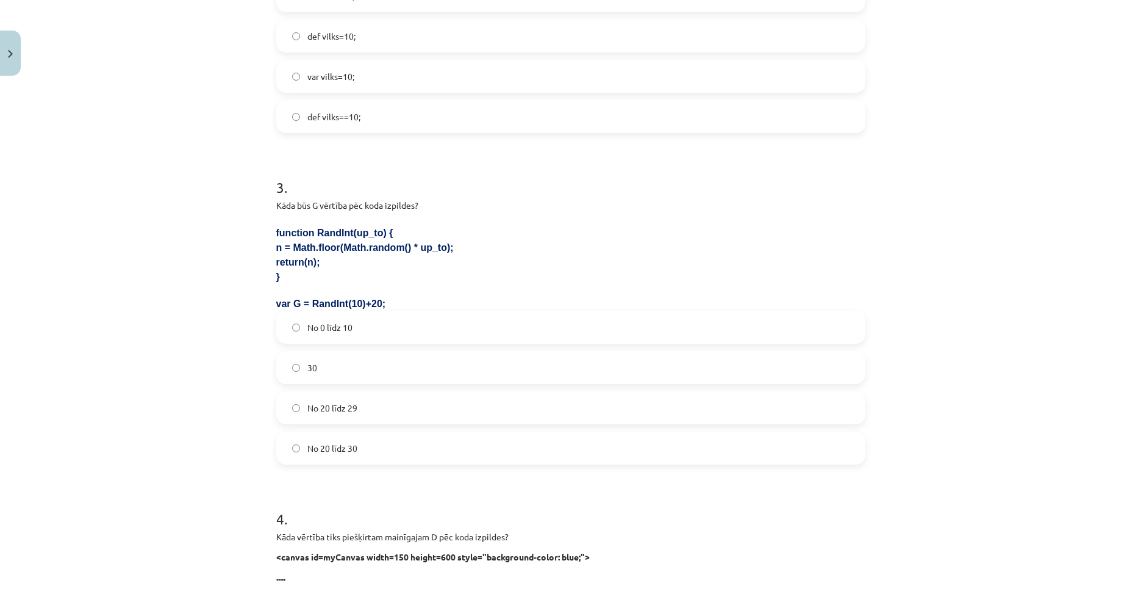
click at [382, 329] on label "No 0 līdz 10" at bounding box center [571, 327] width 587 height 31
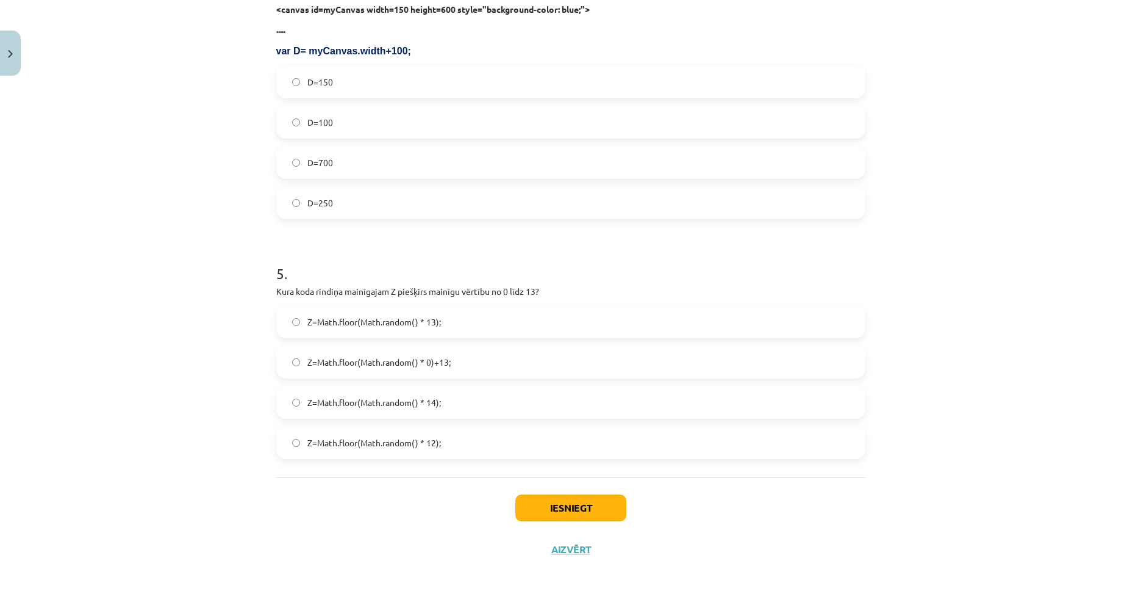
scroll to position [1144, 0]
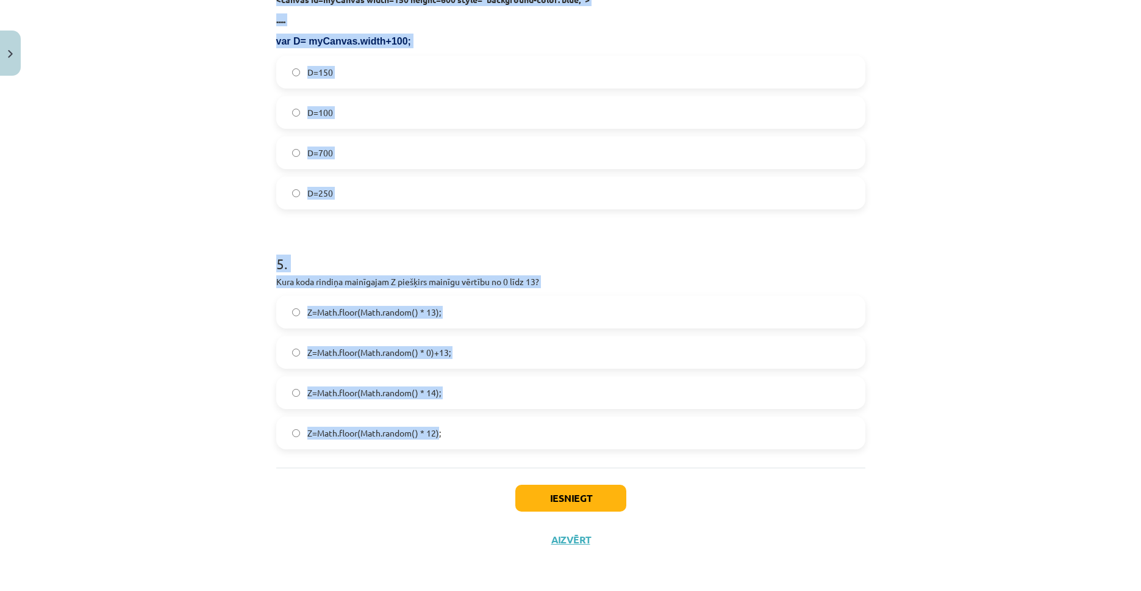
drag, startPoint x: 269, startPoint y: 148, endPoint x: 436, endPoint y: 464, distance: 357.5
copy form "4 . Kāda vērtība tiks piešķirtam mainīgajam D pēc koda izpildes? <canvas id=myC…"
click at [235, 387] on div "Mācību tēma: Datorikas 9. klases 1. ieskaites mācību materiāls #3 1. Tēma - Ran…" at bounding box center [570, 295] width 1141 height 591
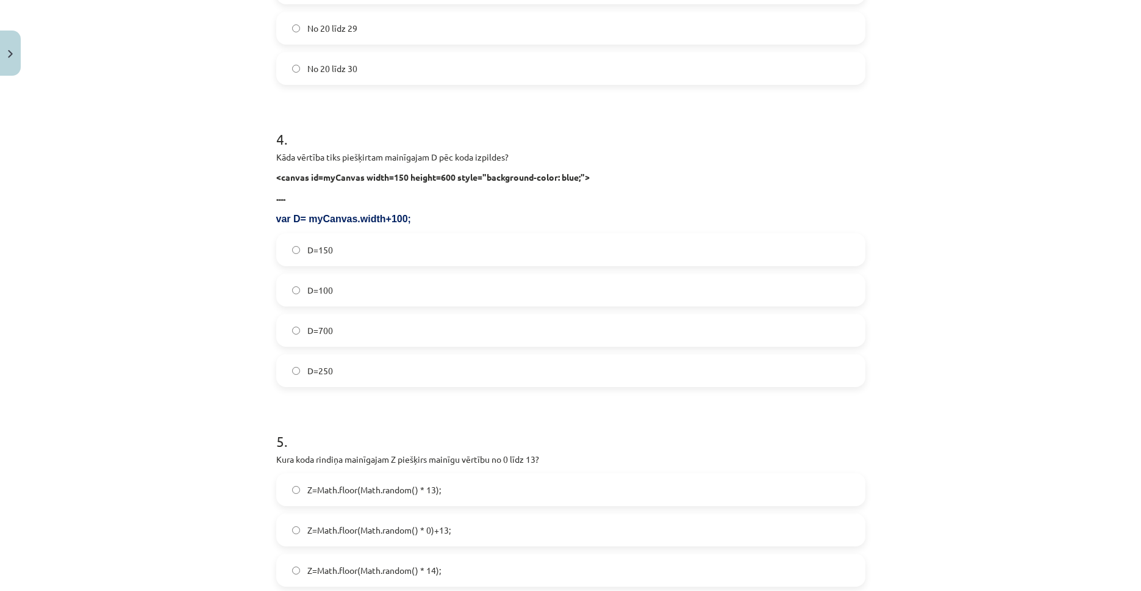
scroll to position [936, 0]
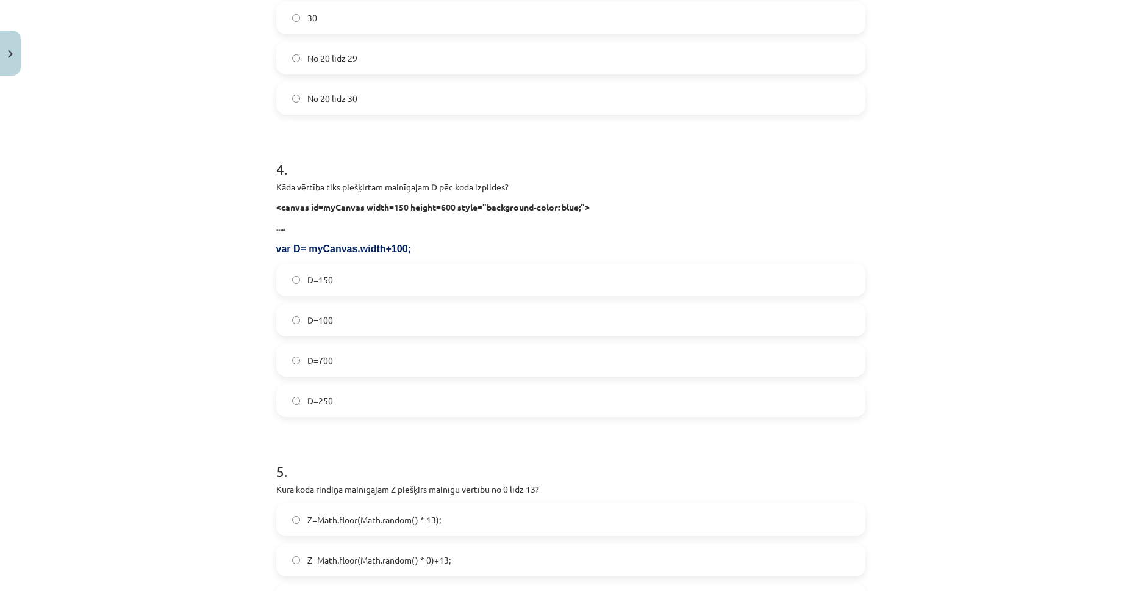
click at [363, 394] on label "D=250" at bounding box center [571, 400] width 587 height 31
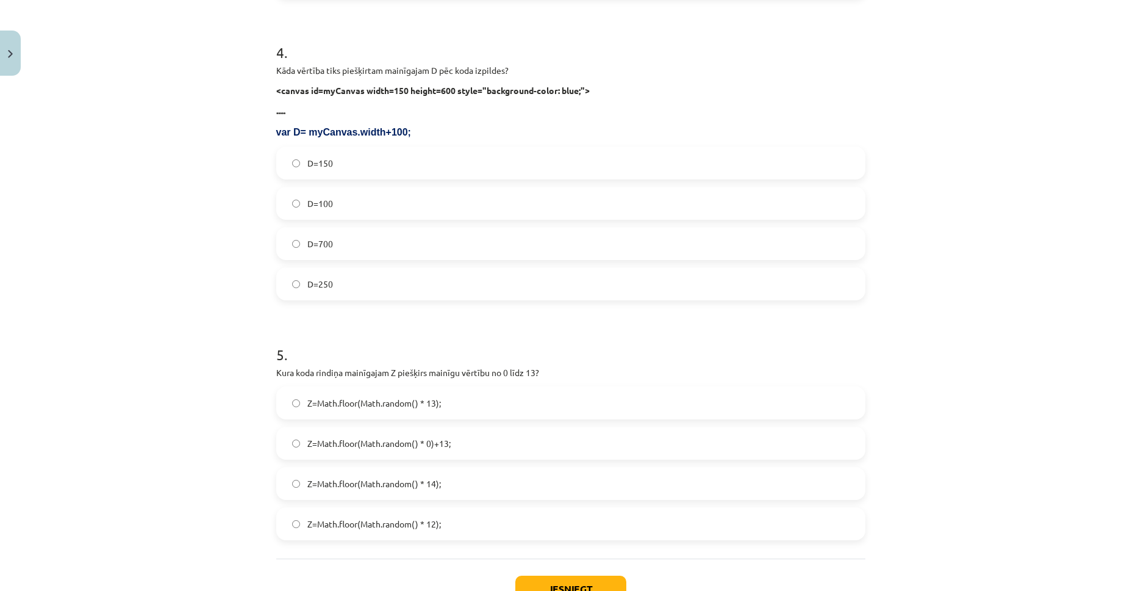
click at [510, 486] on label "Z=Math.floor(Math.random() * 14);" at bounding box center [571, 483] width 587 height 31
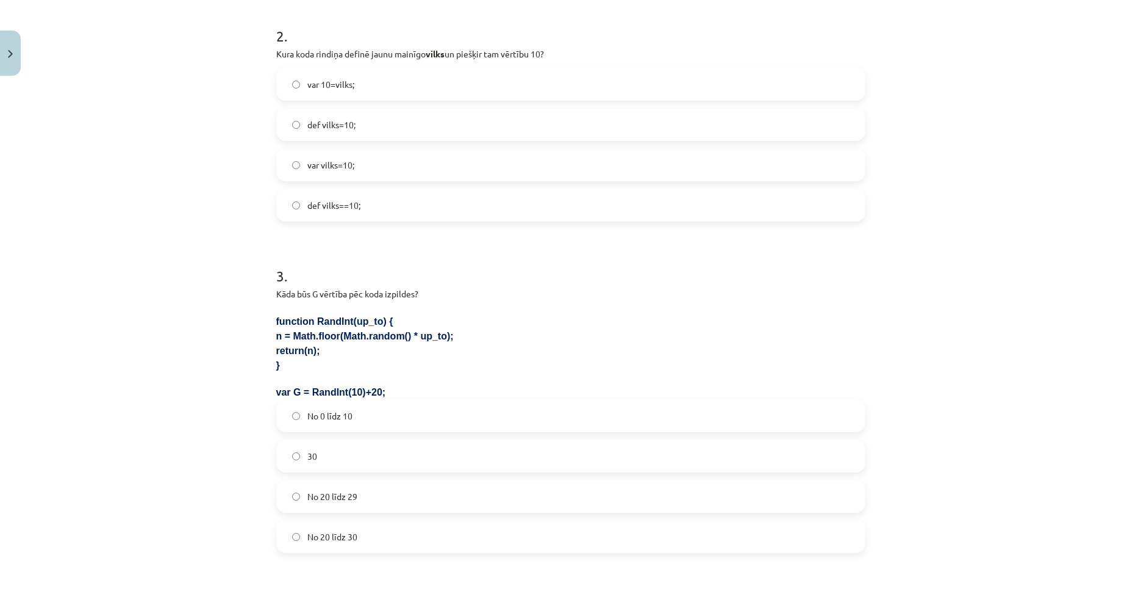
scroll to position [508, 0]
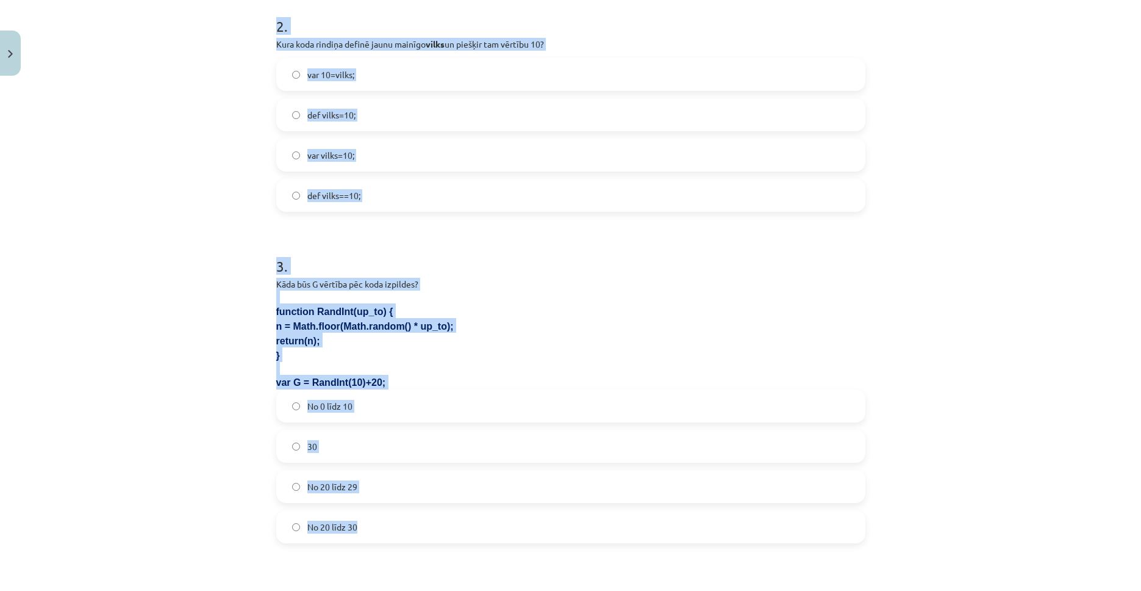
drag, startPoint x: 274, startPoint y: 22, endPoint x: 353, endPoint y: 532, distance: 516.2
click at [353, 532] on form "1 . Kāda būs mainīgā C vērtība pēc koda izpildes? var C= Math.random(); Starp 0…" at bounding box center [570, 410] width 589 height 1350
copy form "2 . Kura koda rindiņa definē jaunu mainīgo vilks un piešķir tam vērtību 10? var…"
click at [152, 404] on div "Mācību tēma: Datorikas 9. klases 1. ieskaites mācību materiāls #3 1. Tēma - Ran…" at bounding box center [570, 295] width 1141 height 591
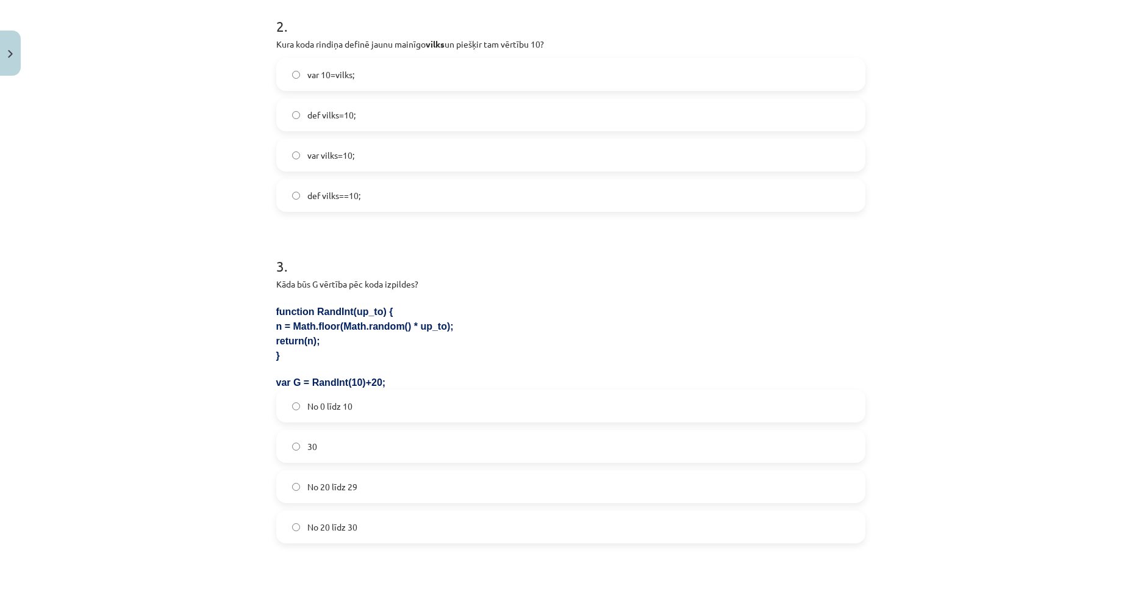
click at [373, 489] on label "No 20 līdz 29" at bounding box center [571, 486] width 587 height 31
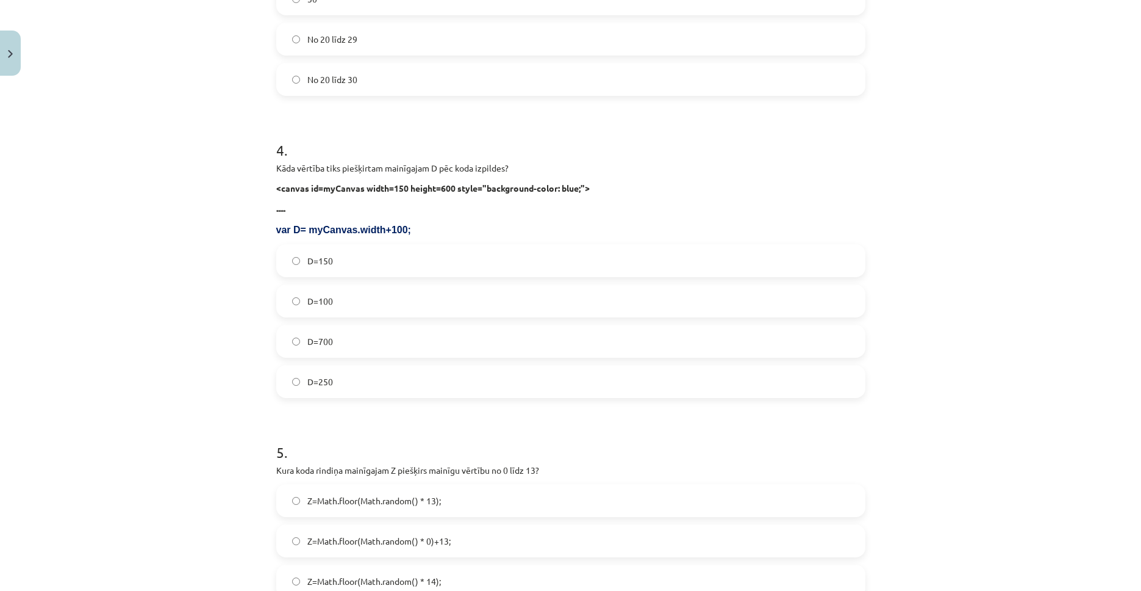
scroll to position [1144, 0]
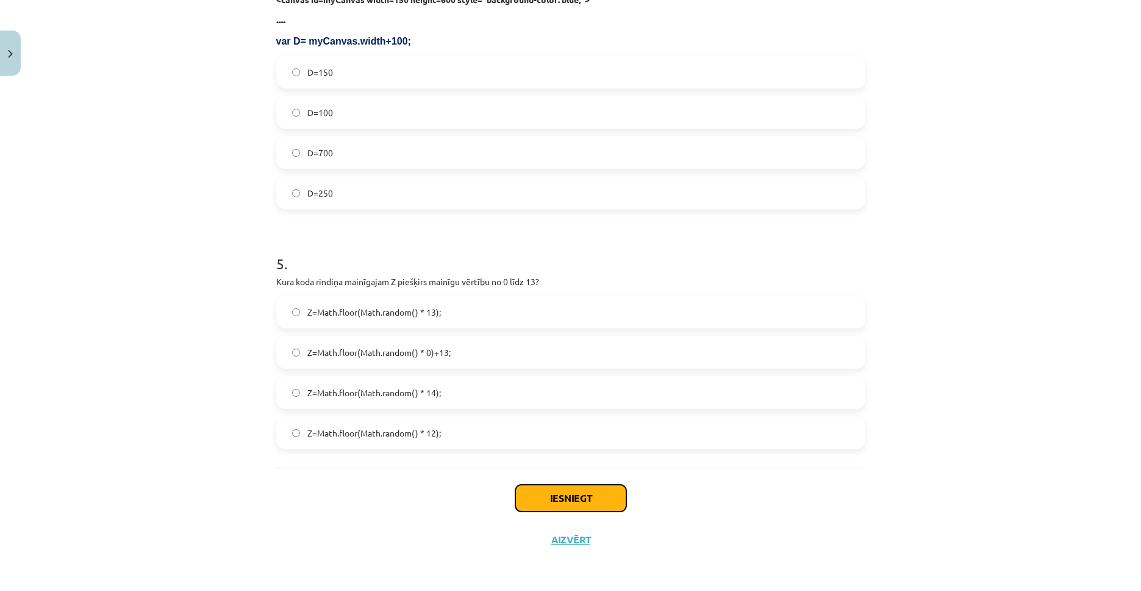
click at [601, 492] on button "Iesniegt" at bounding box center [571, 497] width 111 height 27
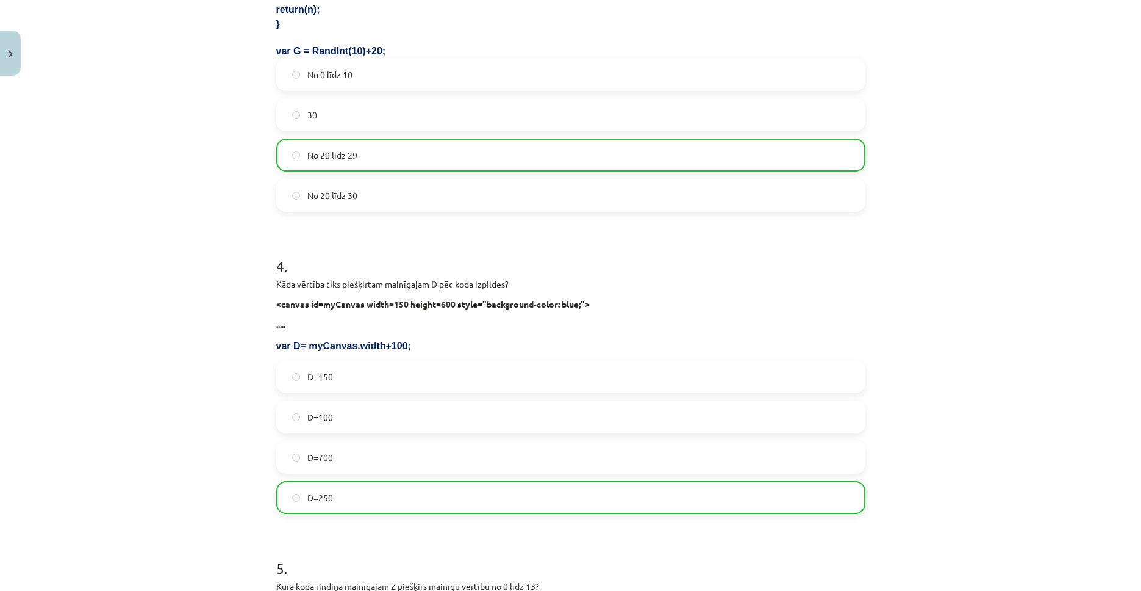
scroll to position [1183, 0]
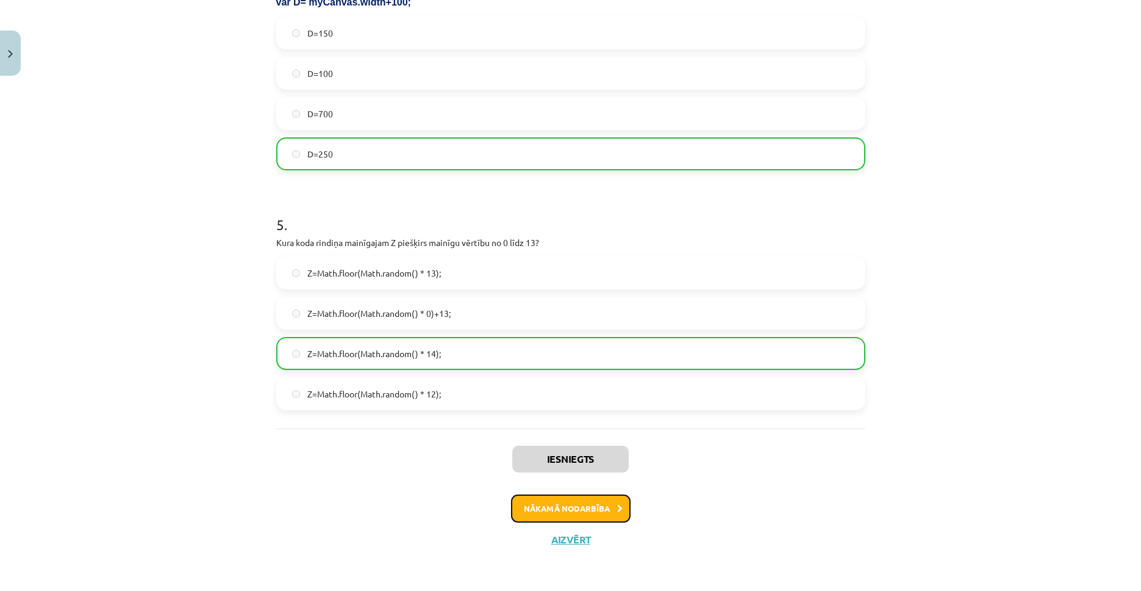
click at [602, 513] on button "Nākamā nodarbība" at bounding box center [571, 508] width 120 height 28
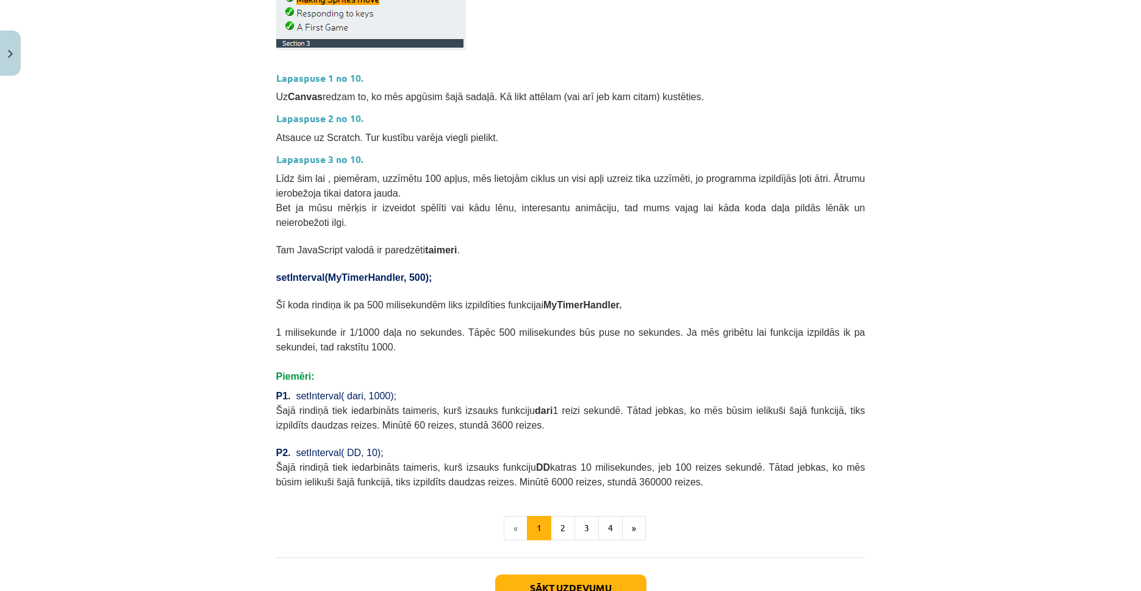
scroll to position [400, 0]
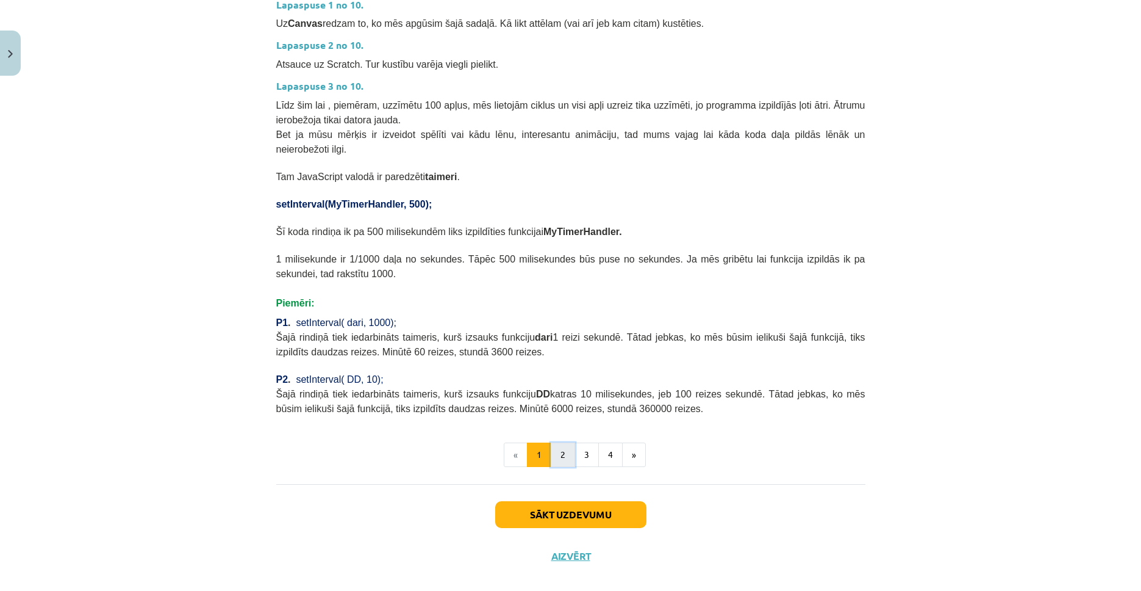
click at [561, 442] on button "2" at bounding box center [563, 454] width 24 height 24
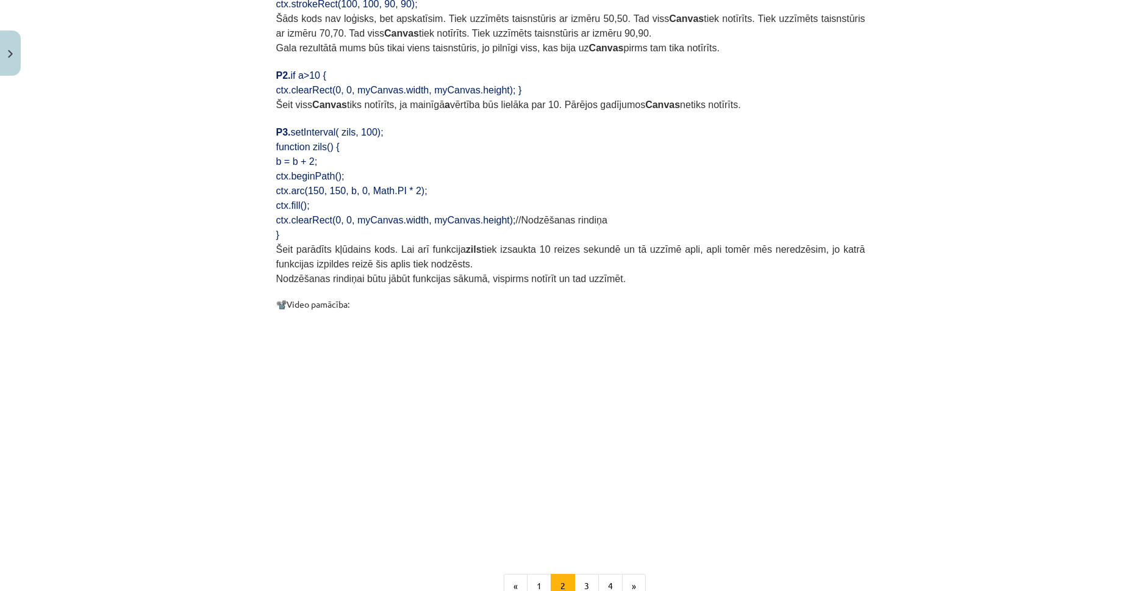
scroll to position [1040, 0]
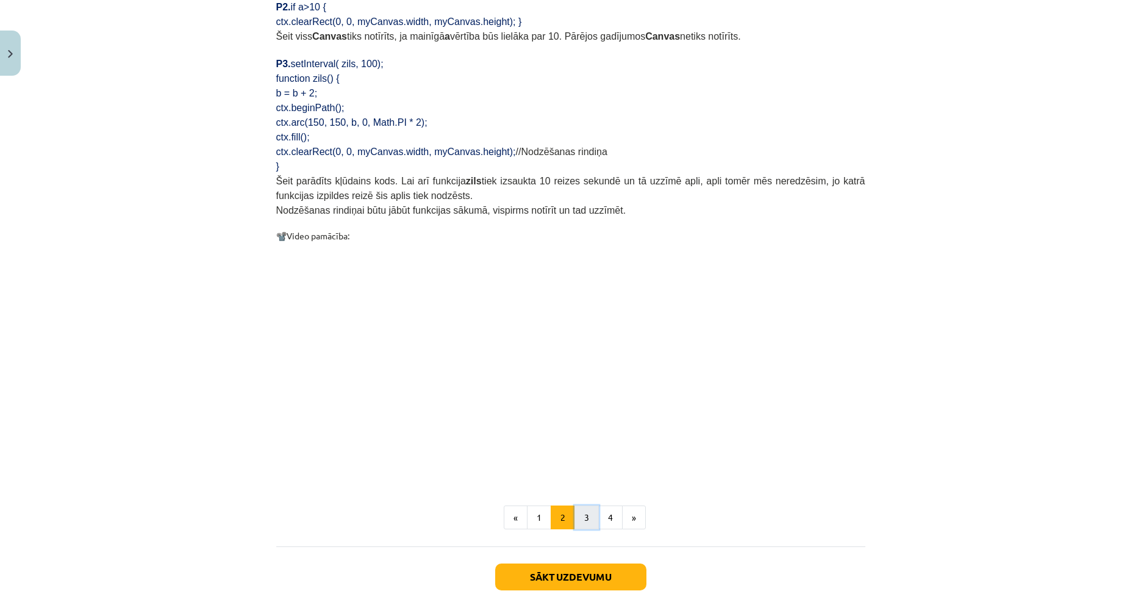
click at [583, 505] on button "3" at bounding box center [587, 517] width 24 height 24
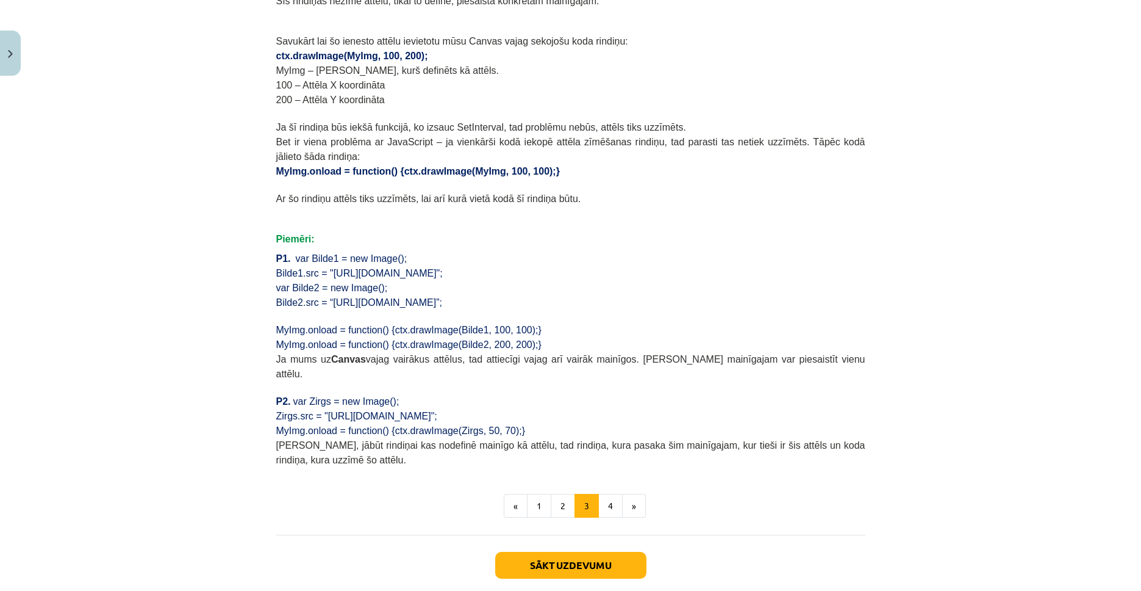
scroll to position [765, 0]
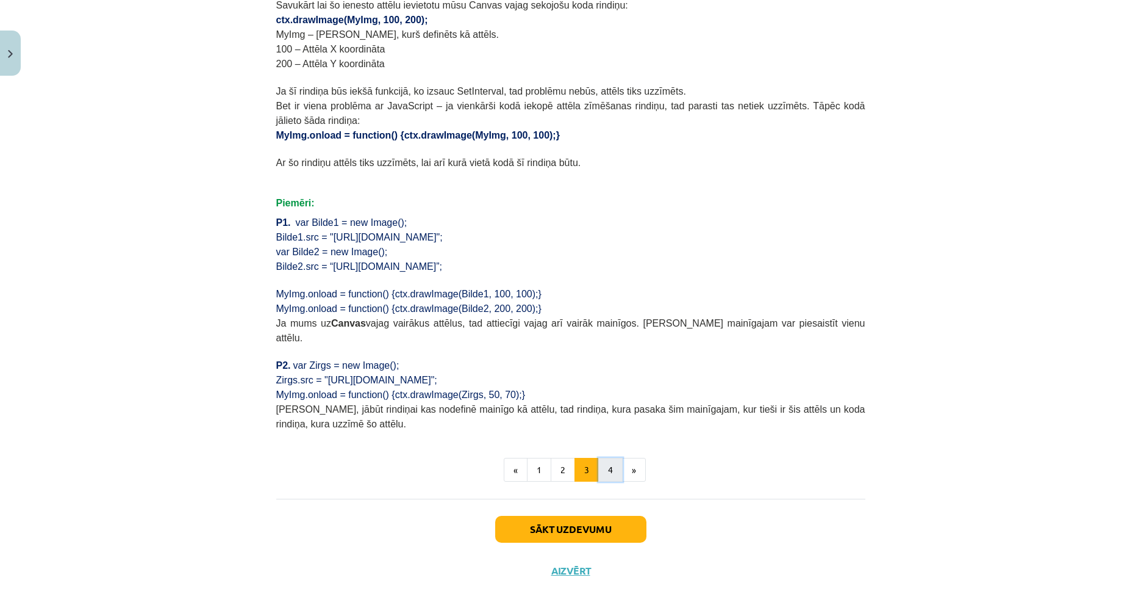
click at [601, 458] on button "4" at bounding box center [611, 470] width 24 height 24
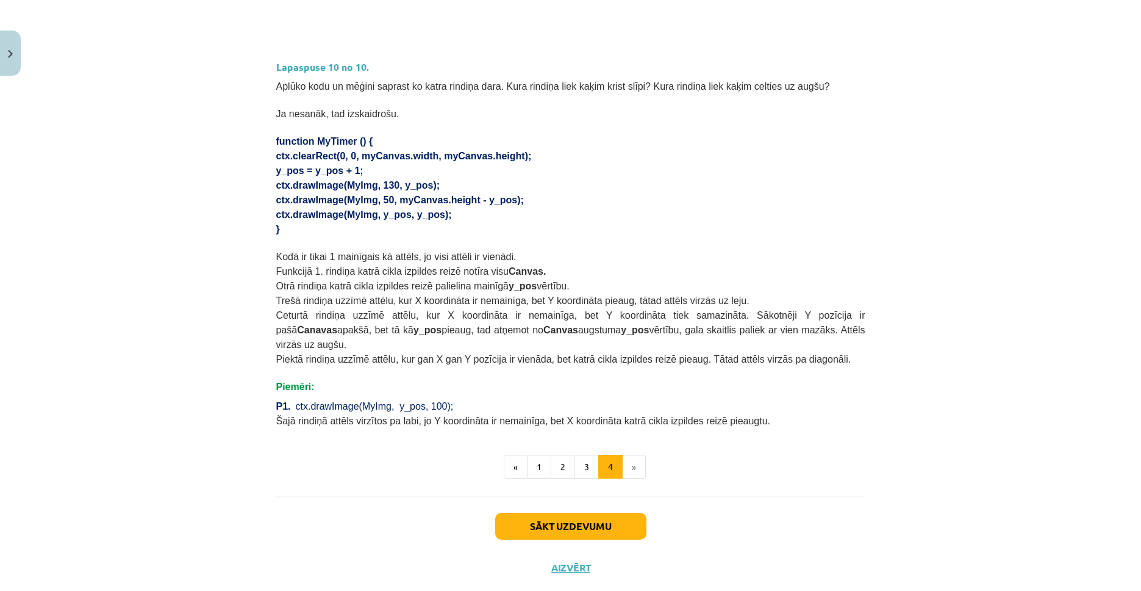
scroll to position [679, 0]
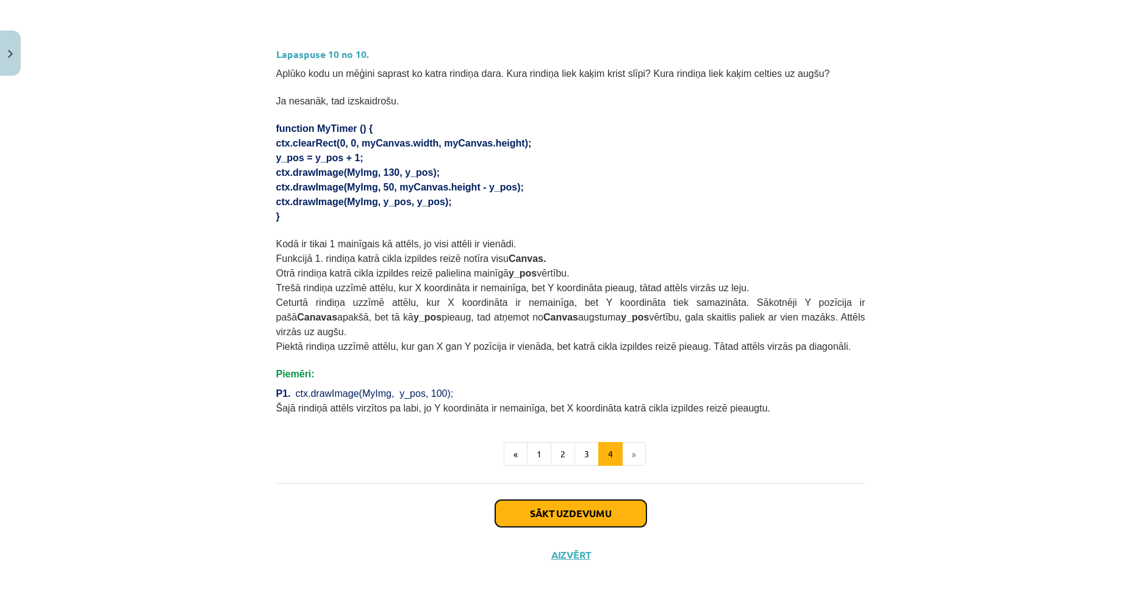
click at [586, 500] on button "Sākt uzdevumu" at bounding box center [570, 513] width 151 height 27
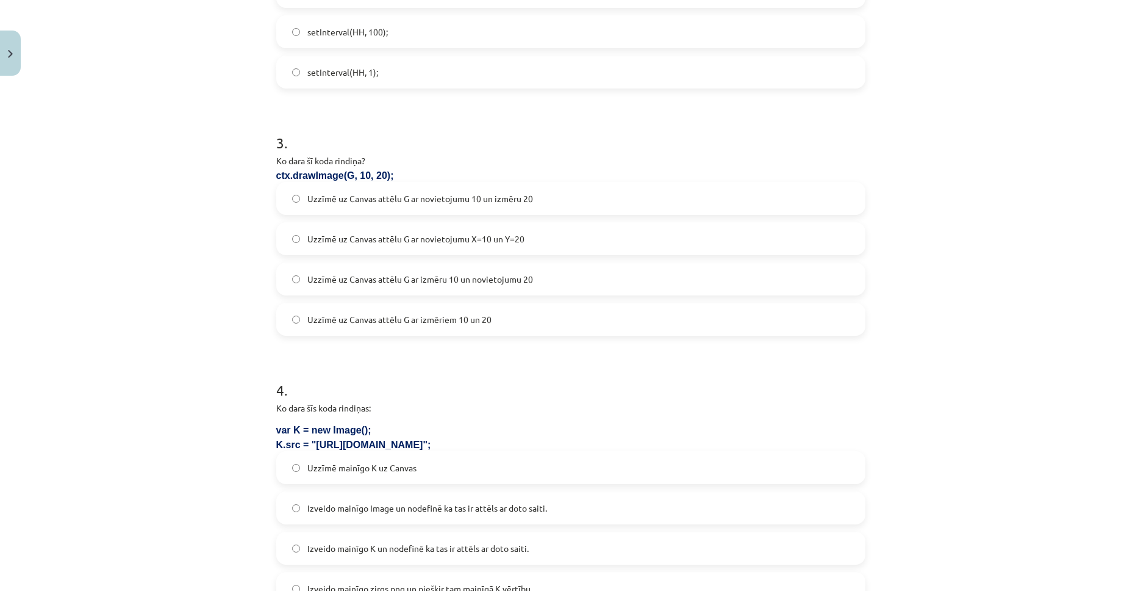
scroll to position [1032, 0]
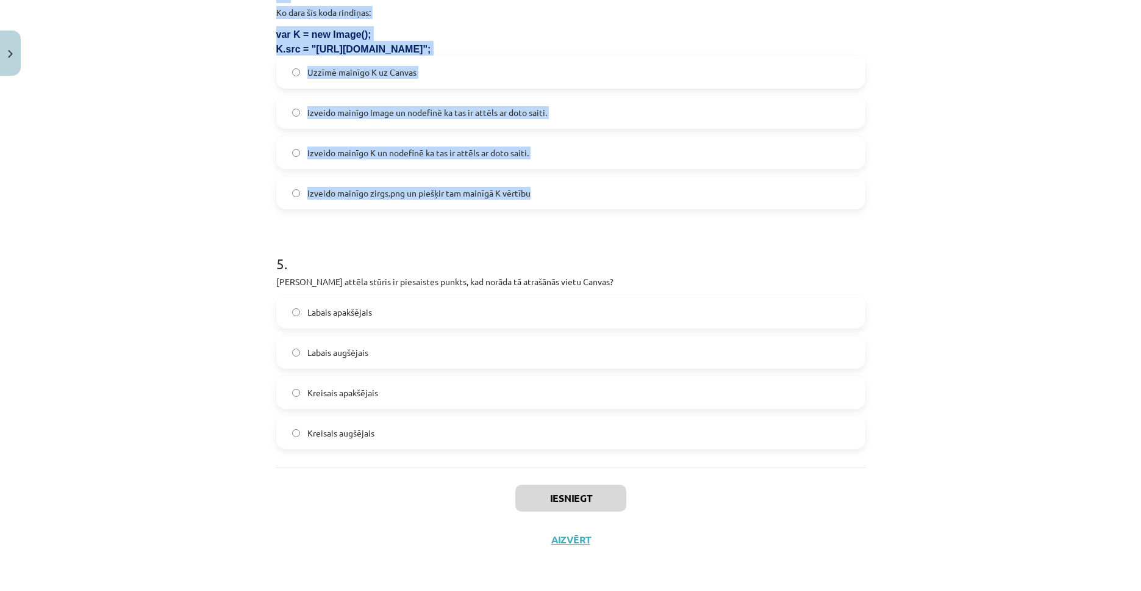
drag, startPoint x: 271, startPoint y: 236, endPoint x: 542, endPoint y: 205, distance: 272.7
copy form "1 . Ko kodā dara šī rindiņa: ctx.clearRect(0, 0, myCanvas.width, myCanvas.heigh…"
click at [228, 126] on div "Mācību tēma: Datorikas 9. klases 1. ieskaites mācību materiāls #4 2. Tēma - Met…" at bounding box center [570, 295] width 1141 height 591
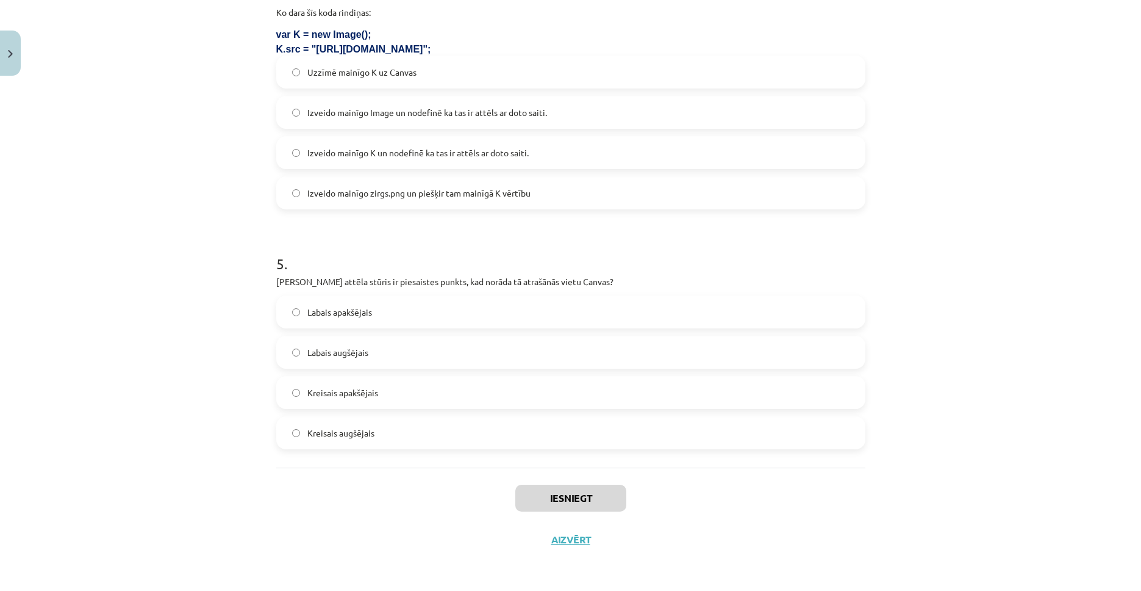
scroll to position [130, 0]
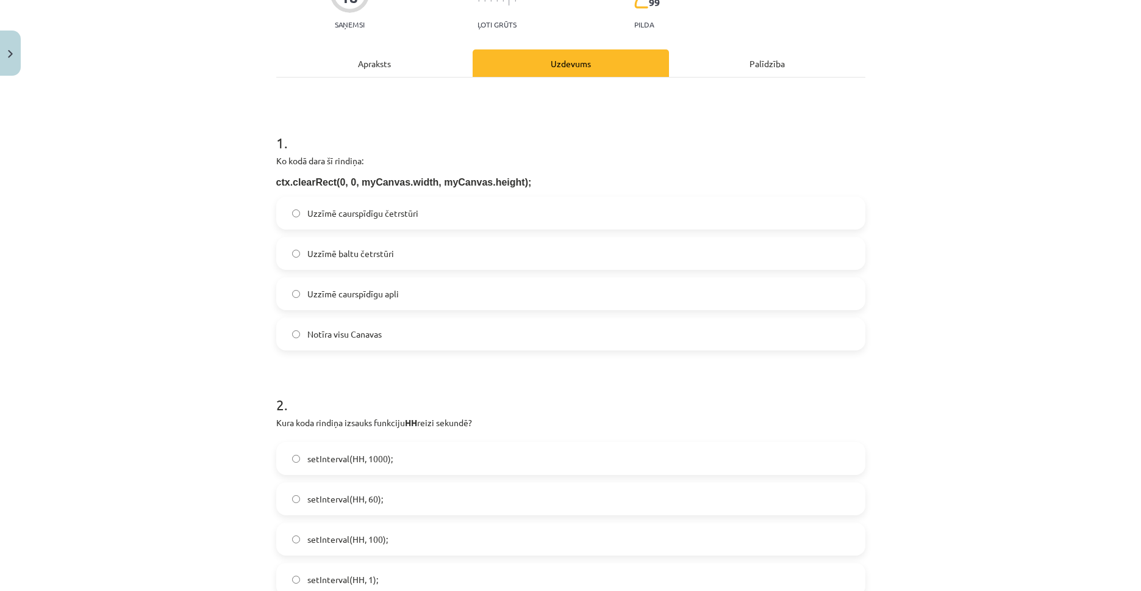
click at [392, 331] on label "Notīra visu Canavas" at bounding box center [571, 333] width 587 height 31
click at [378, 448] on label "setInterval(HH, 1000);" at bounding box center [571, 458] width 587 height 31
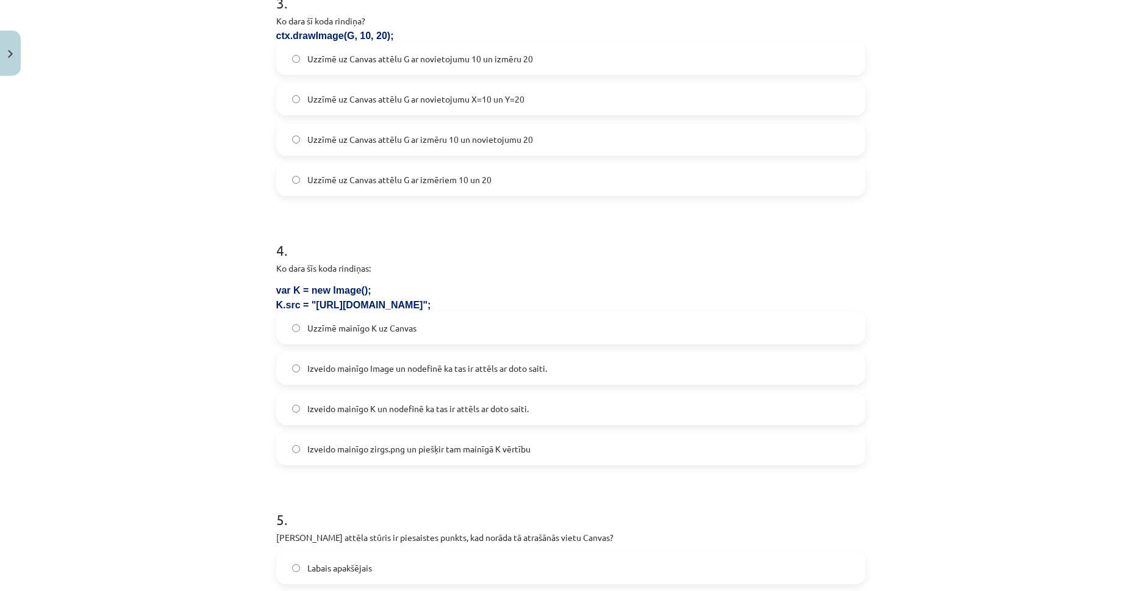
scroll to position [775, 0]
click at [454, 62] on span "Uzzīmē uz Canvas attēlu G ar novietojumu 10 un izmēru 20" at bounding box center [420, 60] width 226 height 13
click at [428, 364] on span "Izveido mainīgo Image un nodefinē ka tas ir attēls ar doto saiti." at bounding box center [427, 370] width 240 height 13
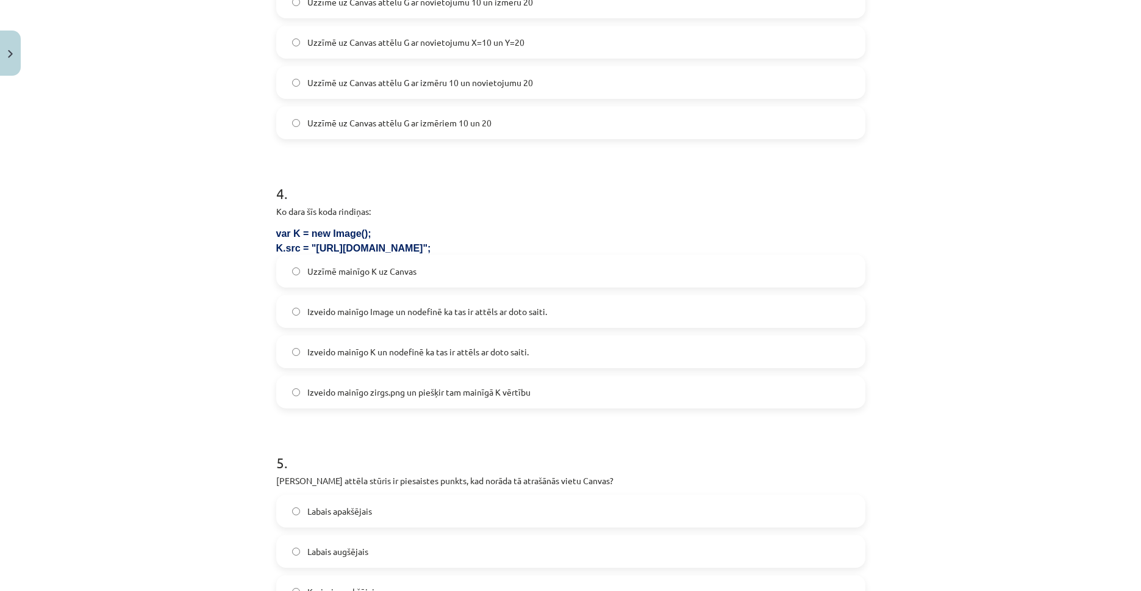
scroll to position [1032, 0]
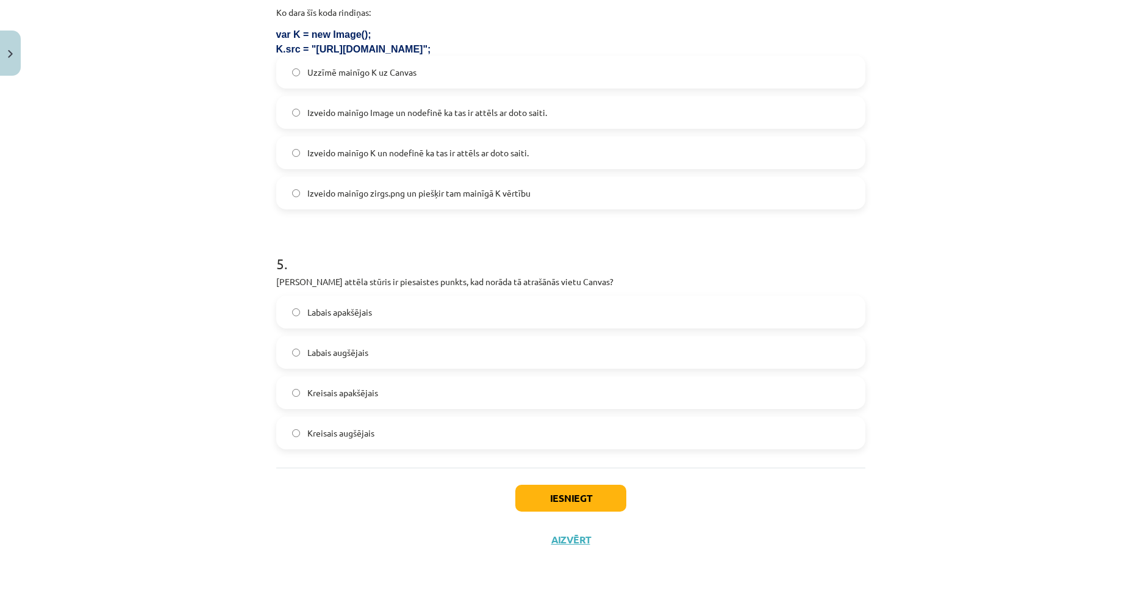
click at [404, 348] on label "Labais augšējais" at bounding box center [571, 352] width 587 height 31
click at [562, 489] on button "Iesniegt" at bounding box center [571, 497] width 111 height 27
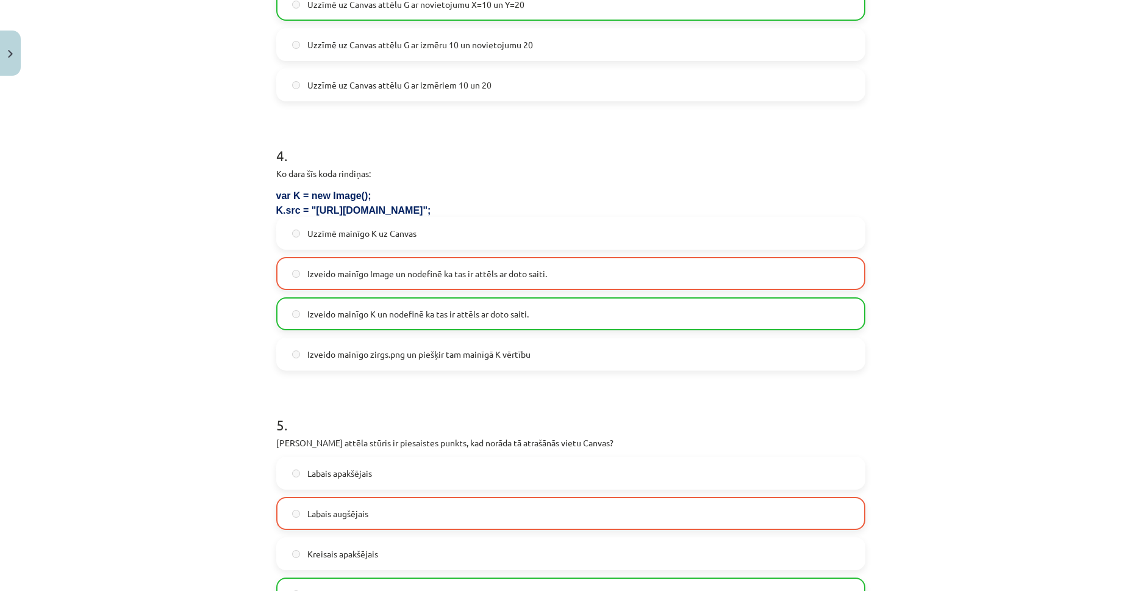
scroll to position [1071, 0]
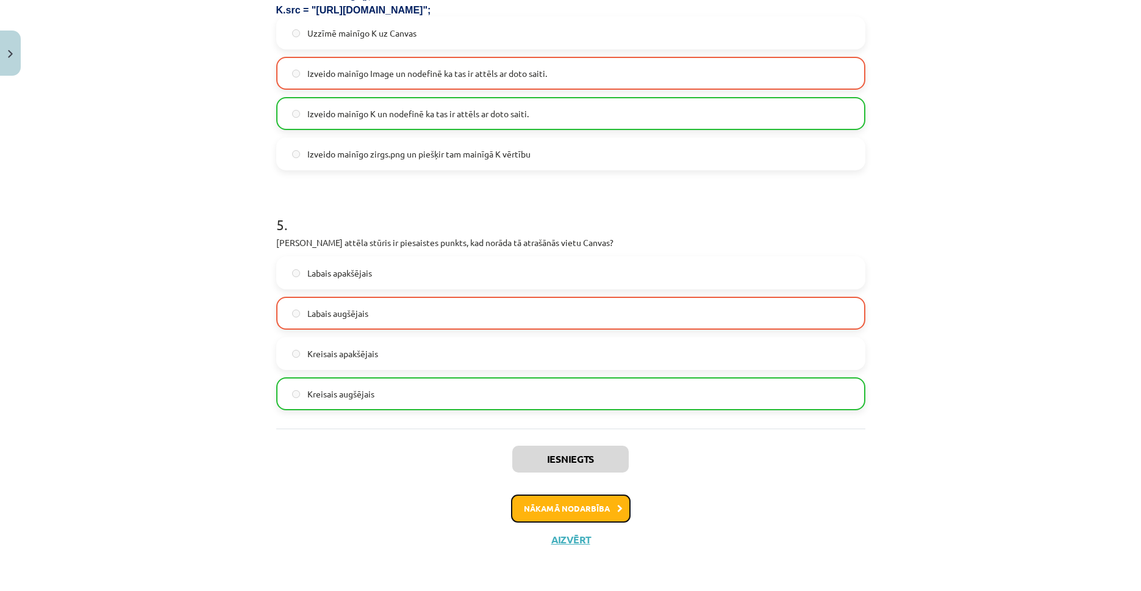
click at [541, 520] on button "Nākamā nodarbība" at bounding box center [571, 508] width 120 height 28
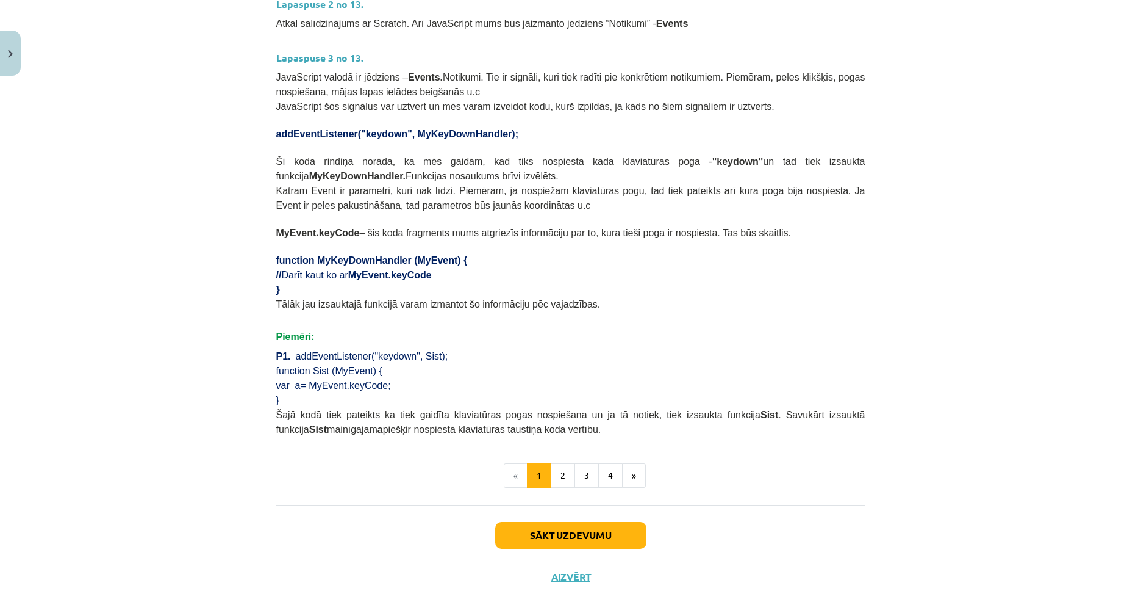
scroll to position [585, 0]
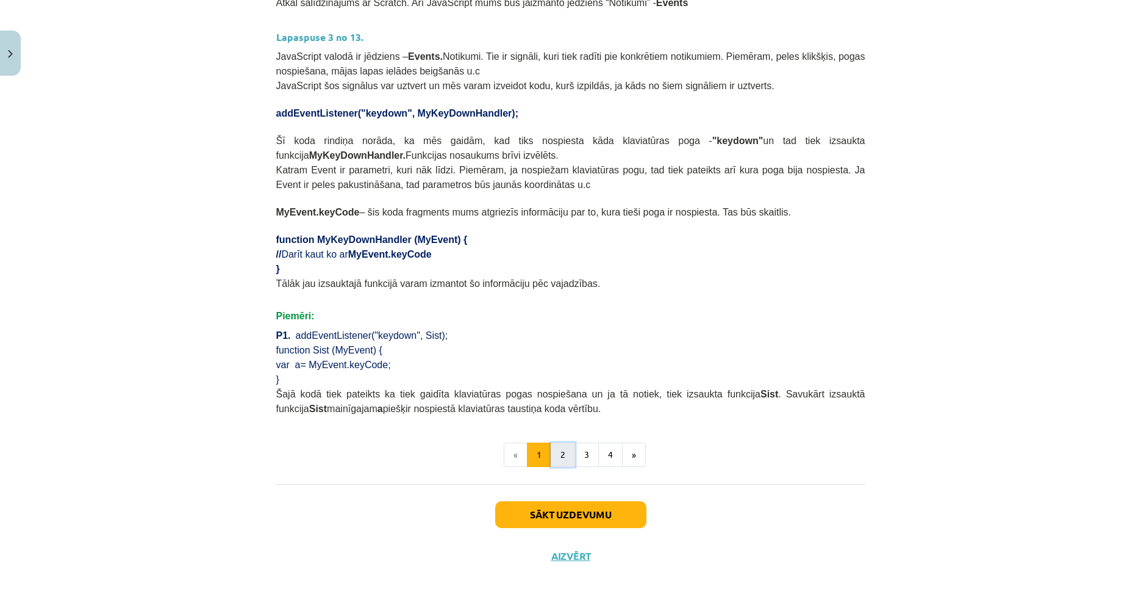
click at [564, 442] on button "2" at bounding box center [563, 454] width 24 height 24
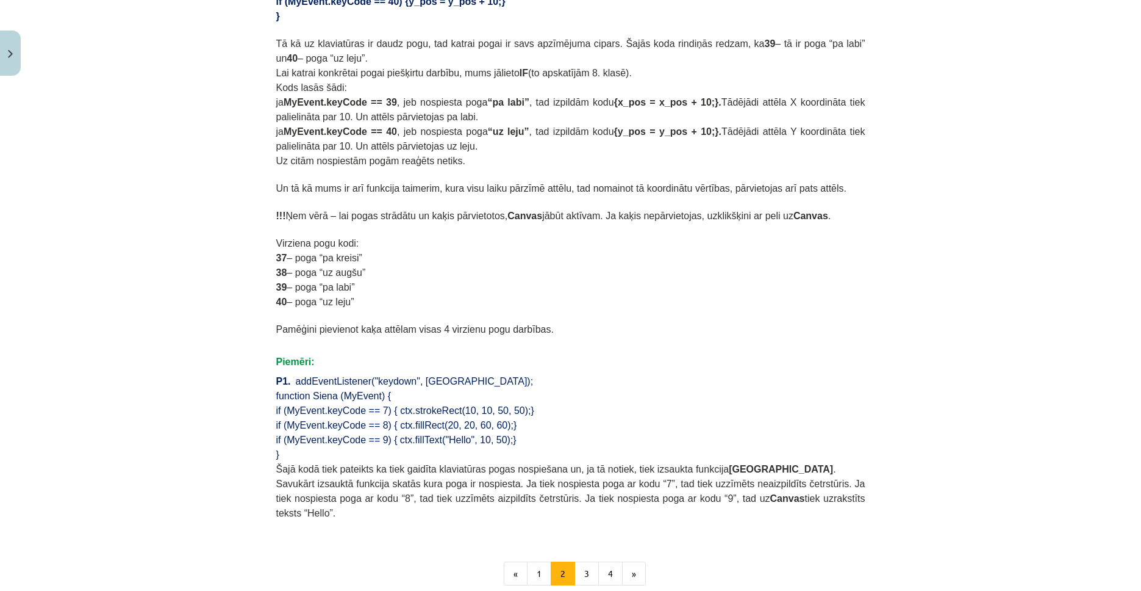
scroll to position [639, 0]
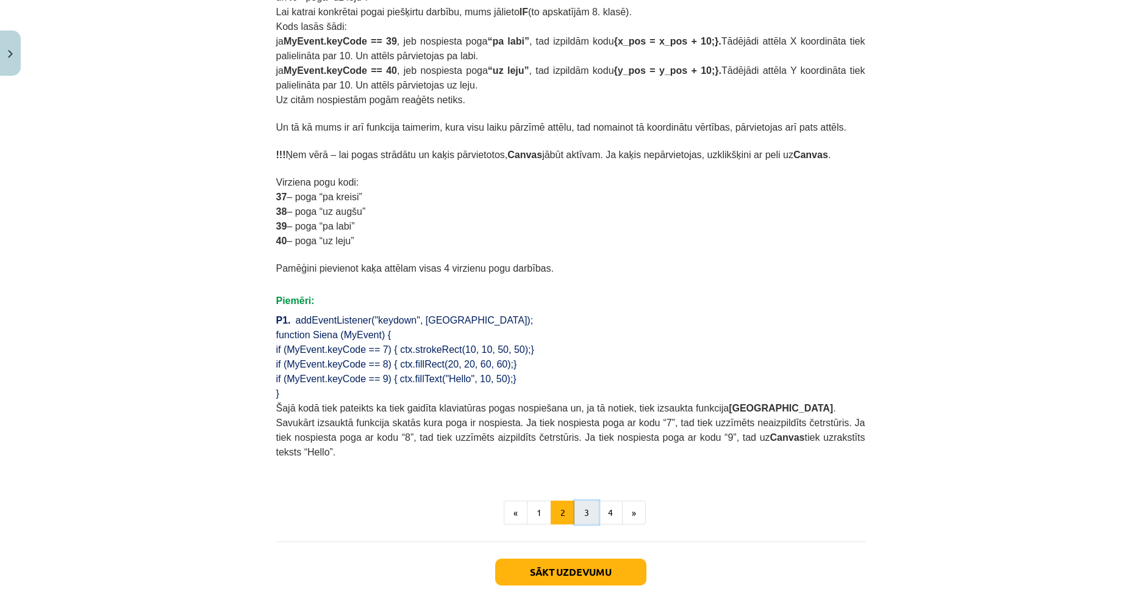
click at [585, 500] on button "3" at bounding box center [587, 512] width 24 height 24
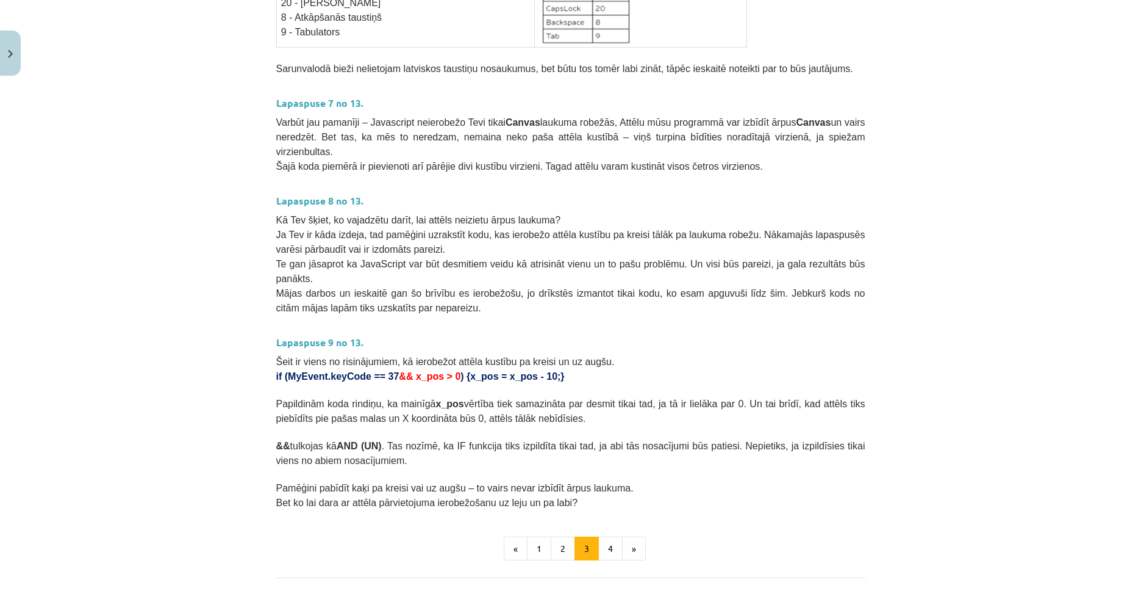
scroll to position [532, 0]
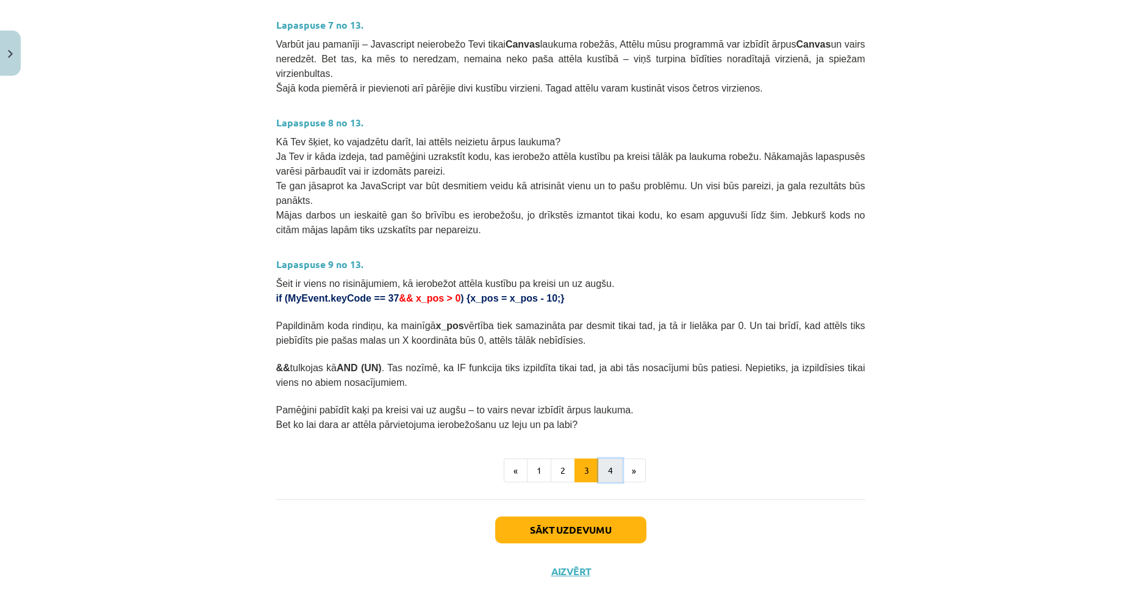
click at [604, 458] on button "4" at bounding box center [611, 470] width 24 height 24
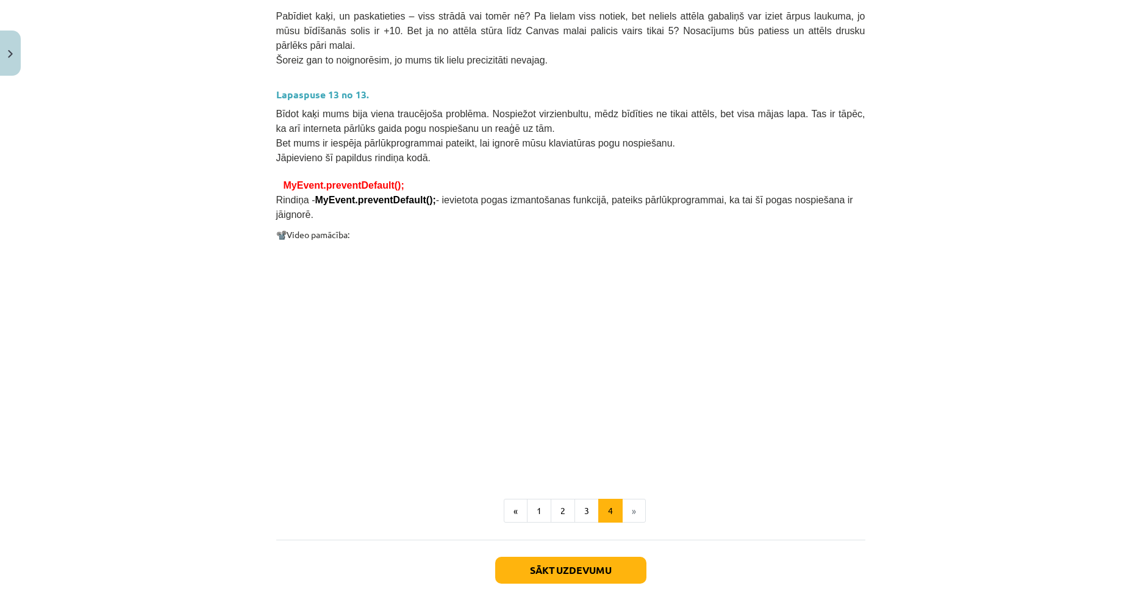
scroll to position [870, 0]
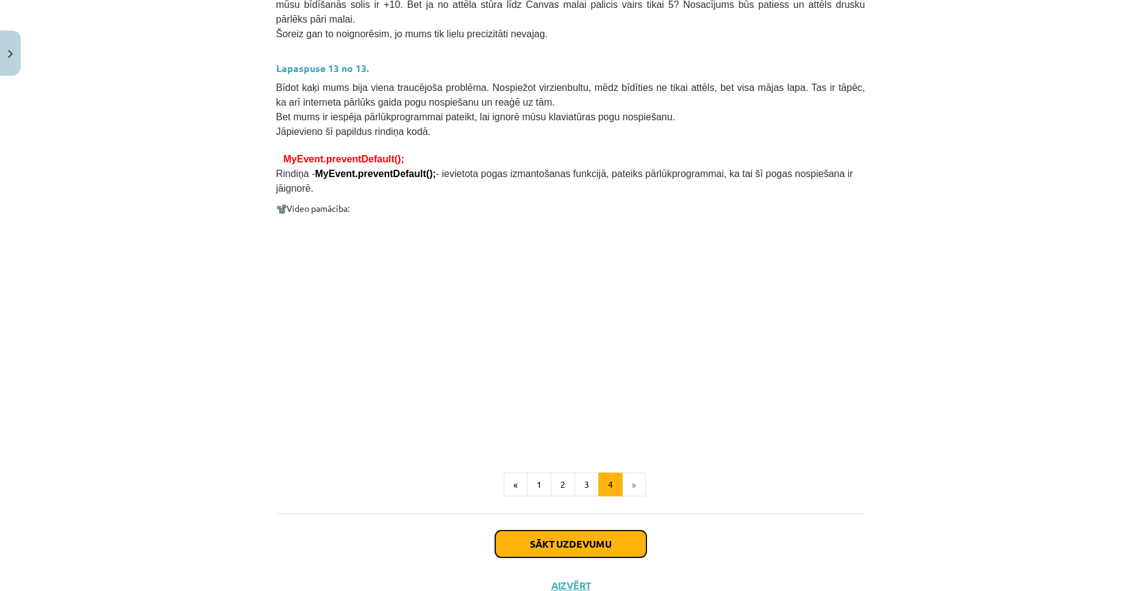
click at [609, 530] on button "Sākt uzdevumu" at bounding box center [570, 543] width 151 height 27
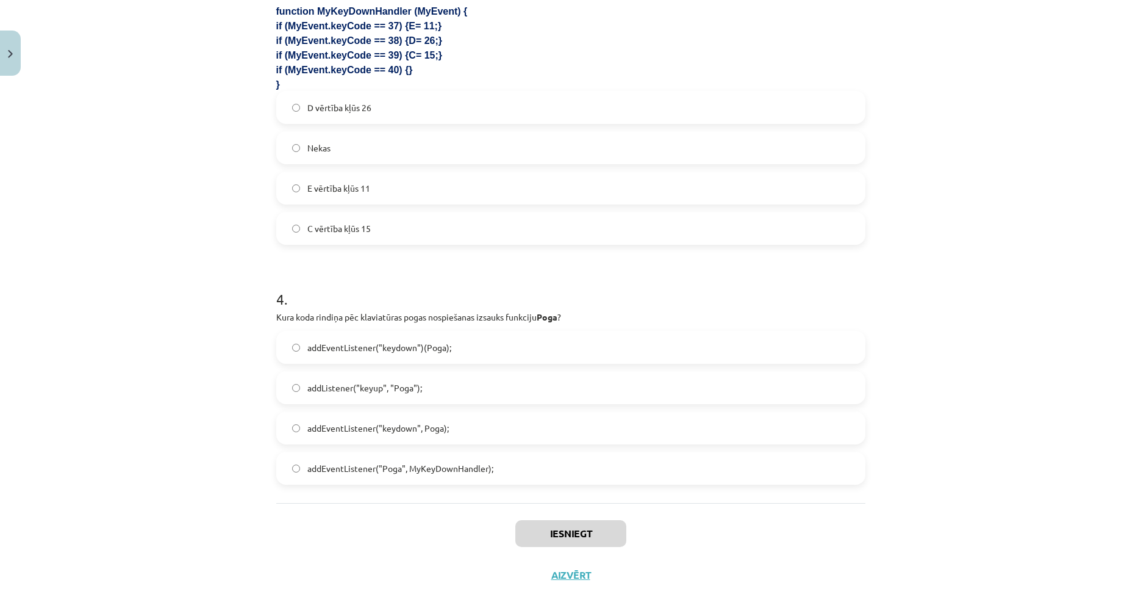
scroll to position [862, 0]
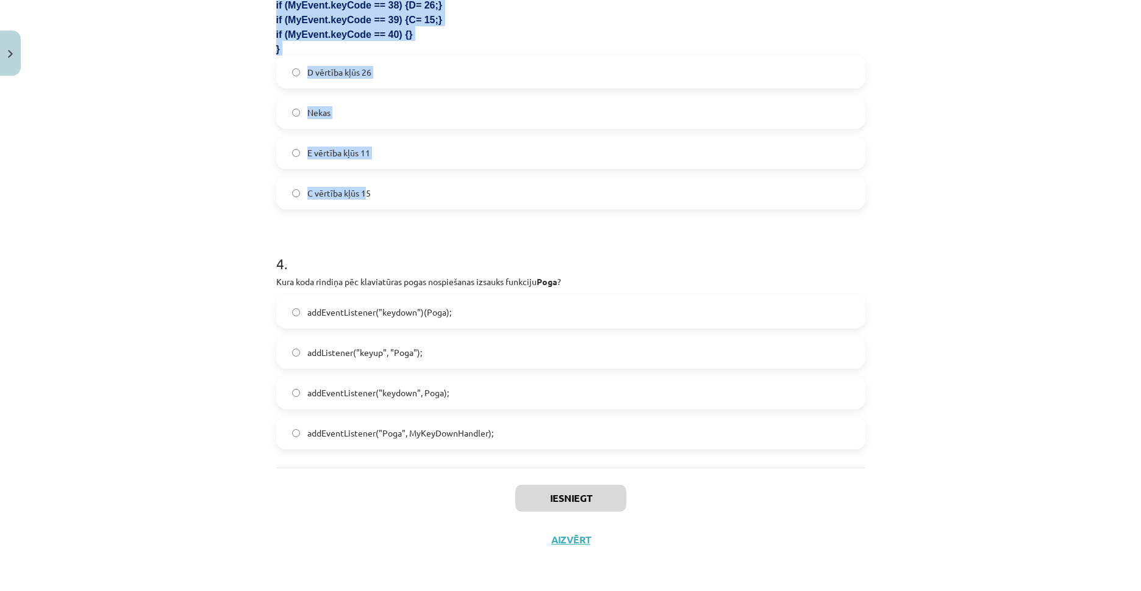
drag, startPoint x: 270, startPoint y: 234, endPoint x: 362, endPoint y: 197, distance: 99.4
click at [190, 124] on div "Mācību tēma: Datorikas 9. klases 1. ieskaites mācību materiāls #5 3. Tēma - Kla…" at bounding box center [570, 295] width 1141 height 591
drag, startPoint x: 274, startPoint y: 92, endPoint x: 372, endPoint y: 192, distance: 139.3
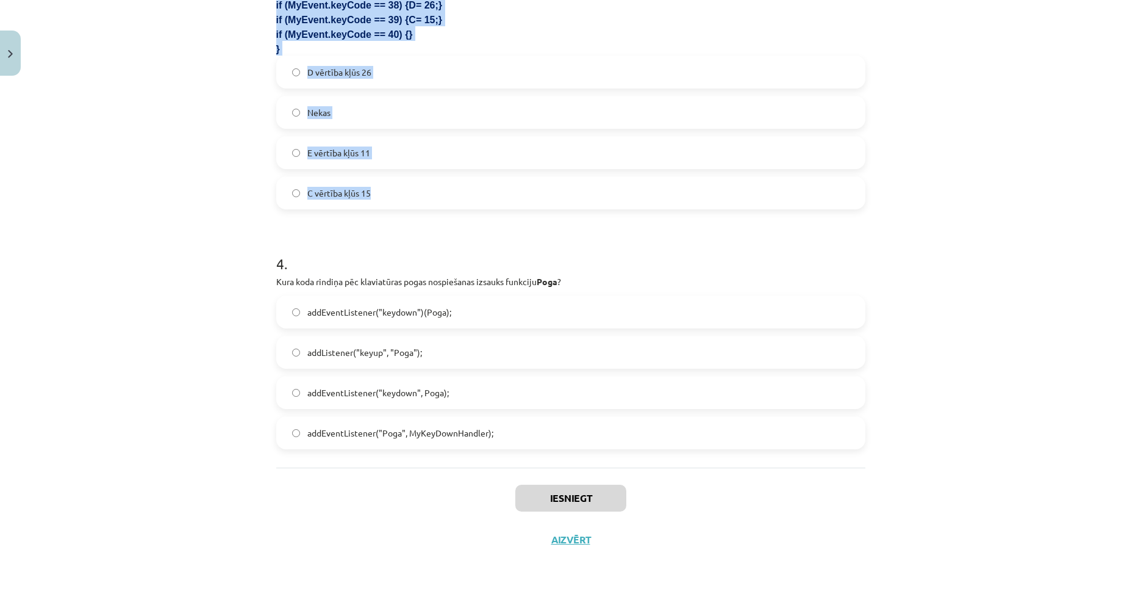
copy form "1 . Kurš taustiņa kods atbilst taustiņam "Atstarpes taustiņš"? 18 32 8 40 2 . K…"
click at [168, 126] on div "Mācību tēma: Datorikas 9. klases 1. ieskaites mācību materiāls #5 3. Tēma - Kla…" at bounding box center [570, 295] width 1141 height 591
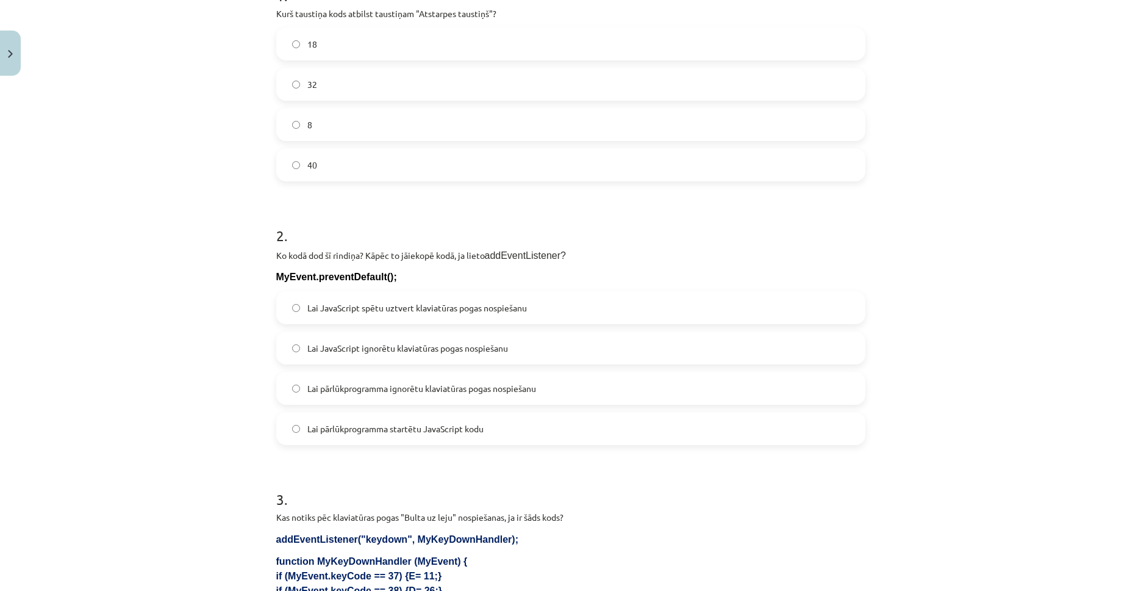
scroll to position [193, 0]
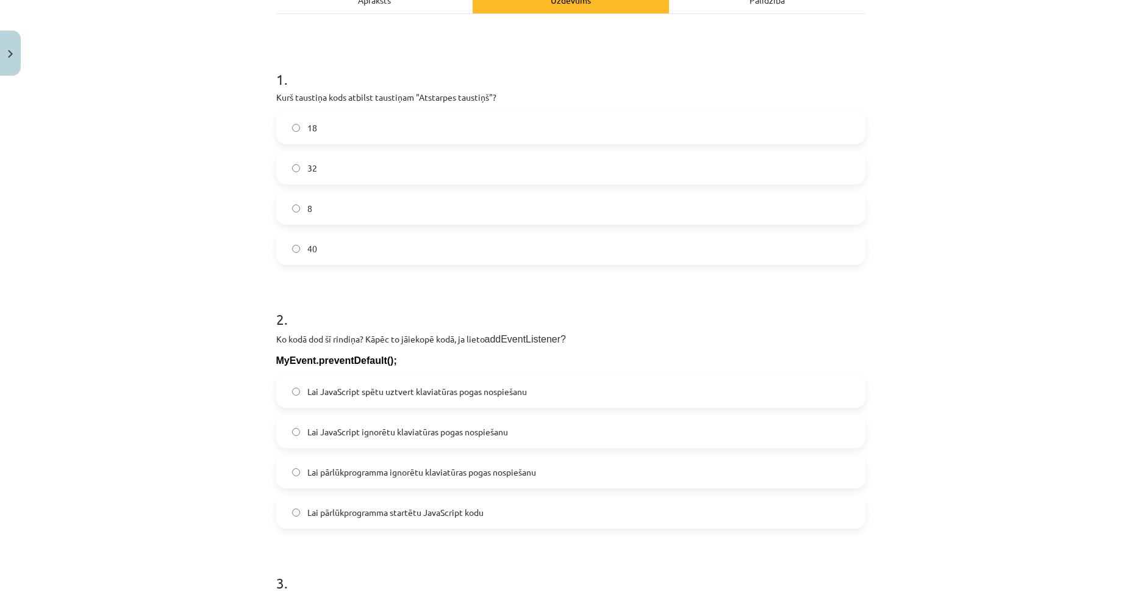
click at [349, 164] on label "32" at bounding box center [571, 168] width 587 height 31
click at [379, 470] on span "Lai pārlūkprogramma ignorētu klaviatūras pogas nospiešanu" at bounding box center [421, 472] width 229 height 13
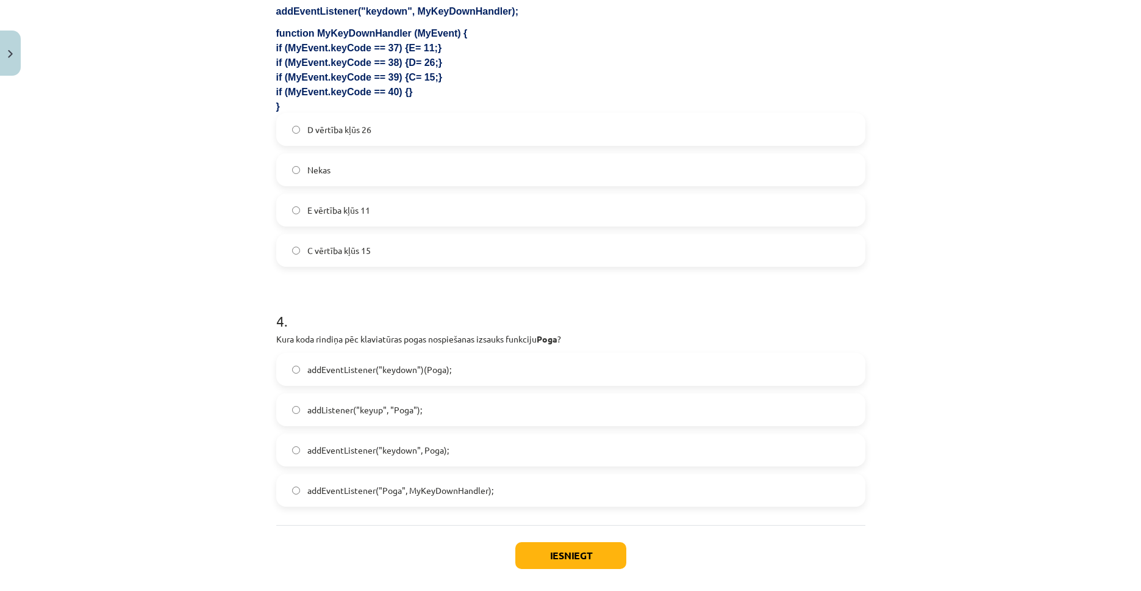
scroll to position [786, 0]
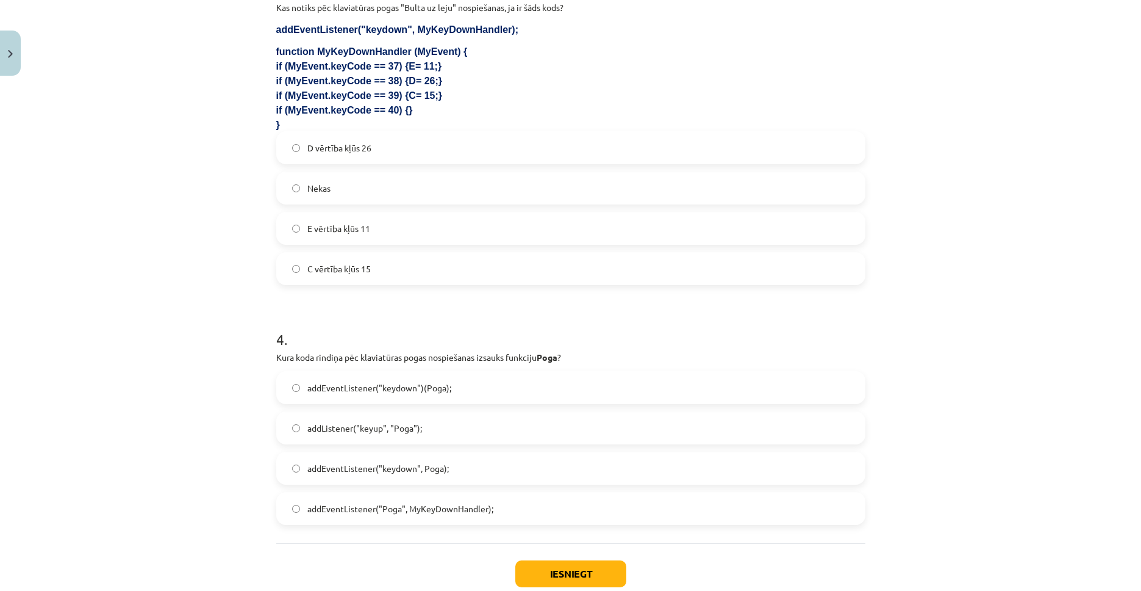
click at [353, 184] on label "Nekas" at bounding box center [571, 188] width 587 height 31
click at [424, 457] on label "addEventListener("keydown", Poga);" at bounding box center [571, 468] width 587 height 31
click at [435, 436] on label "addListener("keyup", "Poga");" at bounding box center [571, 427] width 587 height 31
click at [436, 509] on span "addEventListener("Poga", MyKeyDownHandler);" at bounding box center [400, 508] width 186 height 13
click at [566, 563] on button "Iesniegt" at bounding box center [571, 573] width 111 height 27
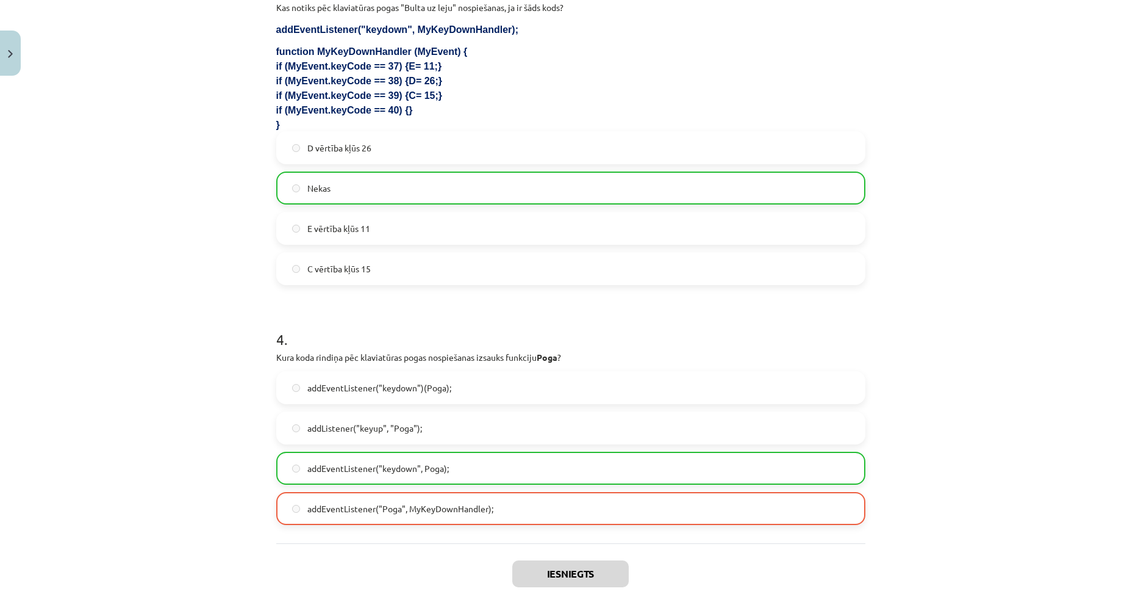
scroll to position [901, 0]
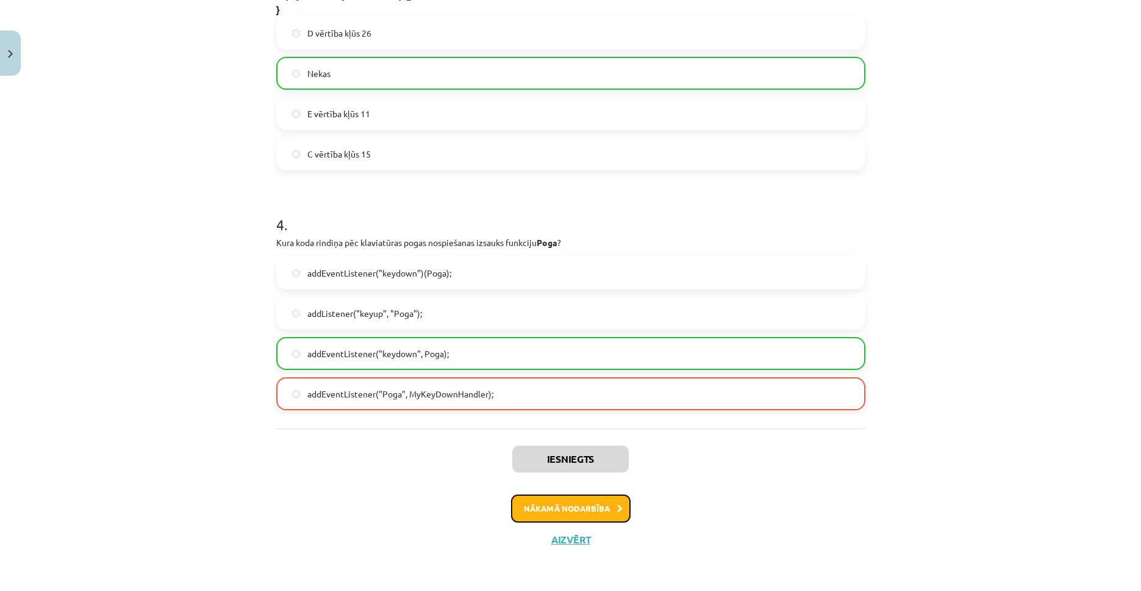
click at [575, 506] on button "Nākamā nodarbība" at bounding box center [571, 508] width 120 height 28
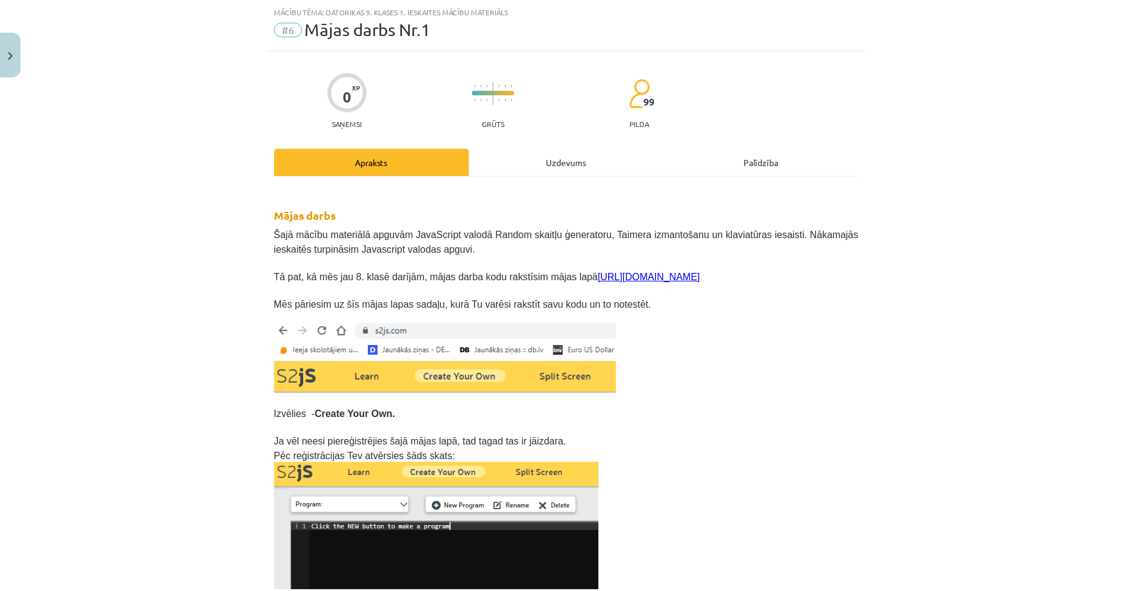
scroll to position [31, 0]
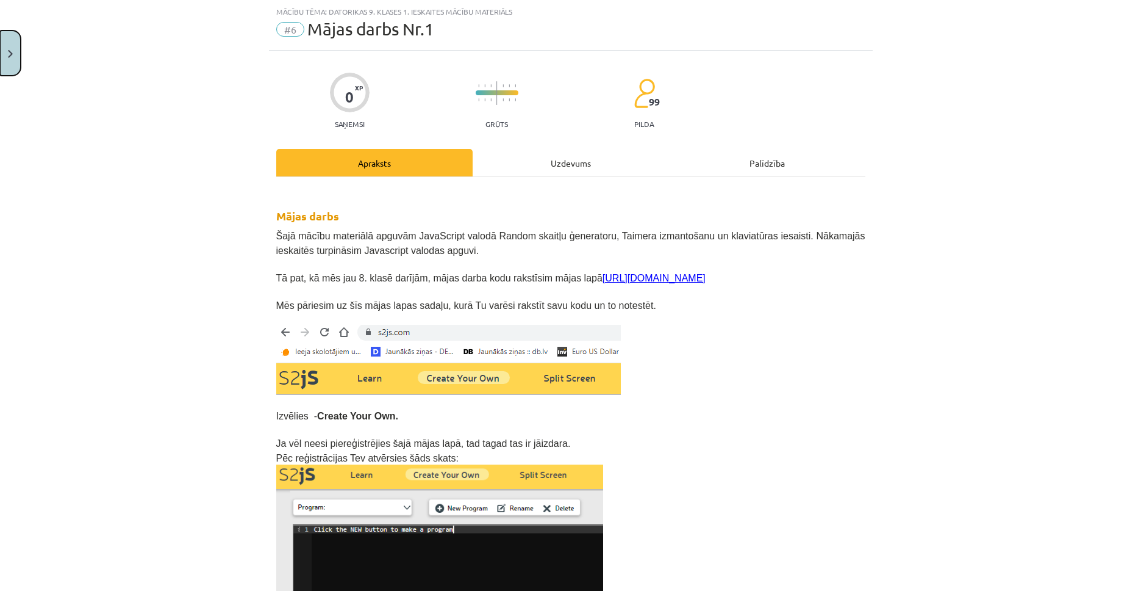
click at [12, 65] on button "Close" at bounding box center [10, 53] width 21 height 45
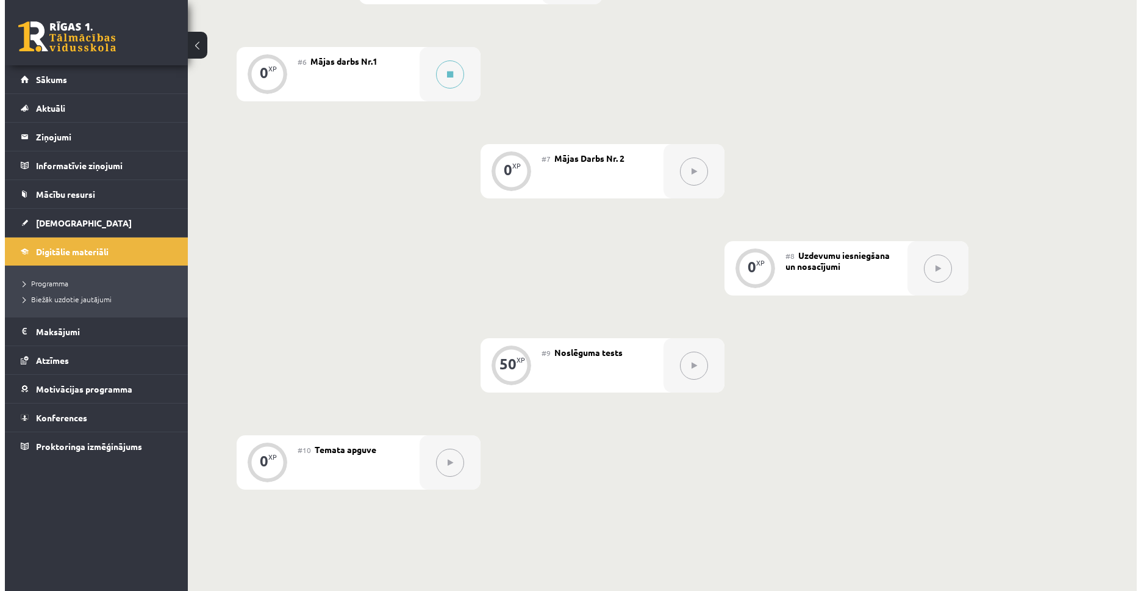
scroll to position [785, 0]
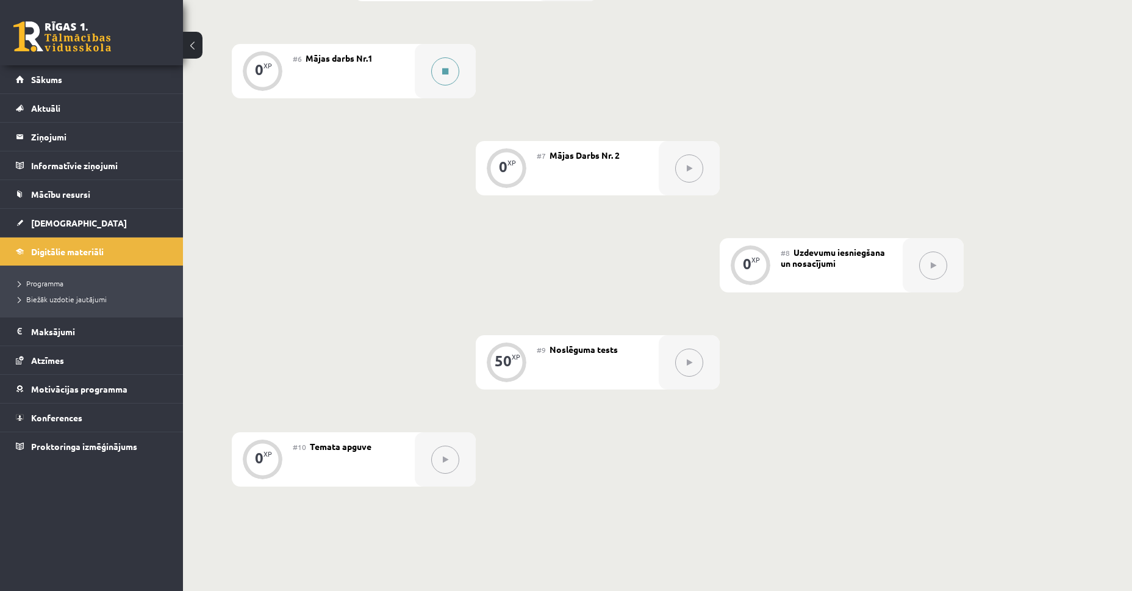
click at [442, 88] on div at bounding box center [445, 71] width 61 height 54
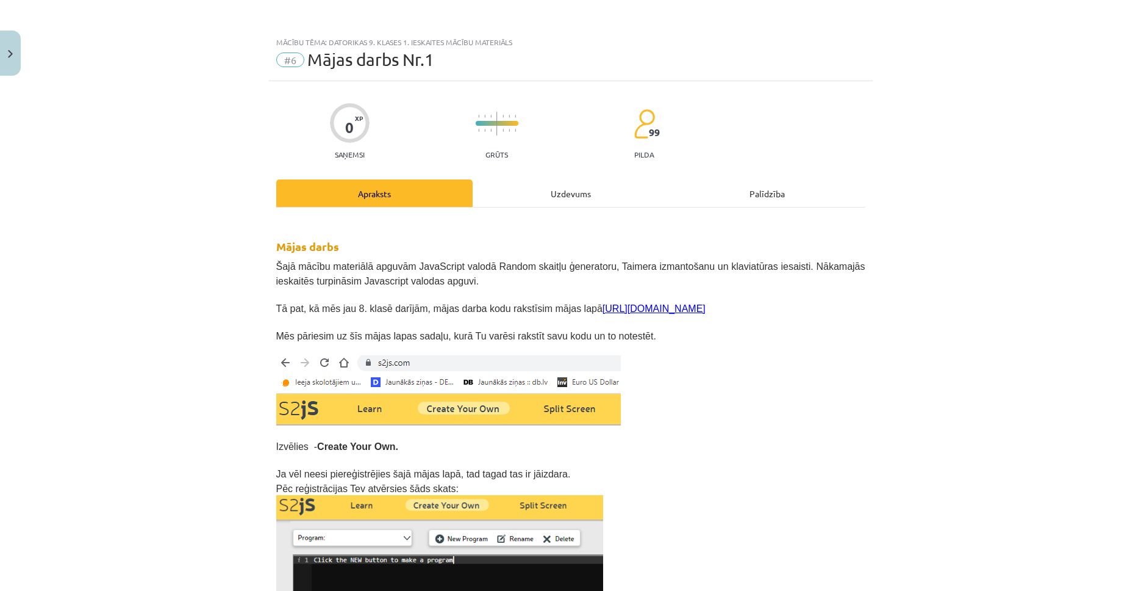
click at [620, 303] on link "[URL][DOMAIN_NAME]" at bounding box center [654, 308] width 103 height 10
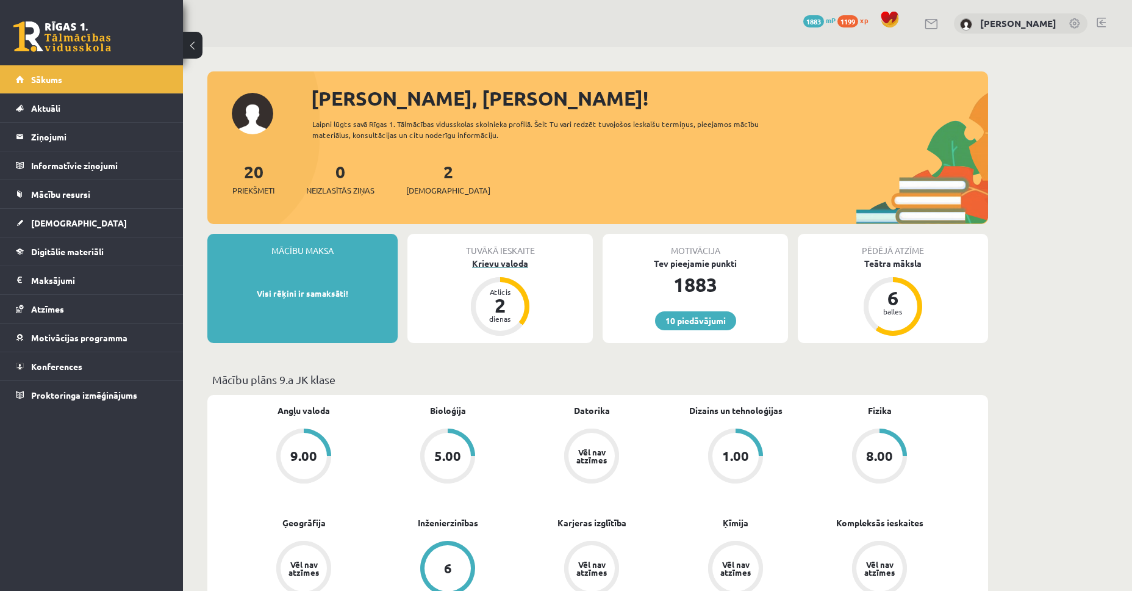
click at [504, 262] on div "Krievu valoda" at bounding box center [500, 263] width 185 height 13
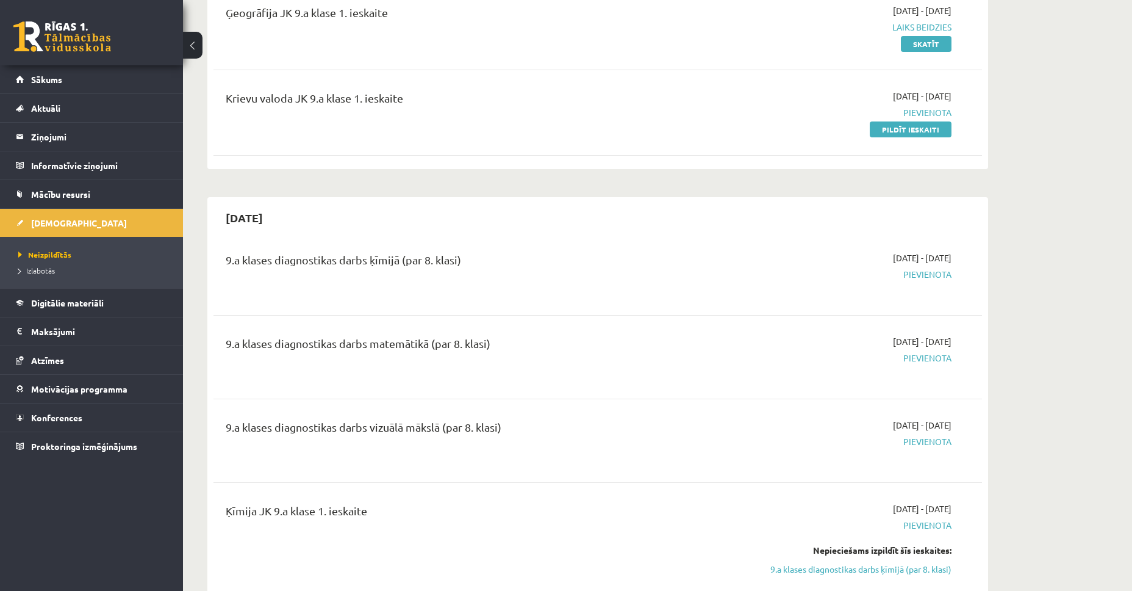
scroll to position [354, 0]
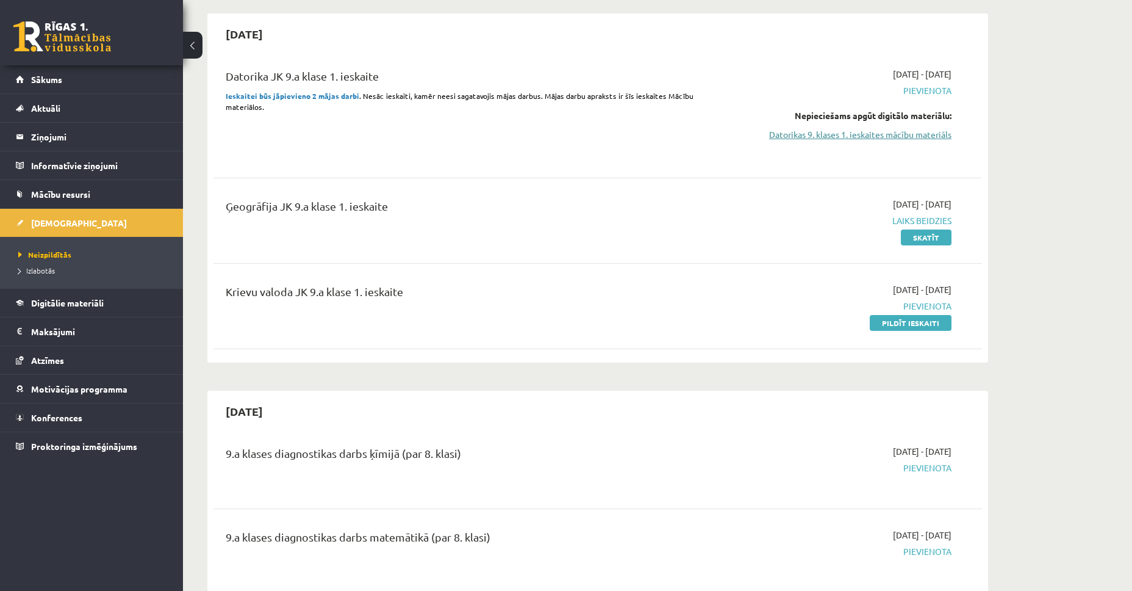
click at [888, 130] on link "Datorikas 9. klases 1. ieskaites mācību materiāls" at bounding box center [837, 134] width 230 height 13
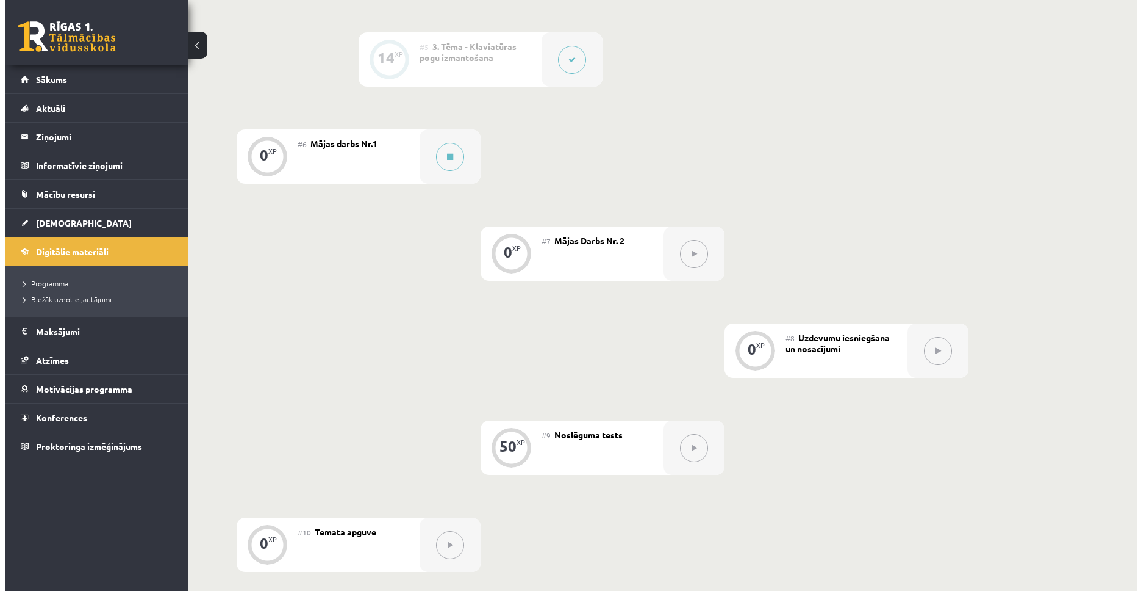
scroll to position [701, 0]
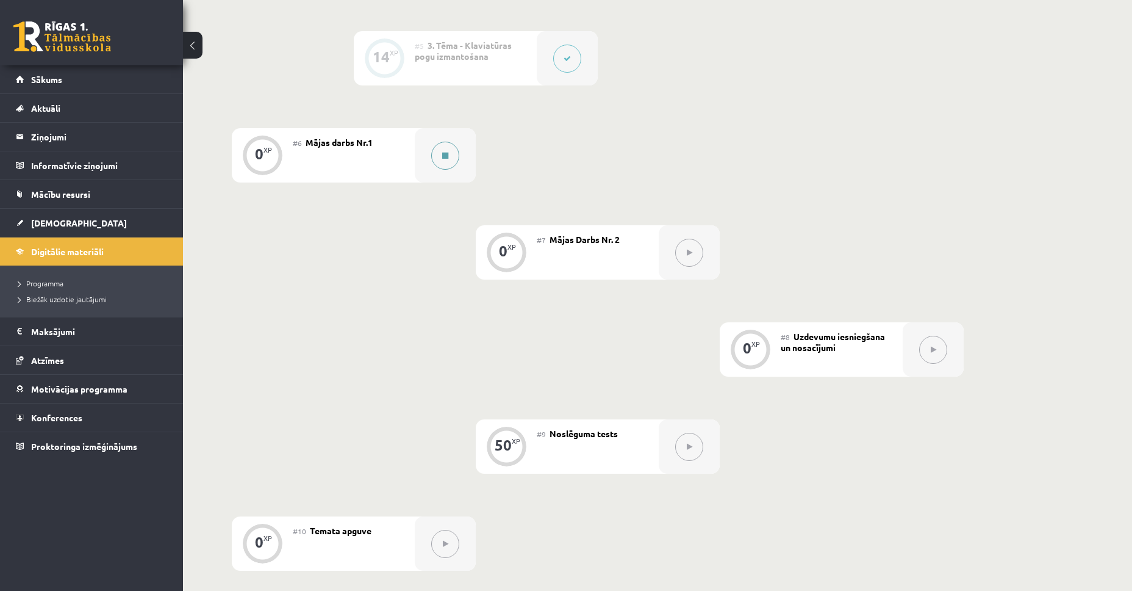
click at [433, 159] on button at bounding box center [445, 156] width 28 height 28
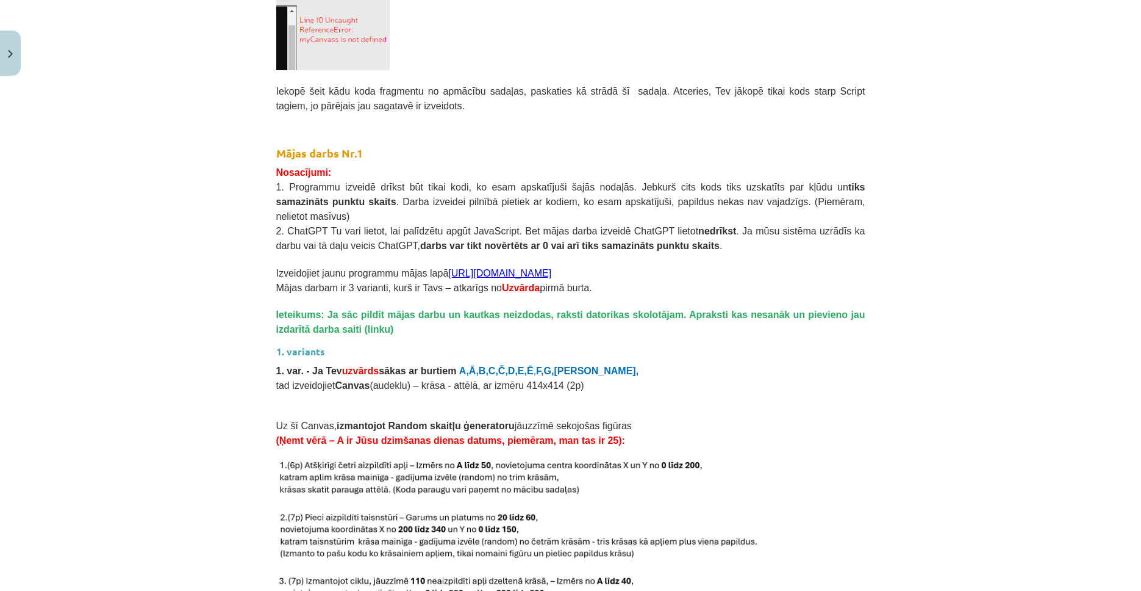
scroll to position [903, 0]
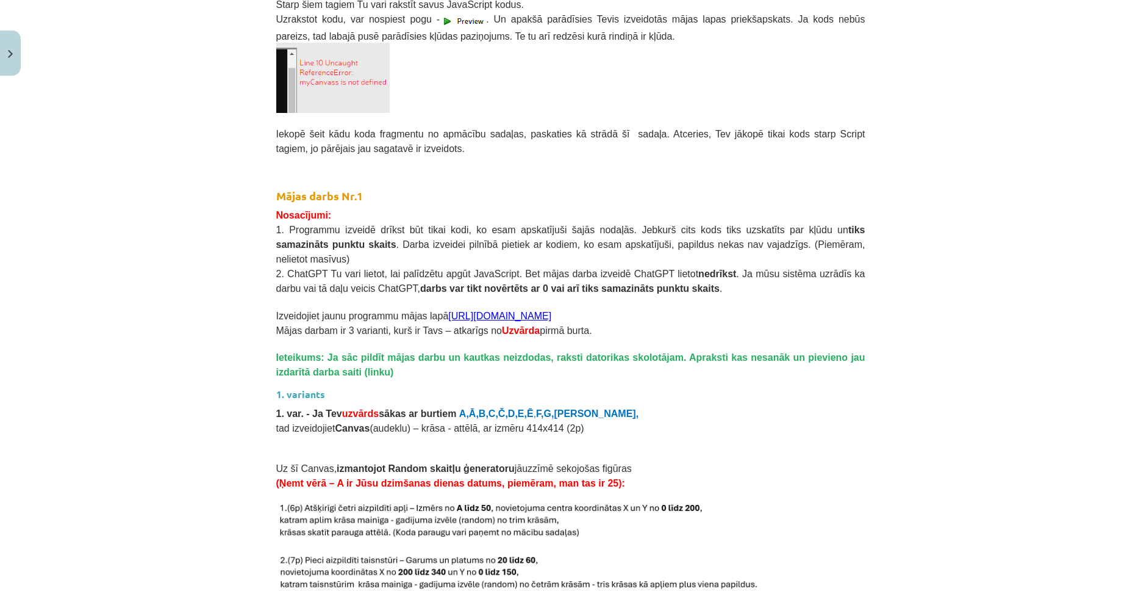
click at [484, 311] on link "https://s2js.com/" at bounding box center [499, 316] width 103 height 10
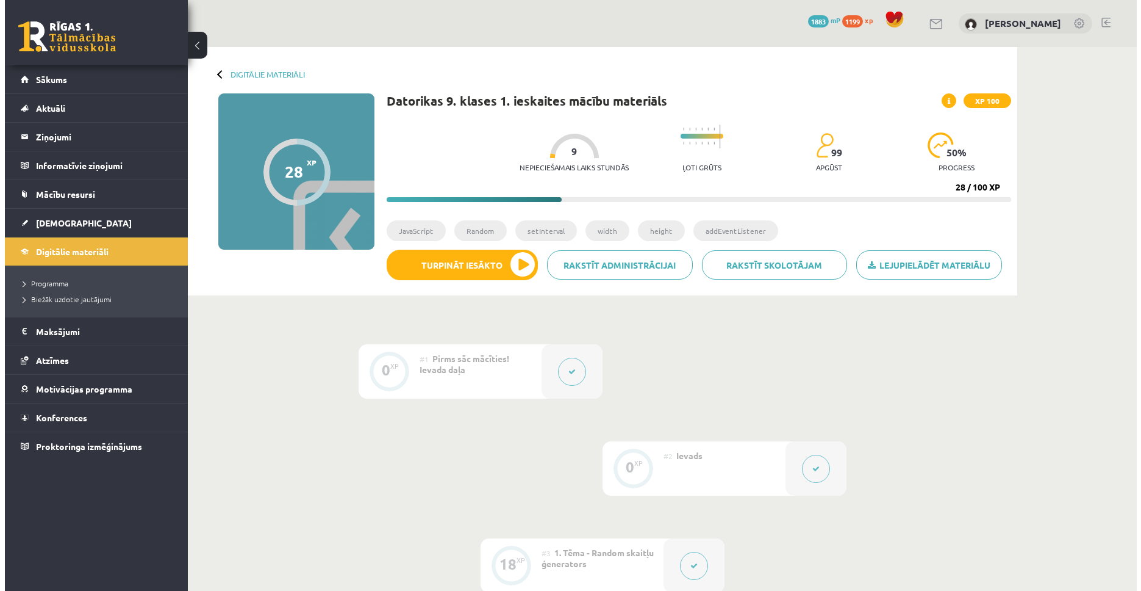
scroll to position [701, 0]
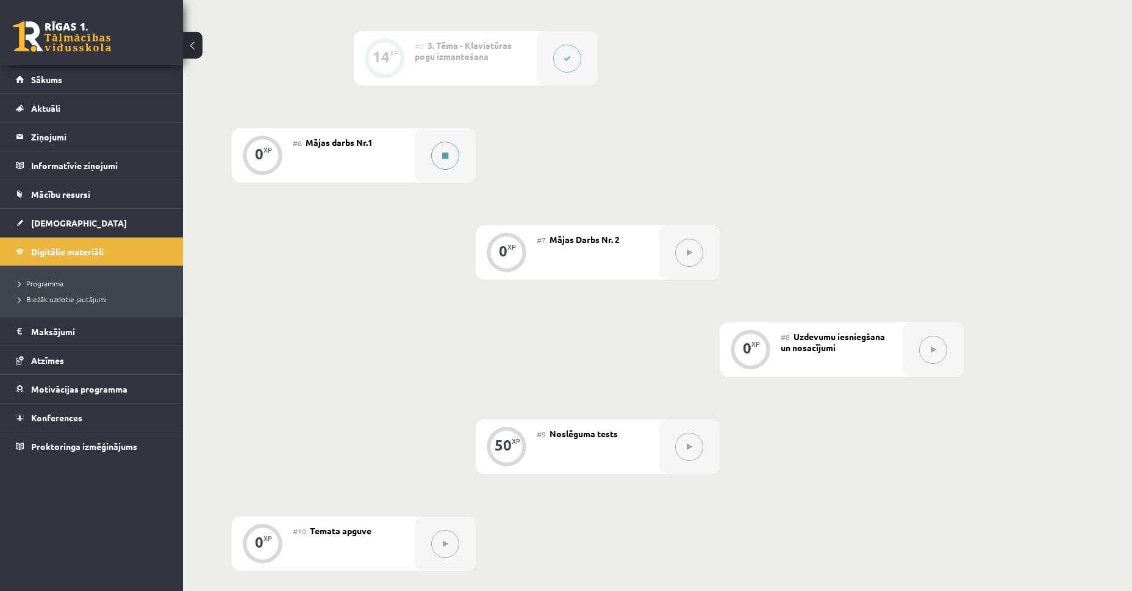
click at [444, 152] on icon at bounding box center [445, 155] width 6 height 7
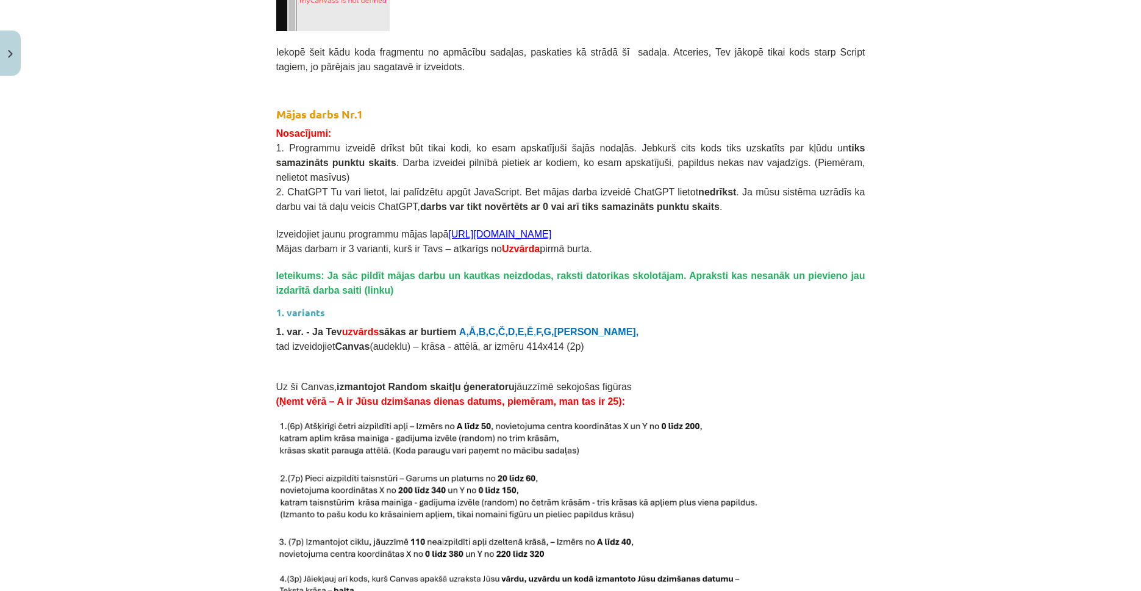
scroll to position [981, 0]
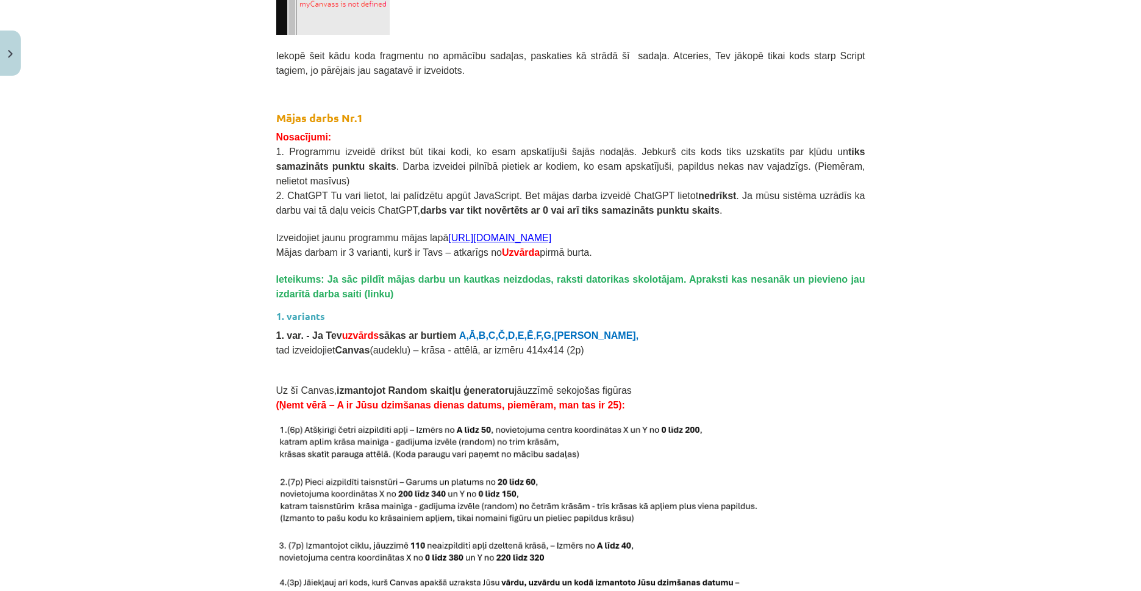
click at [472, 232] on link "[URL][DOMAIN_NAME]" at bounding box center [499, 237] width 103 height 10
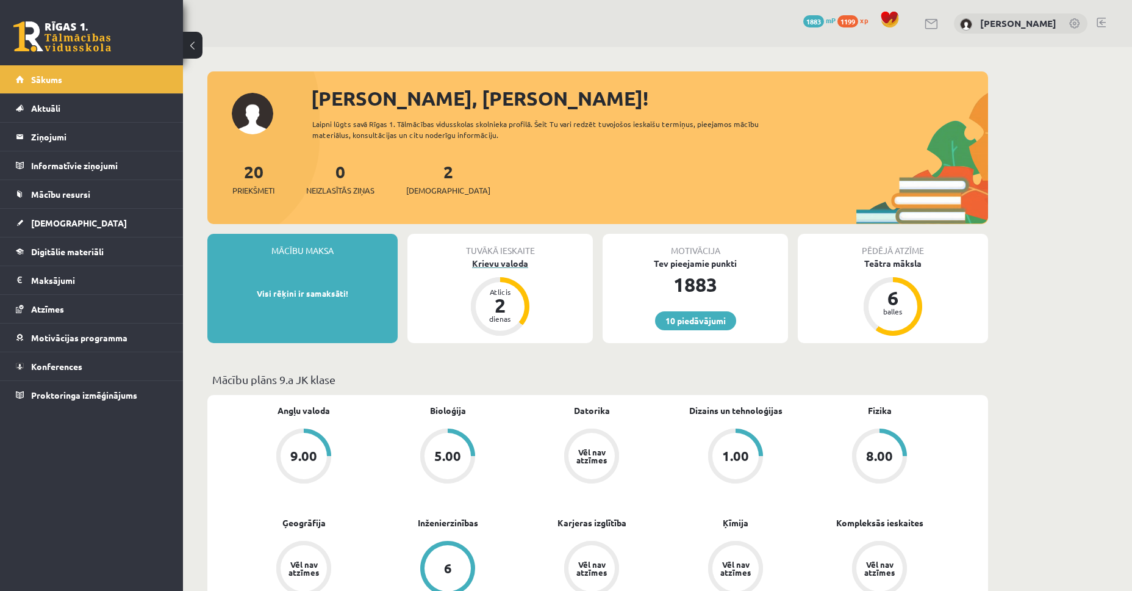
click at [516, 265] on div "Krievu valoda" at bounding box center [500, 263] width 185 height 13
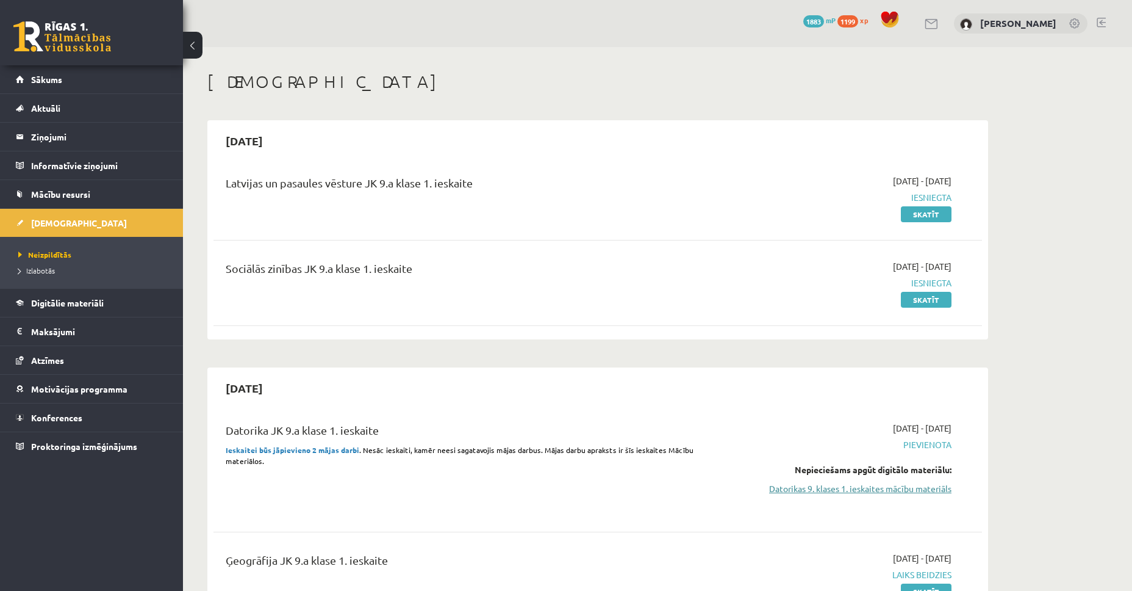
click at [883, 490] on link "Datorikas 9. klases 1. ieskaites mācību materiāls" at bounding box center [837, 488] width 230 height 13
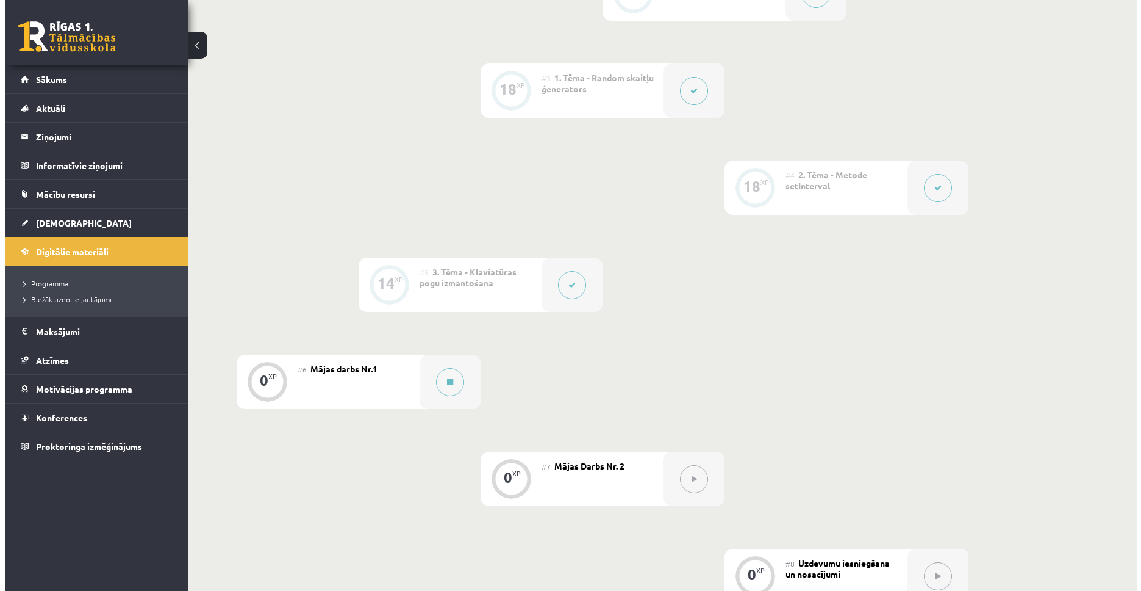
scroll to position [491, 0]
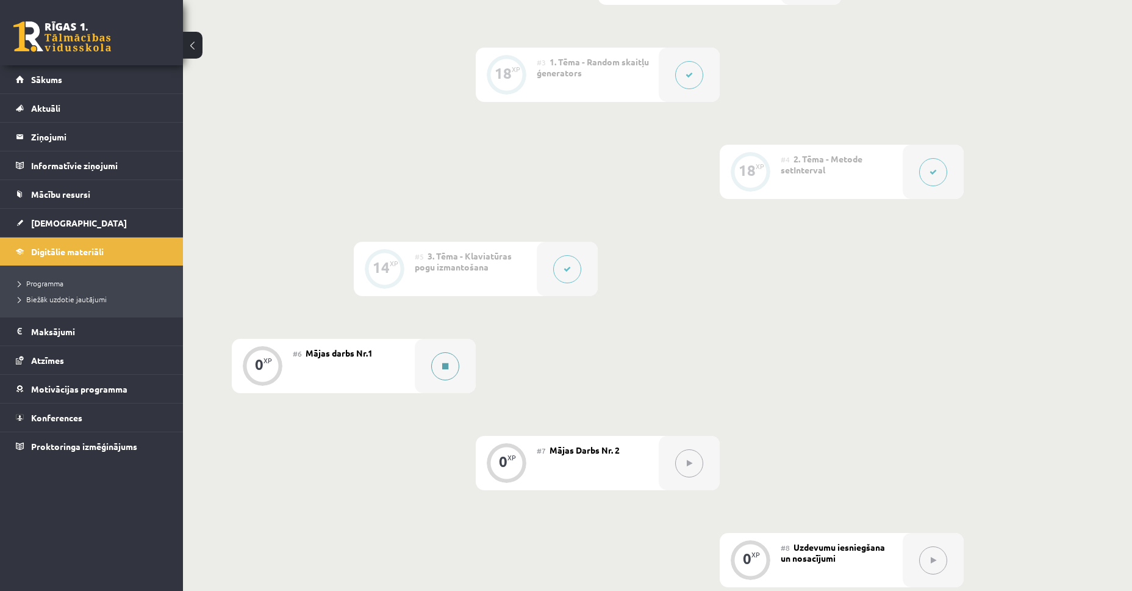
click at [435, 362] on button at bounding box center [445, 366] width 28 height 28
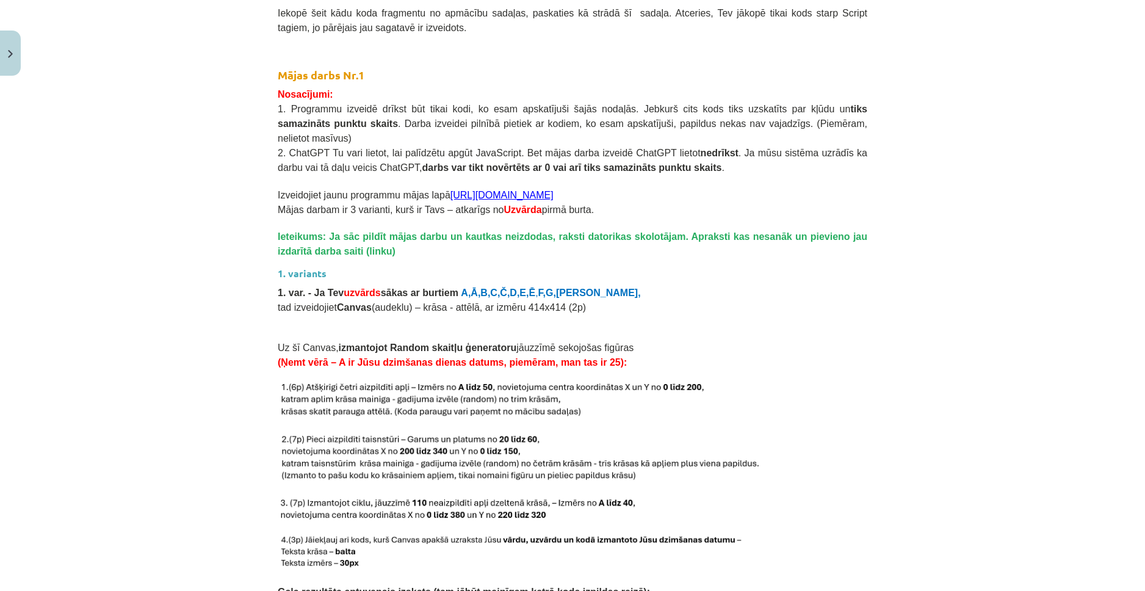
scroll to position [913, 0]
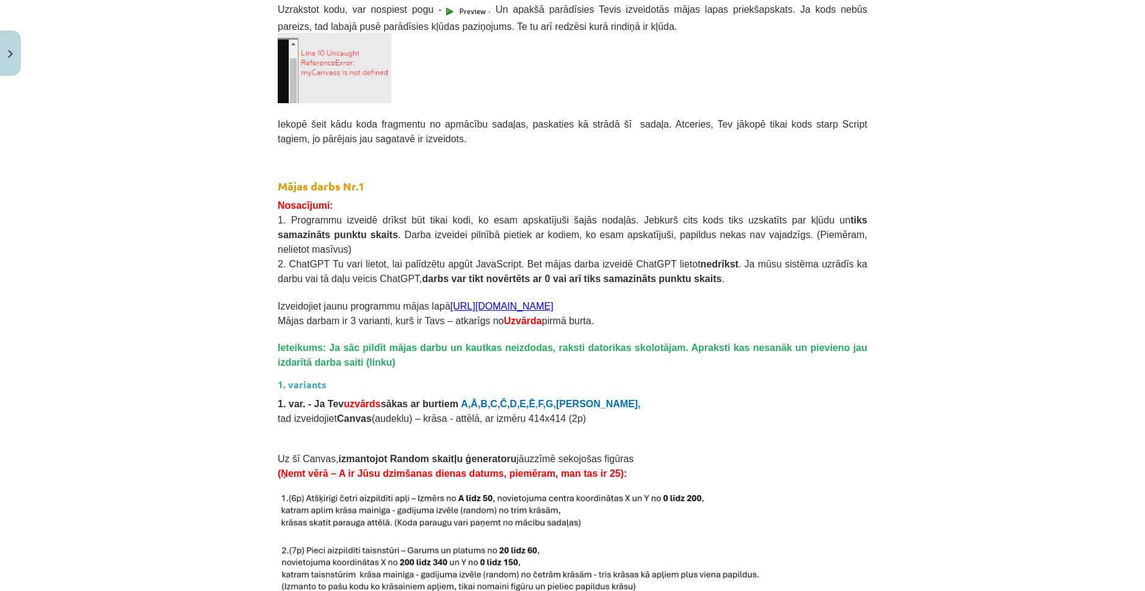
click at [477, 301] on link "https://s2js.com/" at bounding box center [501, 306] width 103 height 10
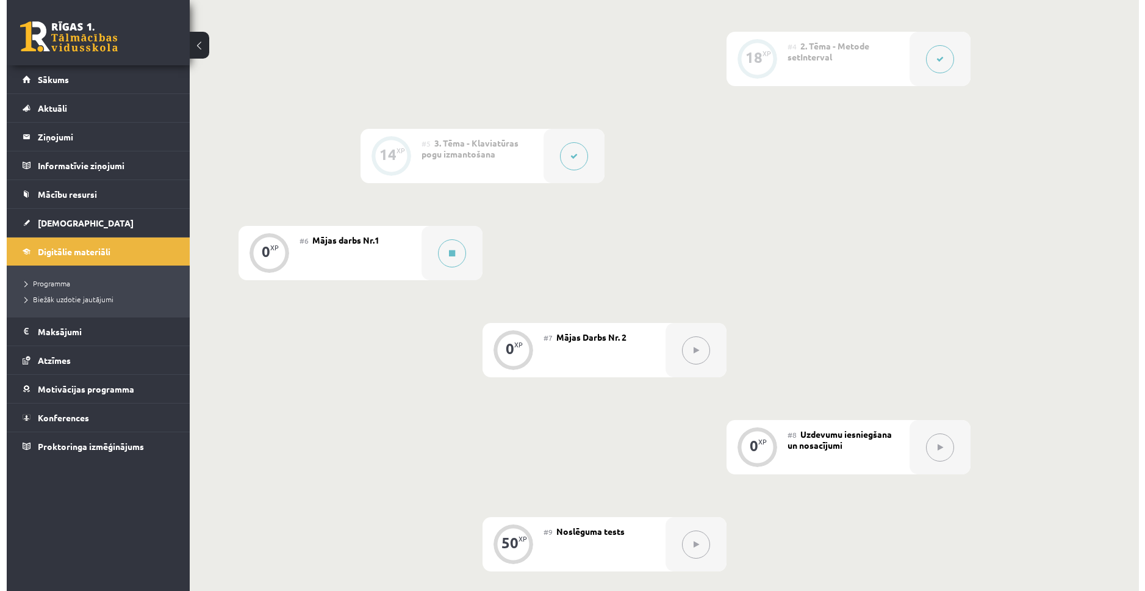
scroll to position [562, 0]
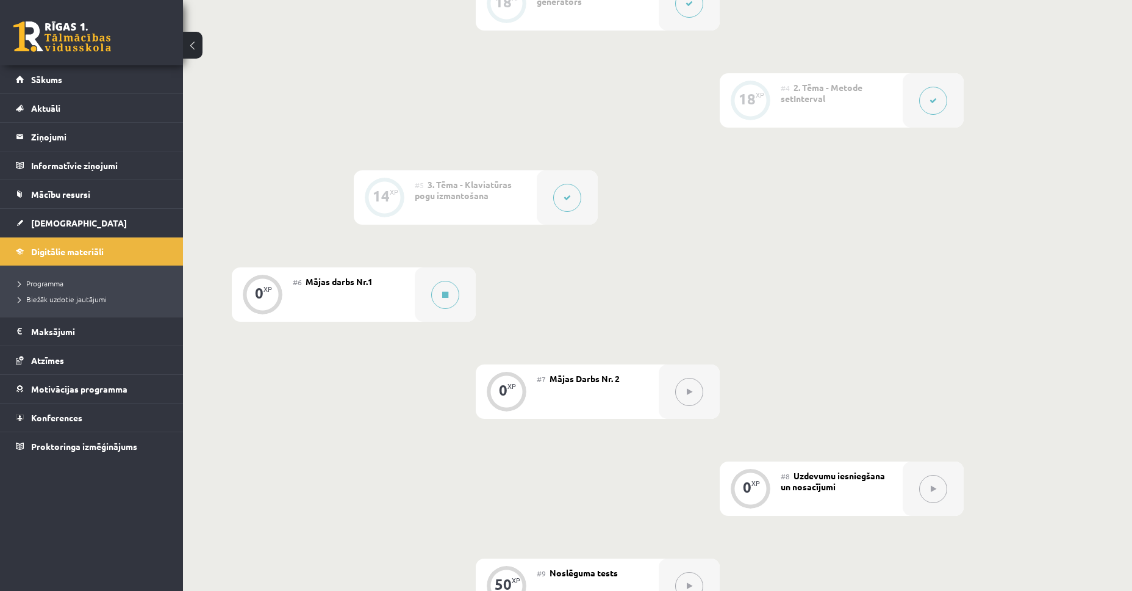
click at [566, 214] on div at bounding box center [567, 197] width 61 height 54
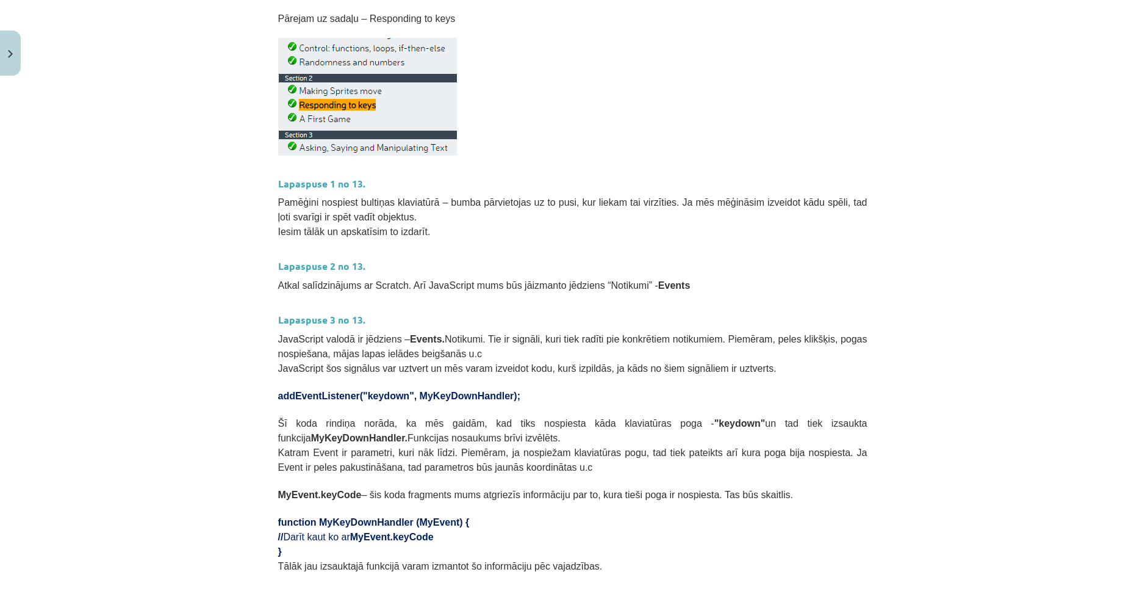
scroll to position [624, 0]
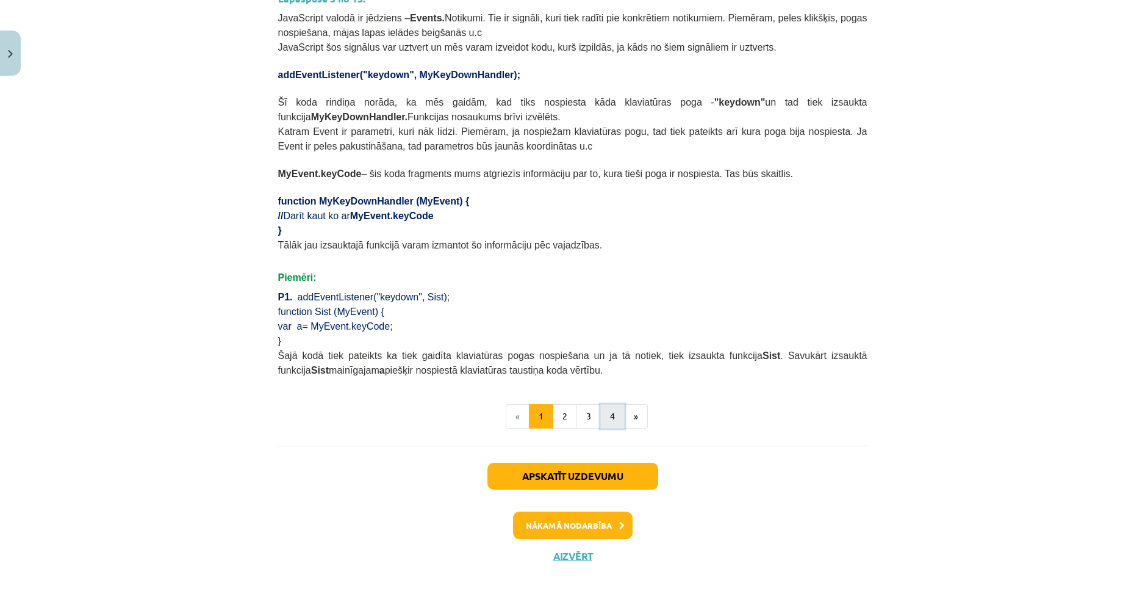
click at [610, 408] on button "4" at bounding box center [612, 416] width 24 height 24
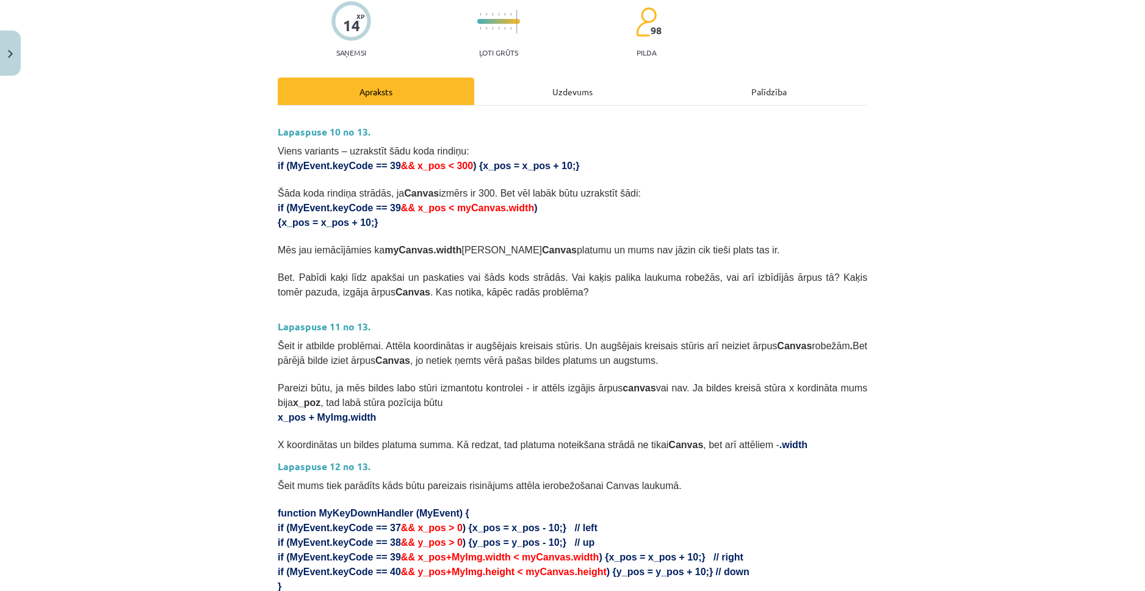
scroll to position [86, 0]
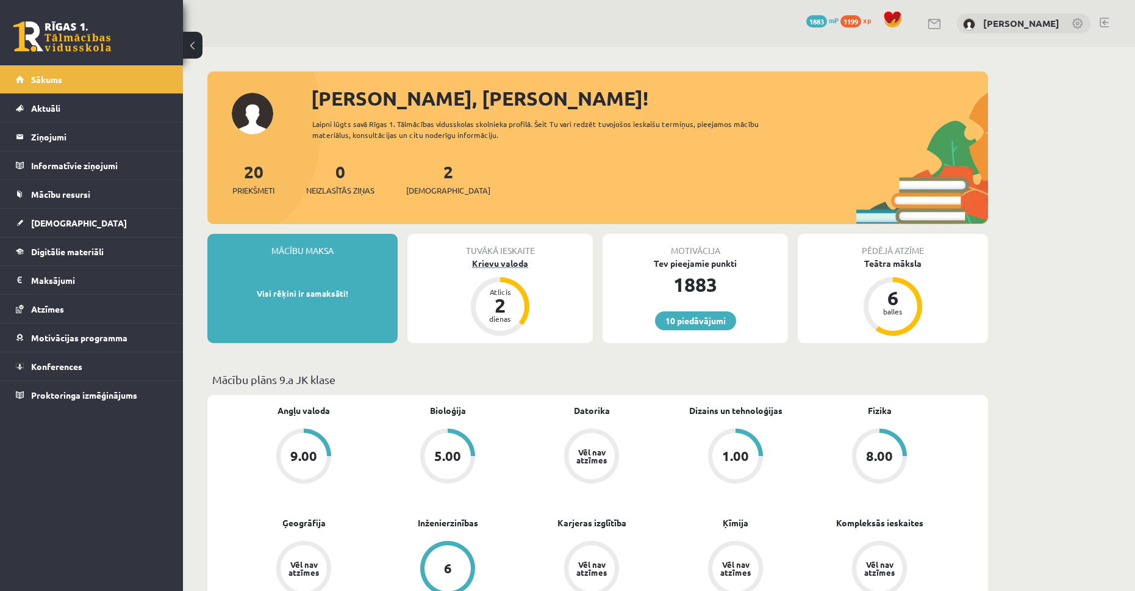
click at [522, 263] on div "Krievu valoda" at bounding box center [500, 263] width 185 height 13
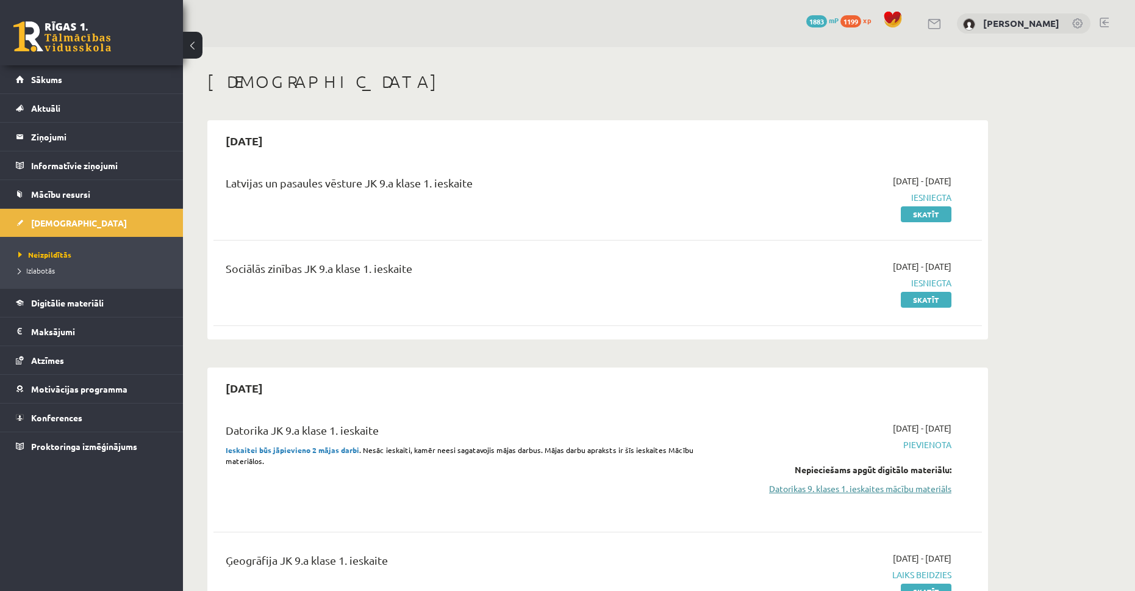
click at [852, 489] on link "Datorikas 9. klases 1. ieskaites mācību materiāls" at bounding box center [837, 488] width 230 height 13
click at [848, 483] on link "Datorikas 9. klases 1. ieskaites mācību materiāls" at bounding box center [837, 488] width 230 height 13
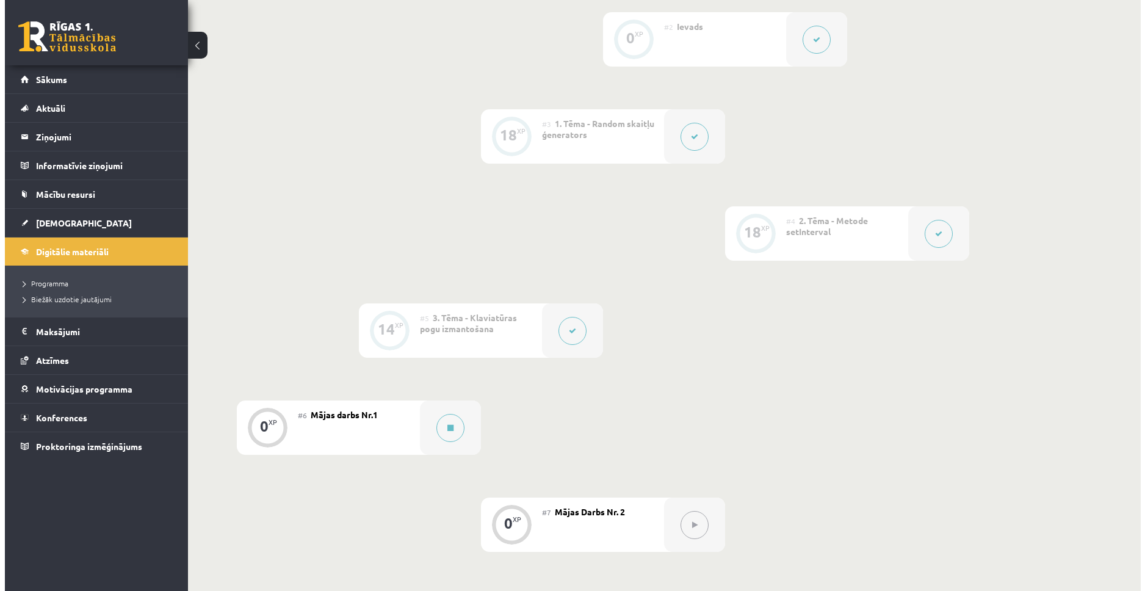
scroll to position [470, 0]
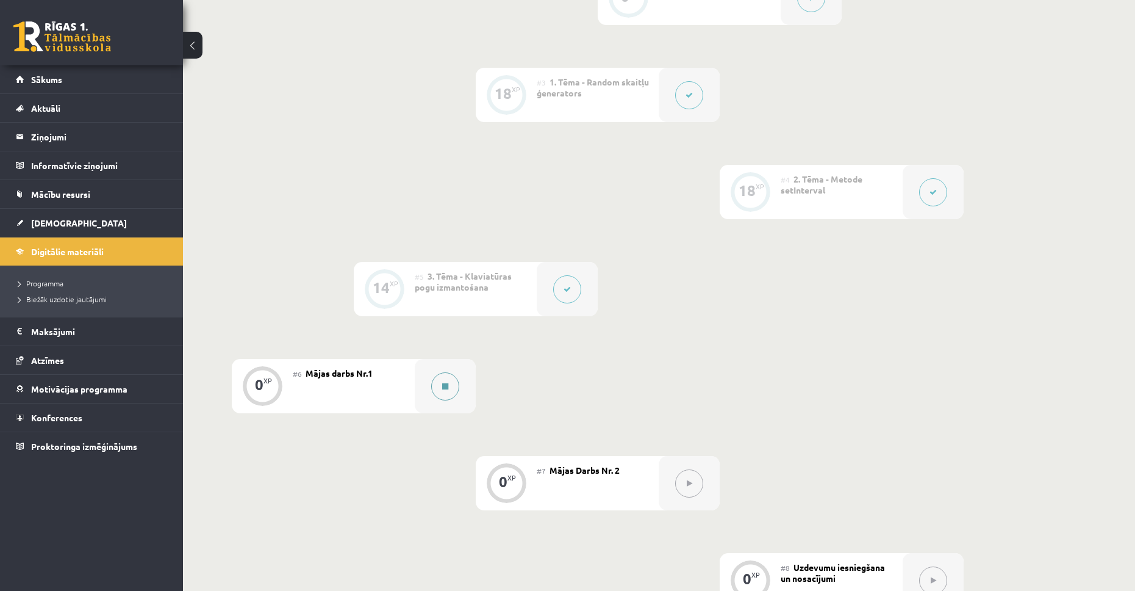
click at [469, 395] on div at bounding box center [445, 386] width 61 height 54
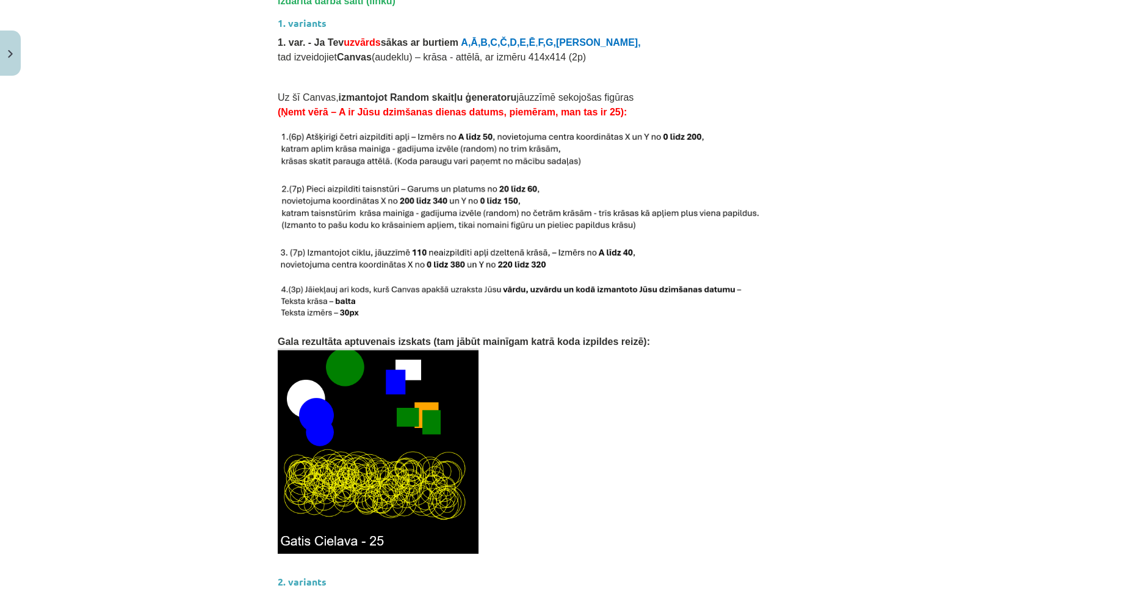
scroll to position [1277, 0]
